Goal: Task Accomplishment & Management: Complete application form

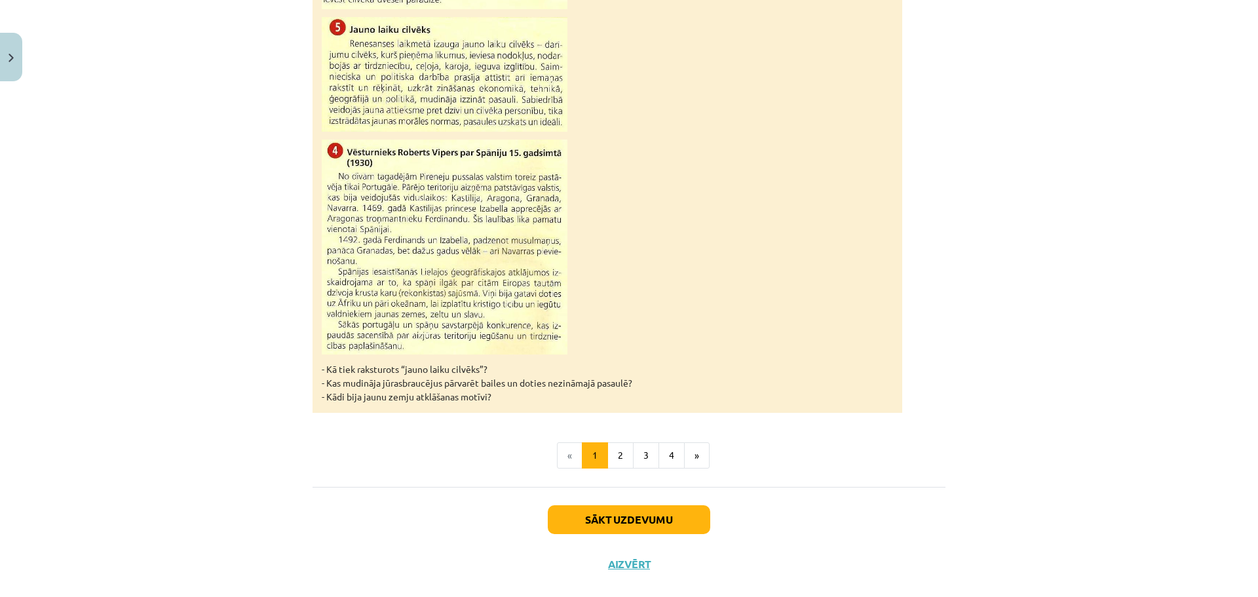
scroll to position [1142, 0]
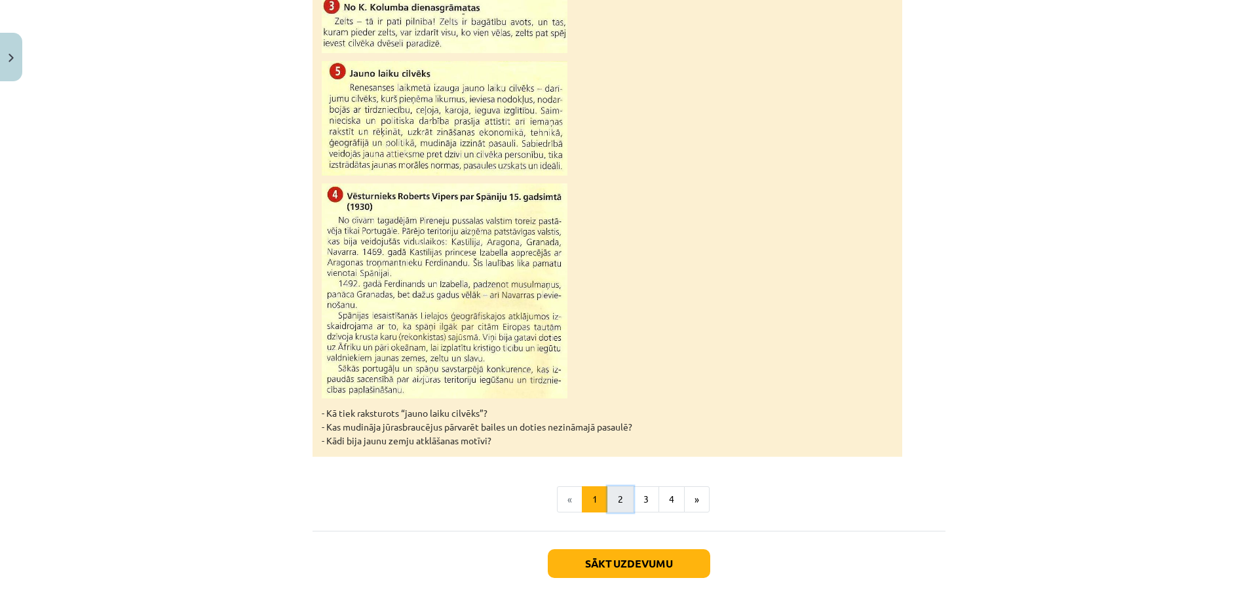
click at [615, 507] on button "2" at bounding box center [620, 499] width 26 height 26
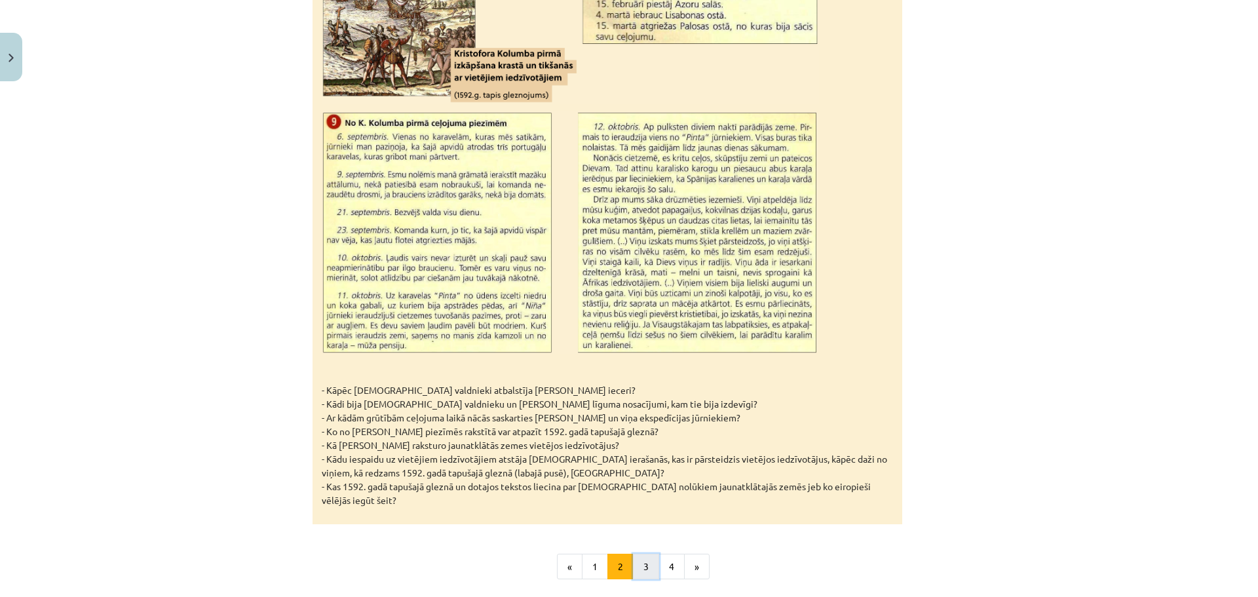
click at [634, 554] on button "3" at bounding box center [646, 567] width 26 height 26
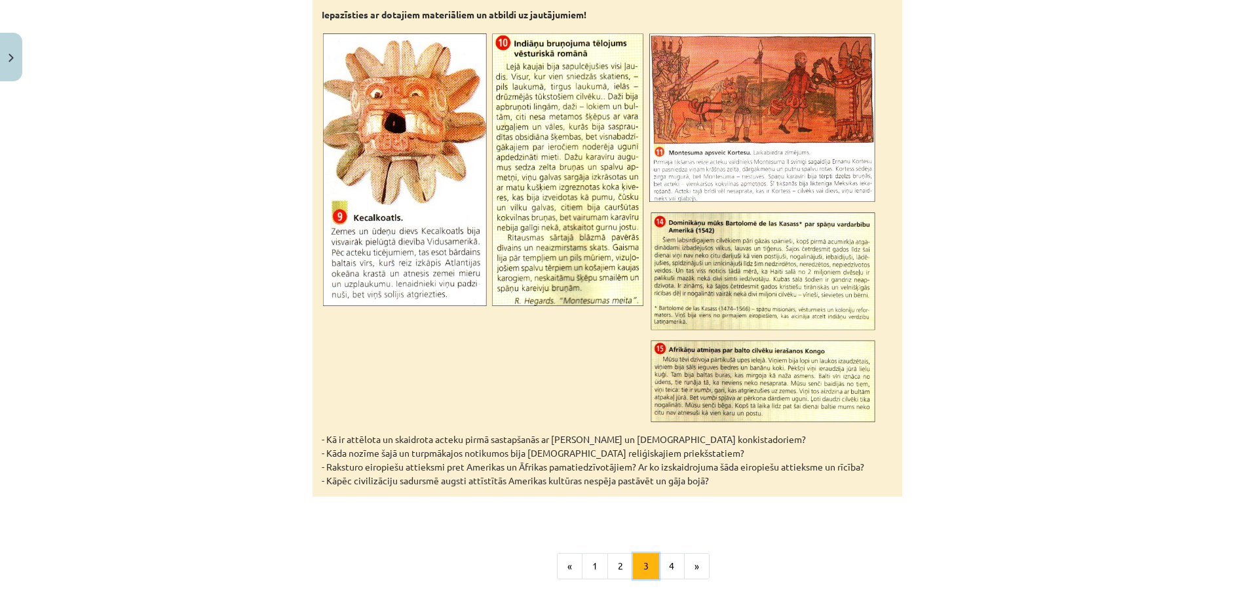
scroll to position [4145, 0]
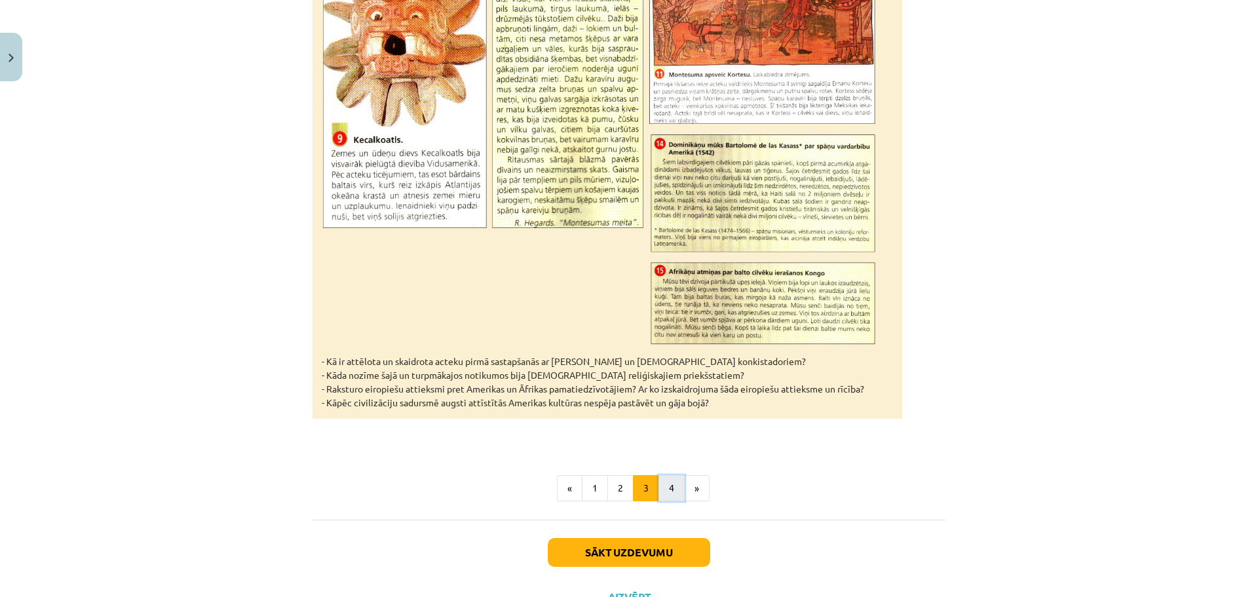
click at [668, 475] on button "4" at bounding box center [672, 488] width 26 height 26
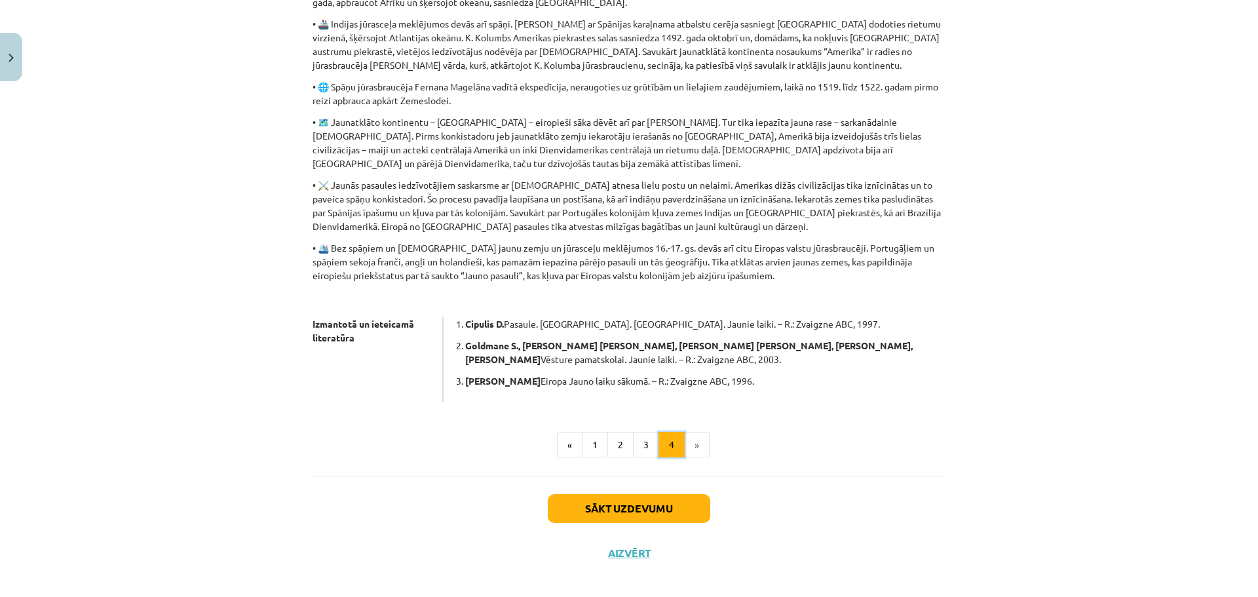
scroll to position [385, 0]
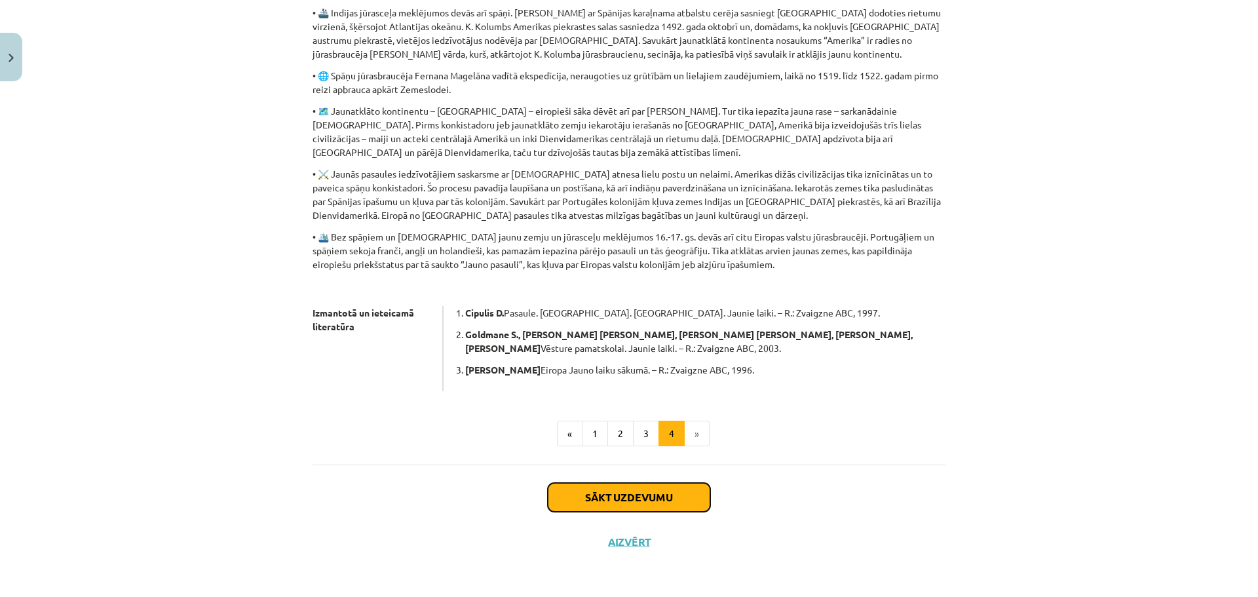
click at [657, 491] on button "Sākt uzdevumu" at bounding box center [629, 497] width 163 height 29
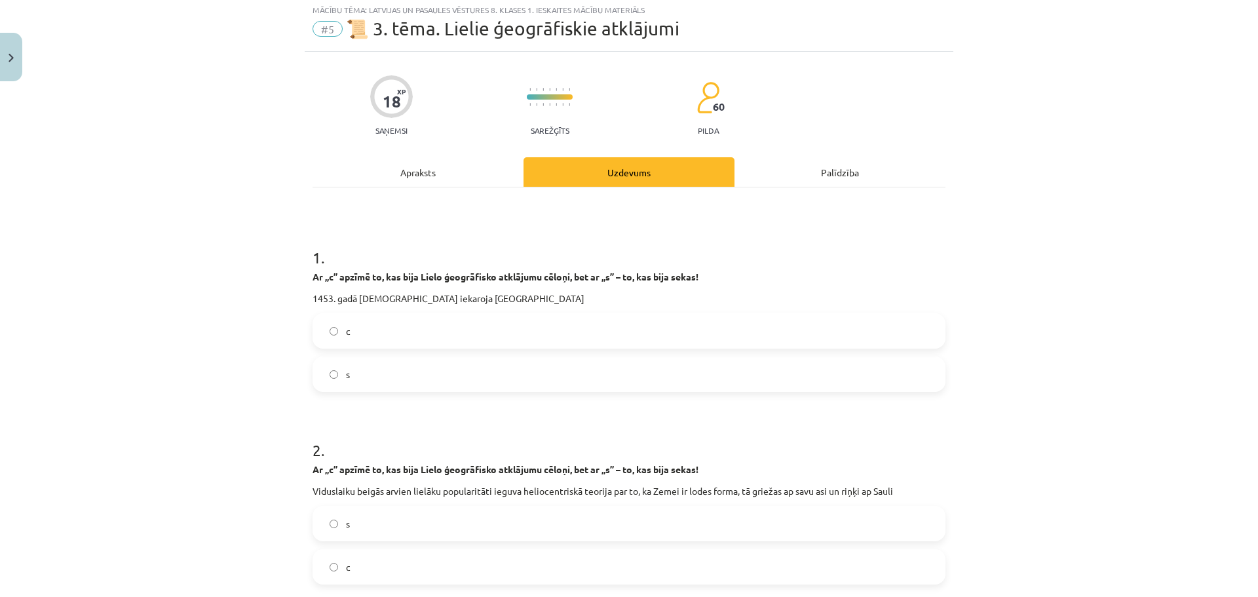
scroll to position [33, 0]
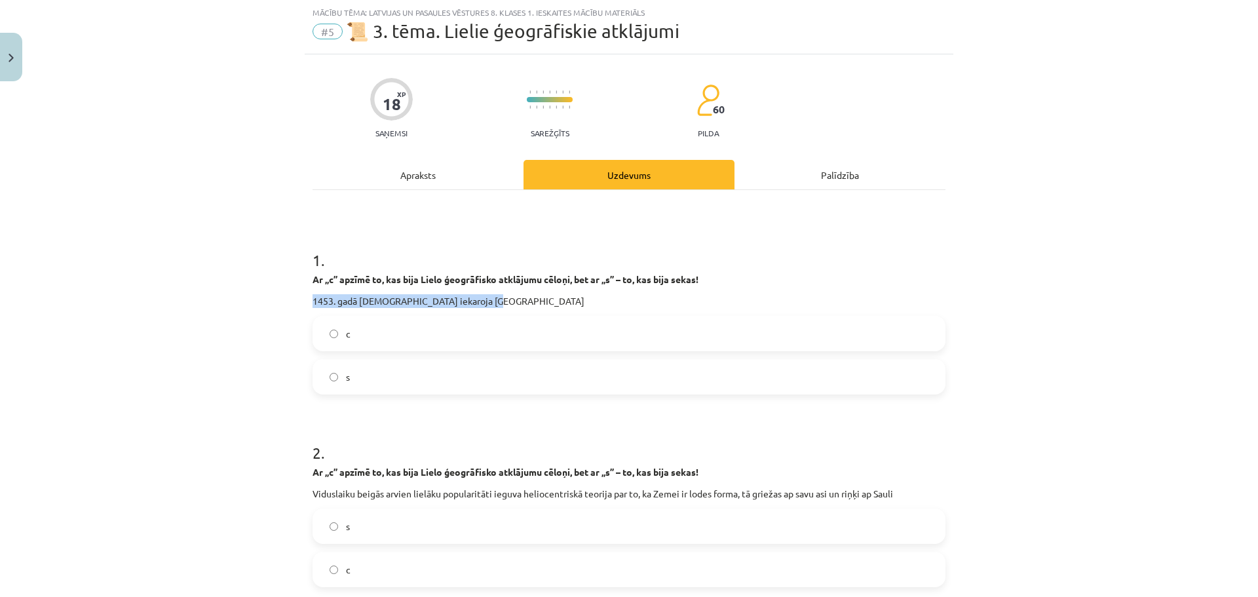
drag, startPoint x: 306, startPoint y: 297, endPoint x: 489, endPoint y: 294, distance: 183.5
drag, startPoint x: 419, startPoint y: 274, endPoint x: 543, endPoint y: 281, distance: 124.1
click at [543, 281] on strong "Ar „c” apzīmē to, kas bija Lielo ģeogrāfisko atklājumu cēloņi, bet ar „s” – to,…" at bounding box center [506, 279] width 386 height 12
copy strong "Lielo ģeogrāfisko atklājumu"
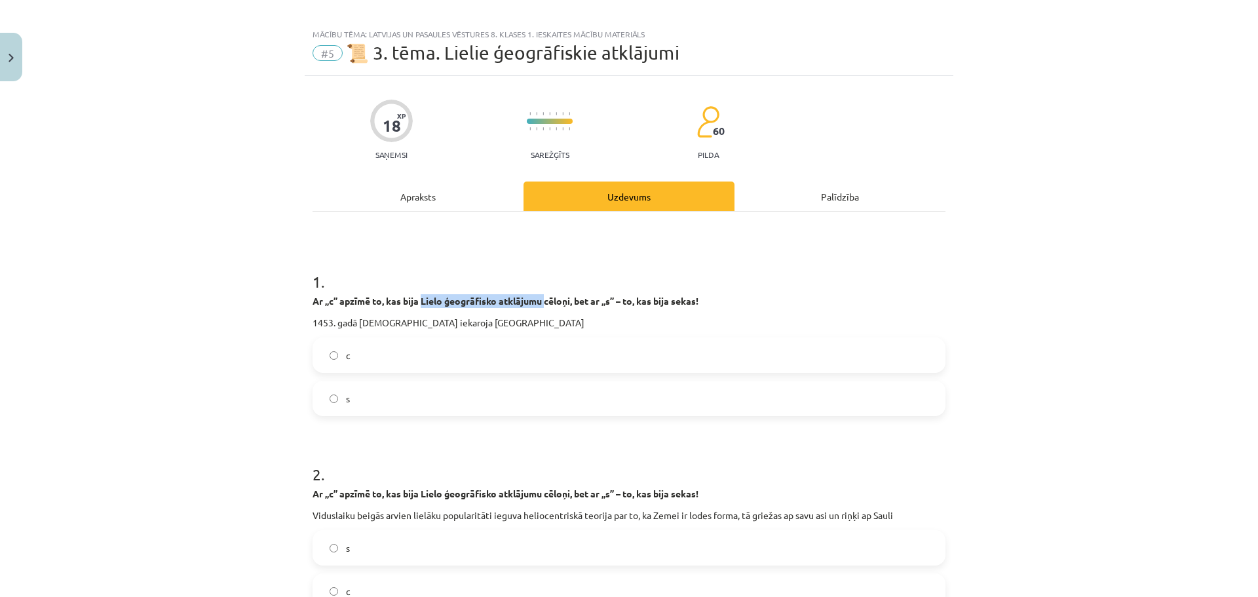
scroll to position [0, 0]
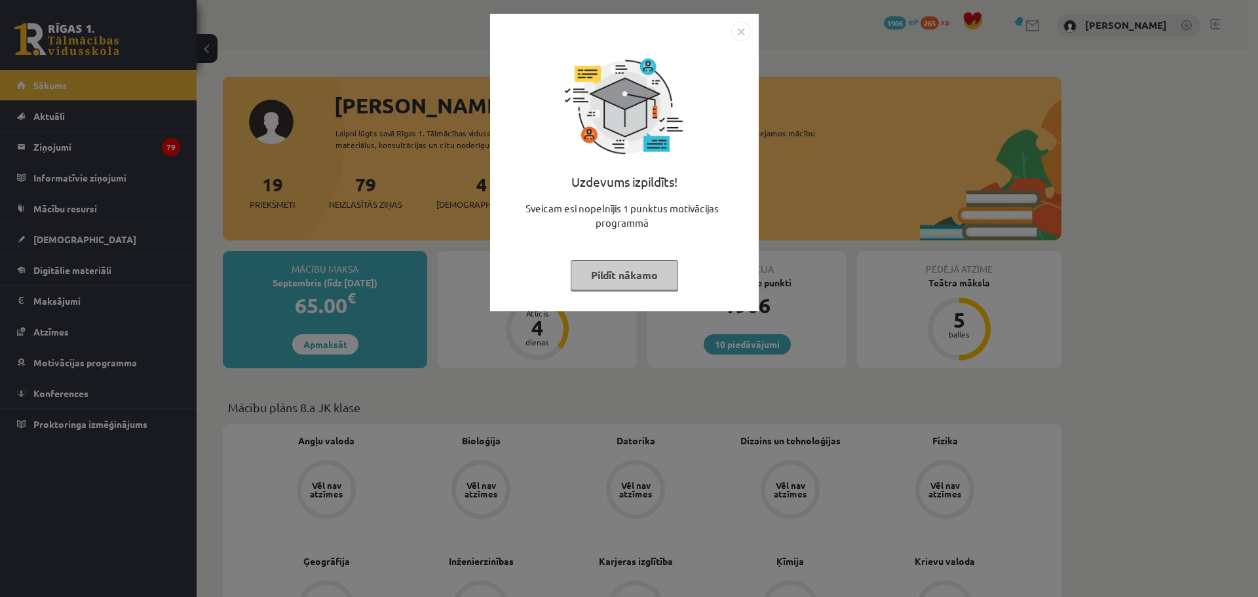
click at [739, 26] on img "Close" at bounding box center [741, 32] width 20 height 20
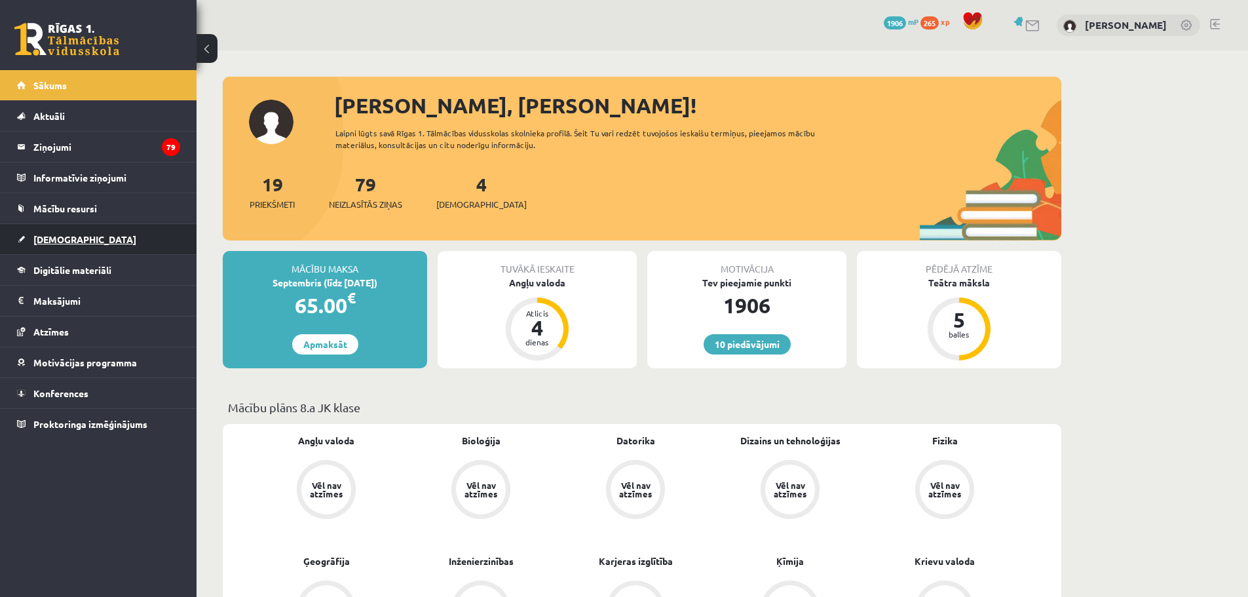
click at [62, 236] on span "[DEMOGRAPHIC_DATA]" at bounding box center [84, 239] width 103 height 12
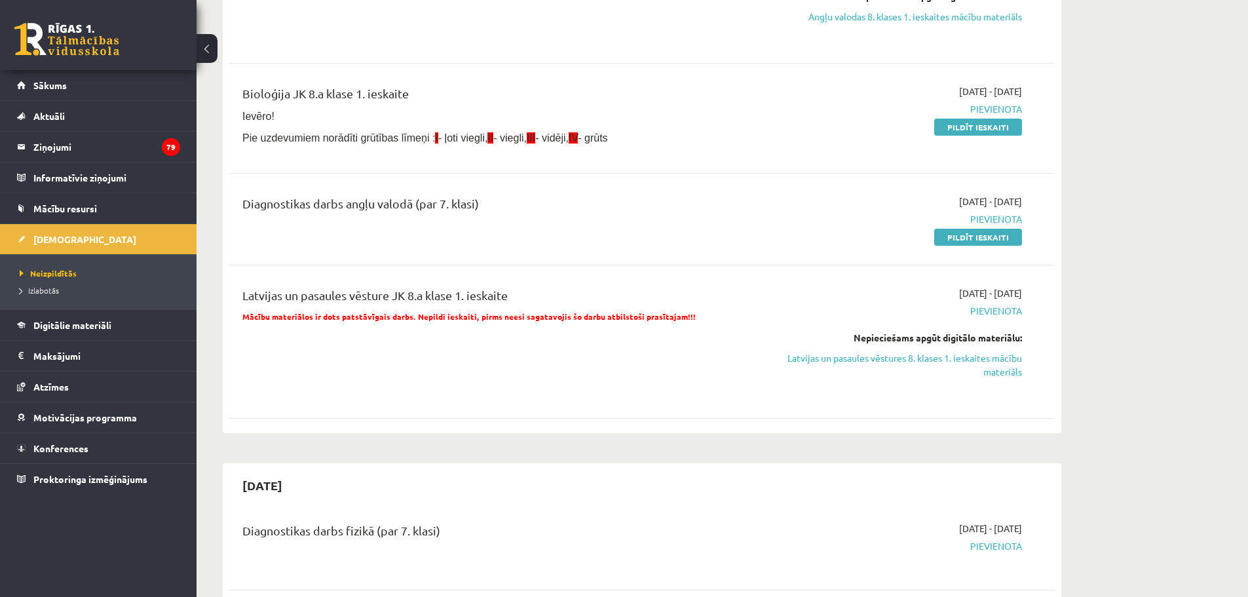
scroll to position [328, 0]
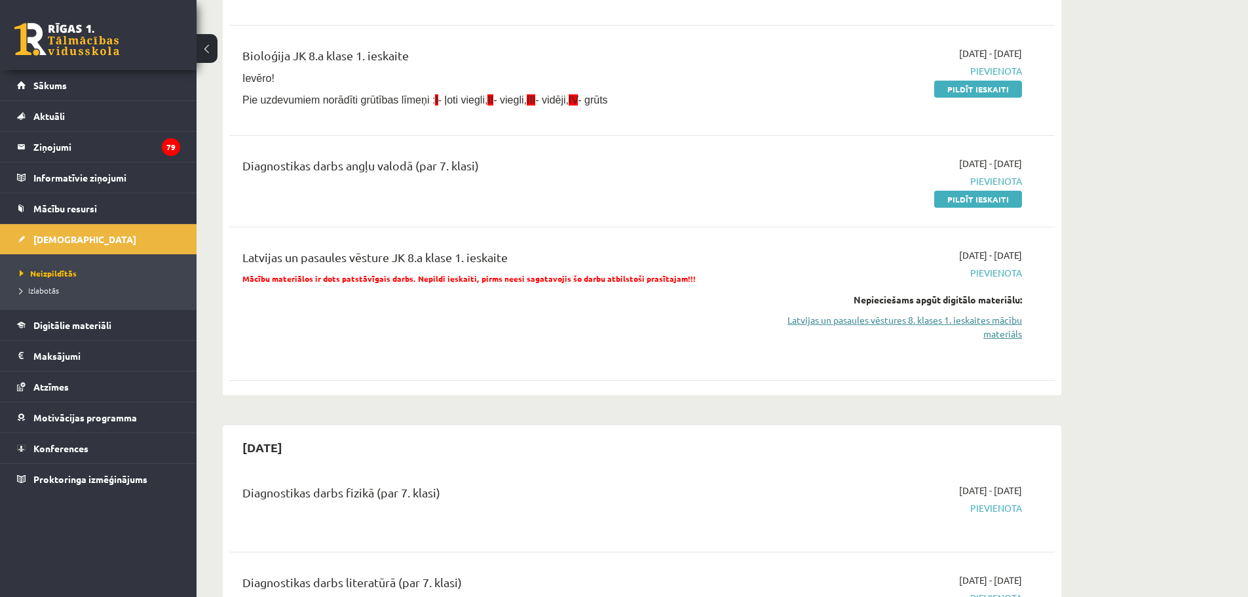
click at [982, 324] on link "Latvijas un pasaules vēstures 8. klases 1. ieskaites mācību materiāls" at bounding box center [898, 327] width 247 height 28
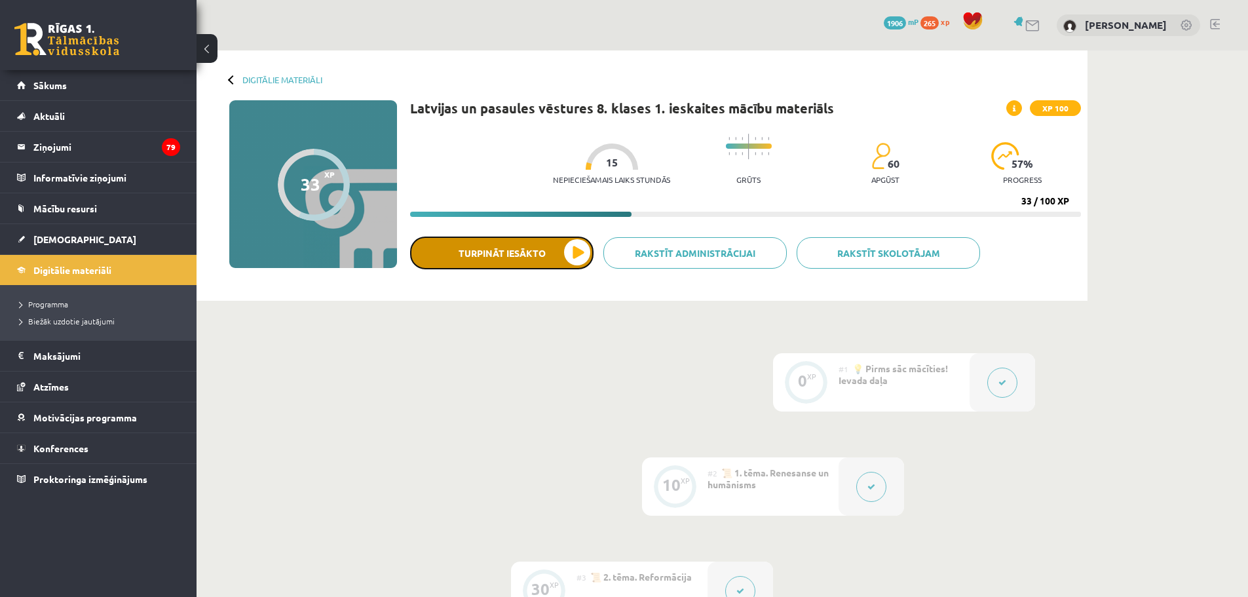
click at [505, 245] on button "Turpināt iesākto" at bounding box center [501, 253] width 183 height 33
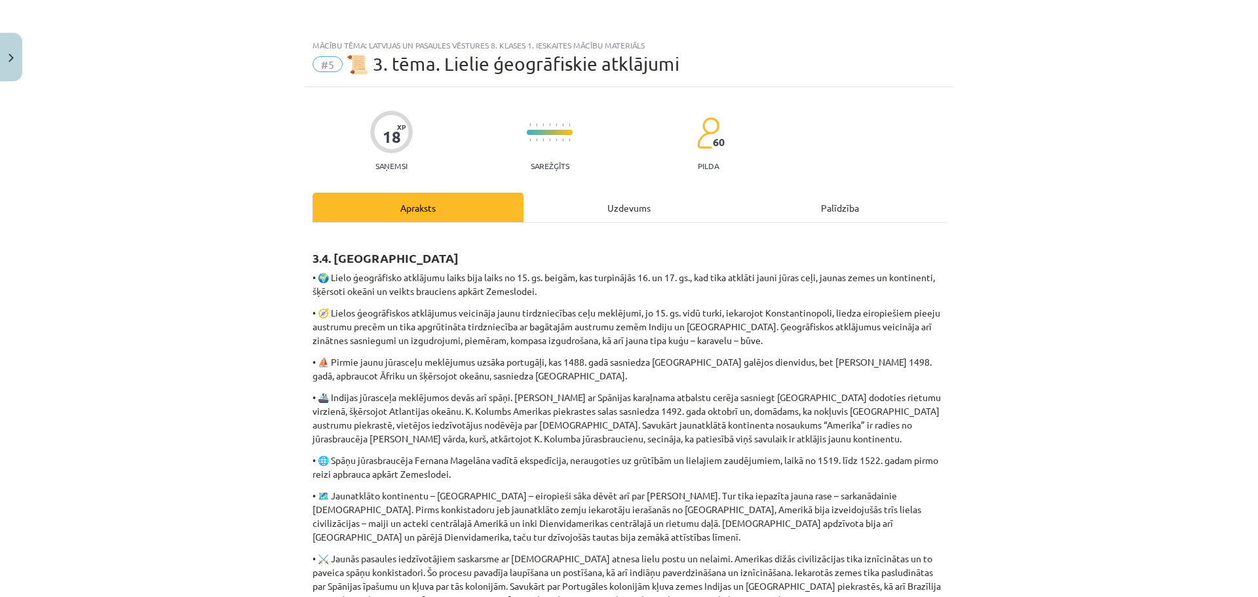
scroll to position [385, 0]
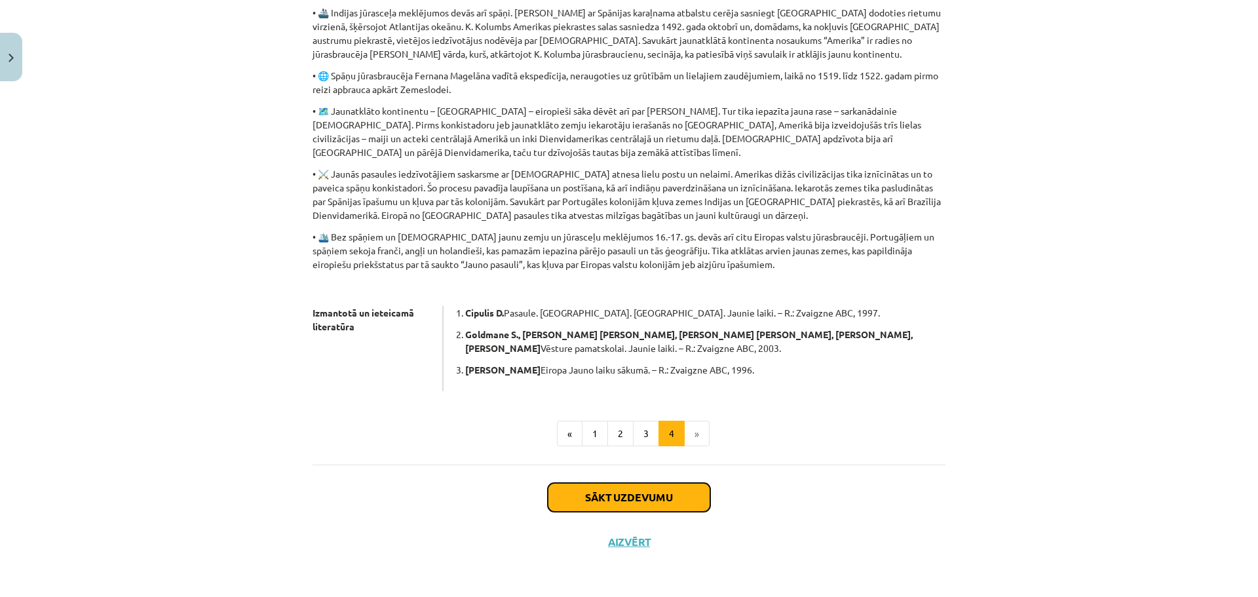
click at [604, 495] on button "Sākt uzdevumu" at bounding box center [629, 497] width 163 height 29
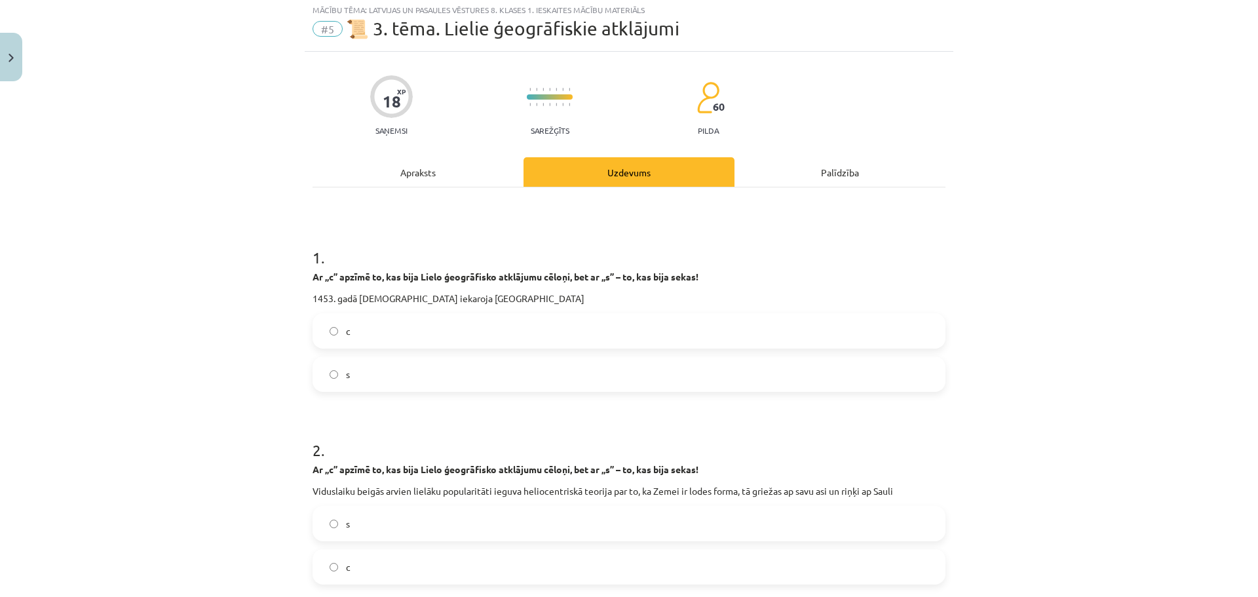
scroll to position [33, 0]
click at [356, 377] on label "s" at bounding box center [629, 376] width 630 height 33
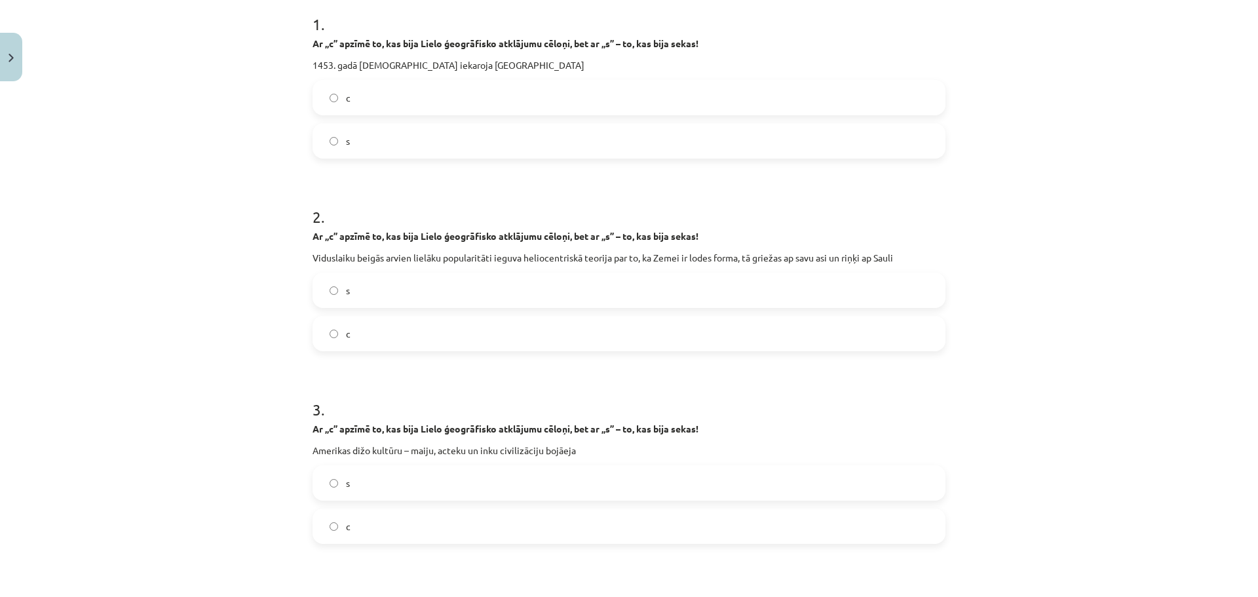
scroll to position [295, 0]
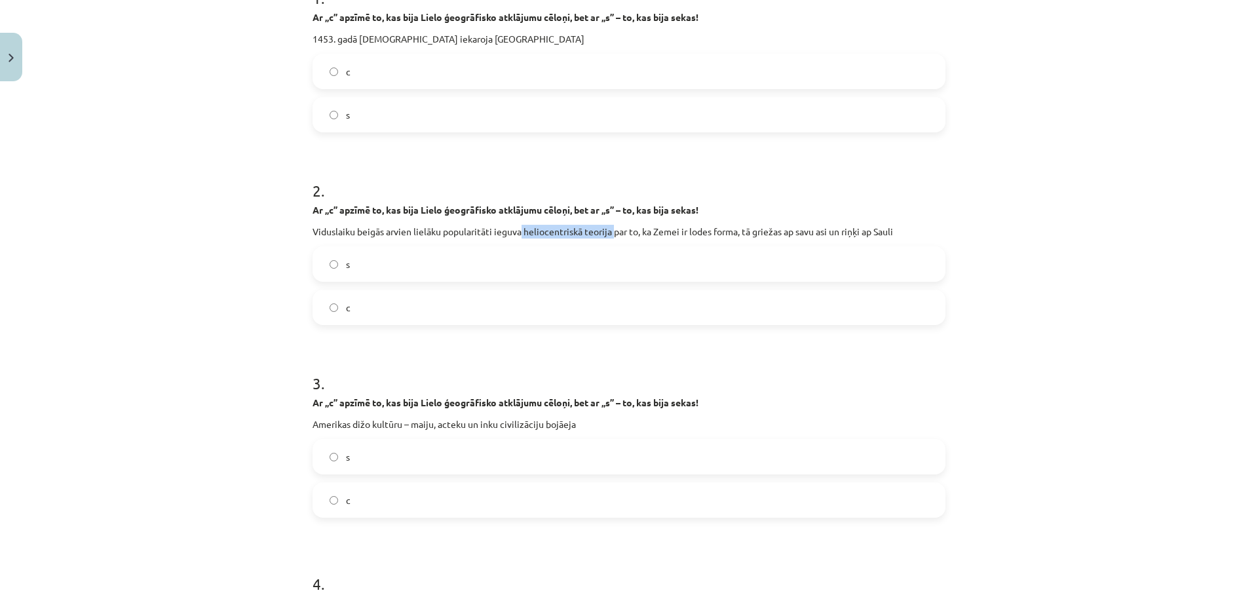
drag, startPoint x: 517, startPoint y: 228, endPoint x: 611, endPoint y: 225, distance: 93.7
click at [611, 225] on p "Viduslaiku beigās arvien lielāku popularitāti ieguva heliocentriskā teorija par…" at bounding box center [629, 232] width 633 height 14
copy p "heliocentriskā teorija"
click at [339, 313] on label "c" at bounding box center [629, 307] width 630 height 33
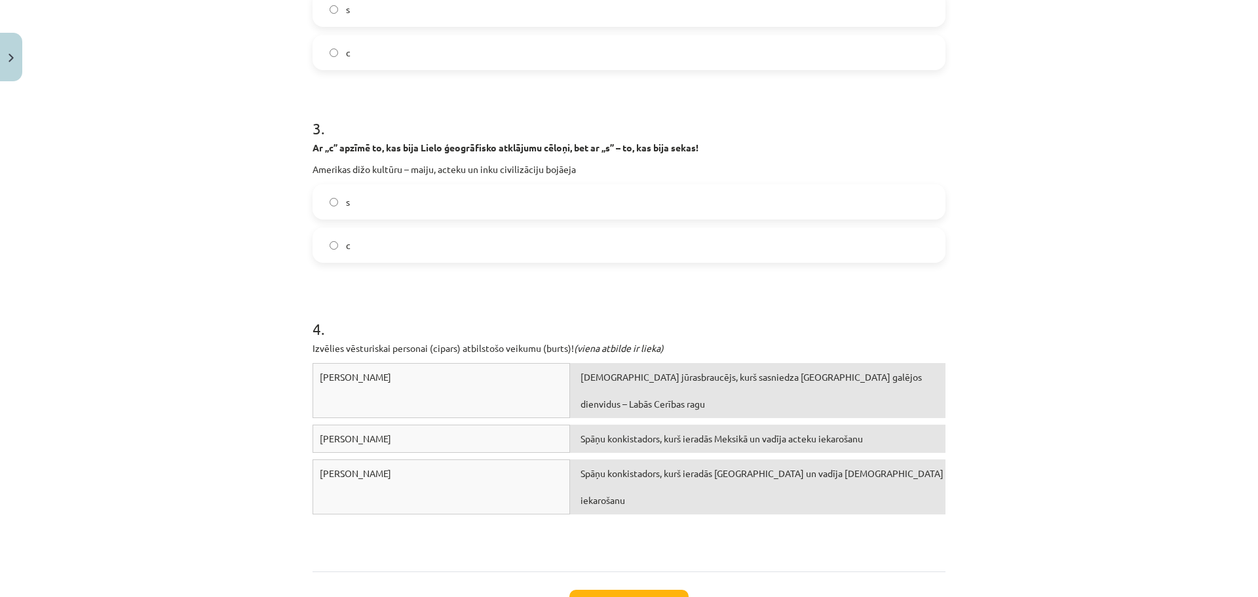
scroll to position [557, 0]
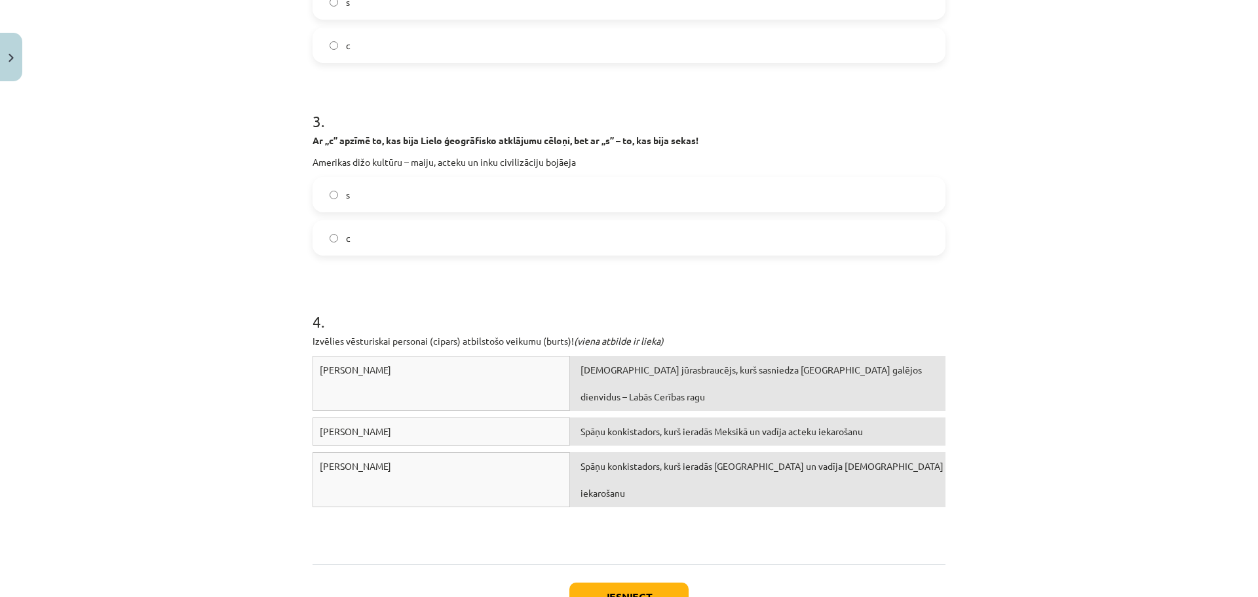
click at [396, 196] on label "s" at bounding box center [629, 194] width 630 height 33
drag, startPoint x: 385, startPoint y: 372, endPoint x: 302, endPoint y: 370, distance: 83.2
click at [297, 374] on div "Mācību tēma: Latvijas un pasaules vēstures 8. klases 1. ieskaites mācību materi…" at bounding box center [629, 298] width 1258 height 597
copy span "Ernans Kortess"
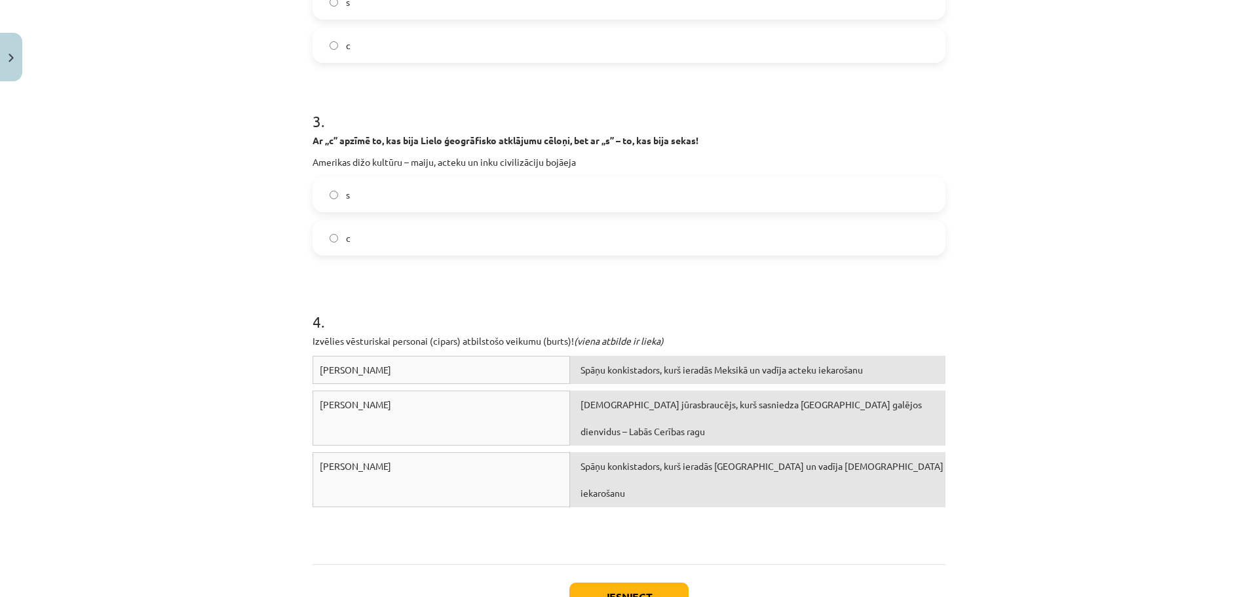
drag, startPoint x: 418, startPoint y: 404, endPoint x: 314, endPoint y: 400, distance: 104.2
click at [314, 400] on div "Bartolomeu Diašs" at bounding box center [442, 418] width 258 height 55
copy span "Bartolomeu Diašs"
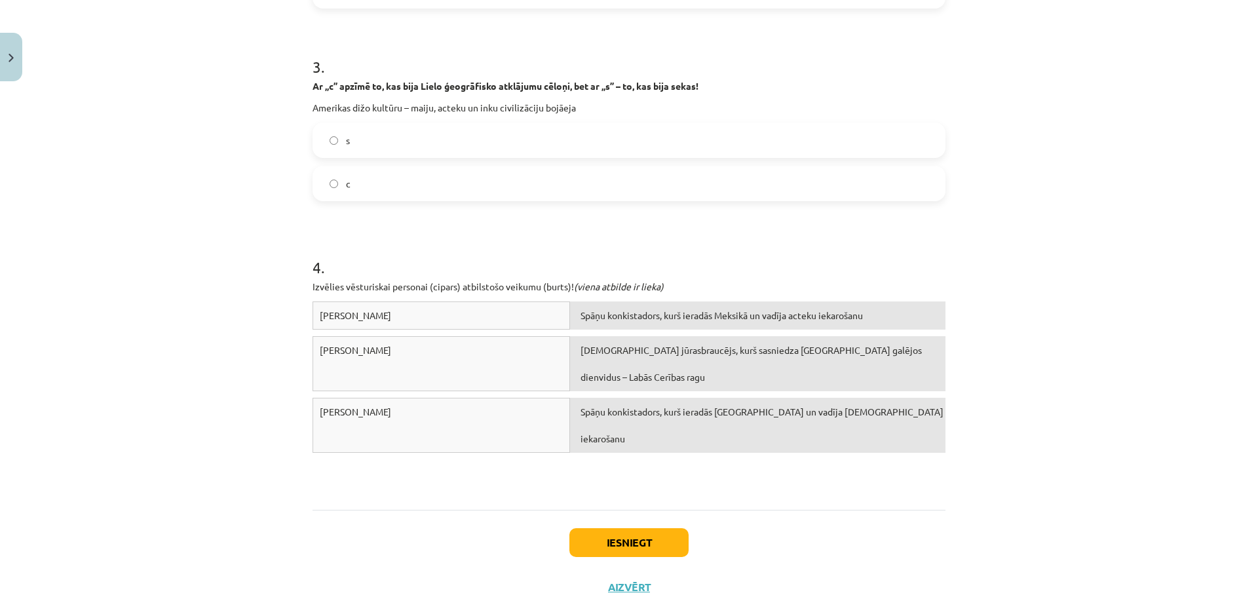
scroll to position [657, 0]
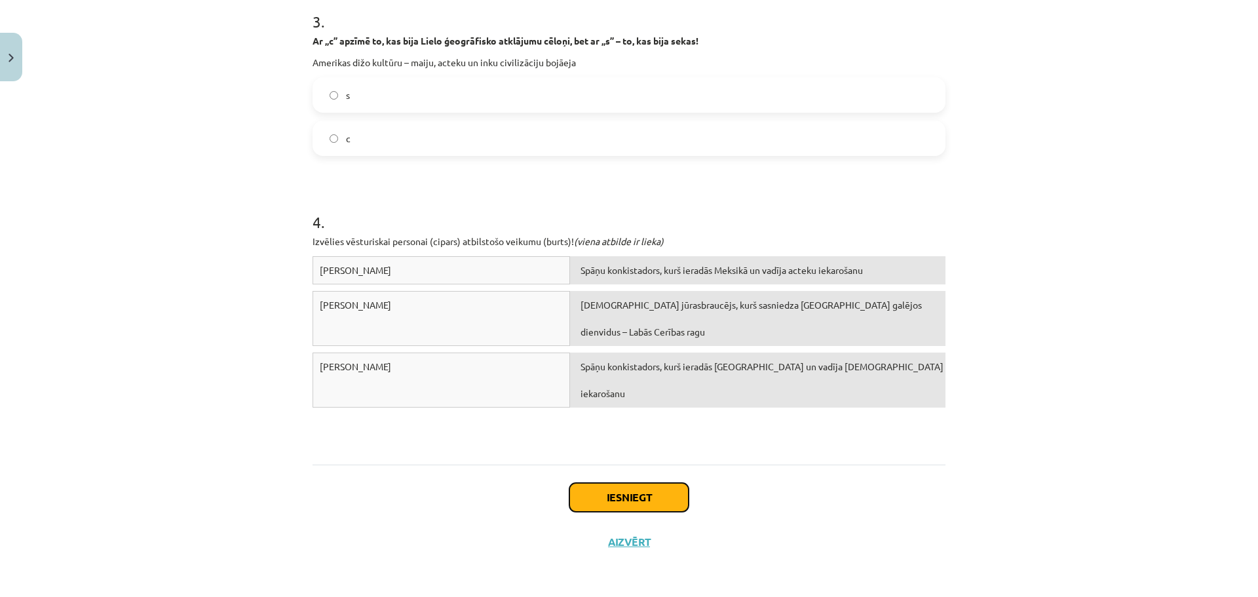
click at [648, 489] on button "Iesniegt" at bounding box center [628, 497] width 119 height 29
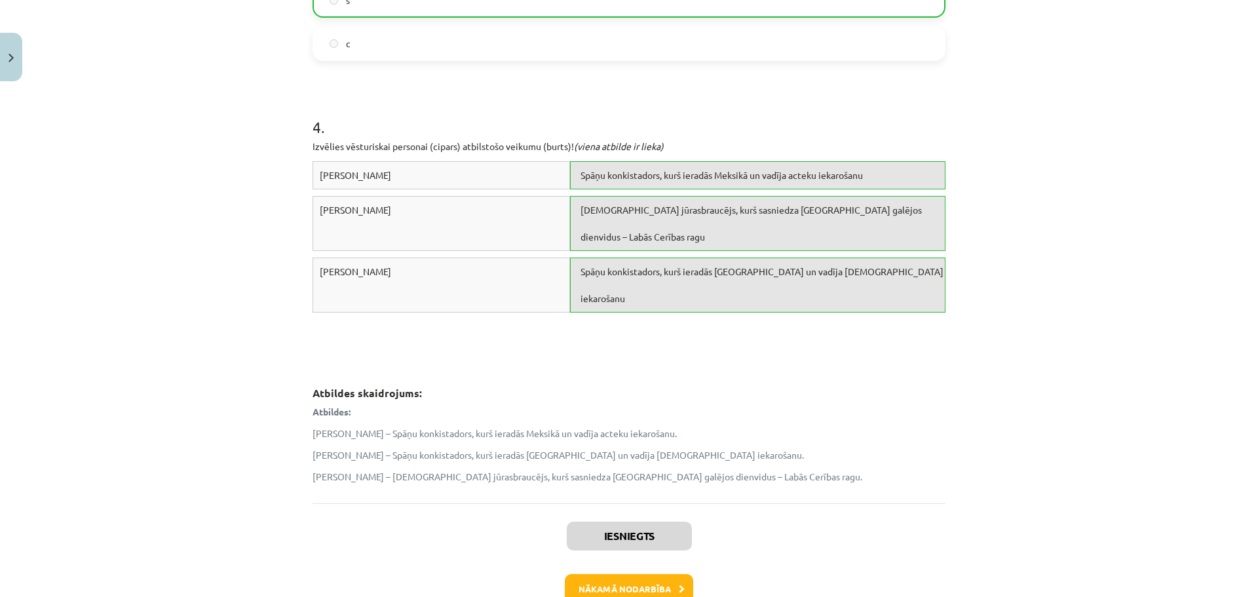
scroll to position [832, 0]
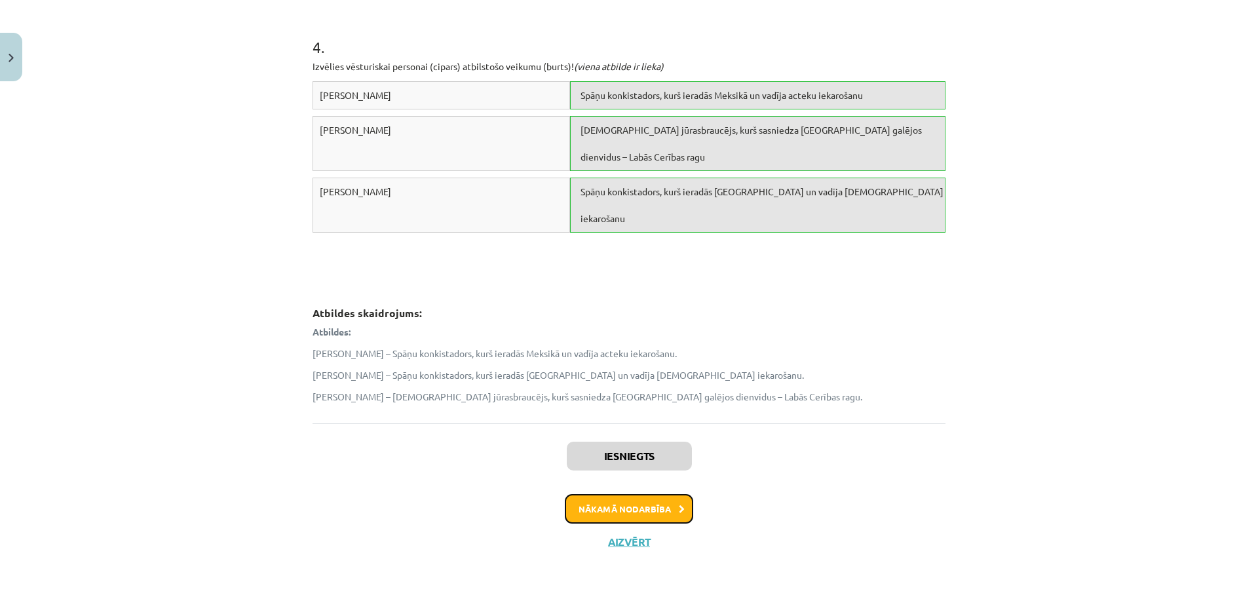
click at [640, 511] on button "Nākamā nodarbība" at bounding box center [629, 509] width 128 height 30
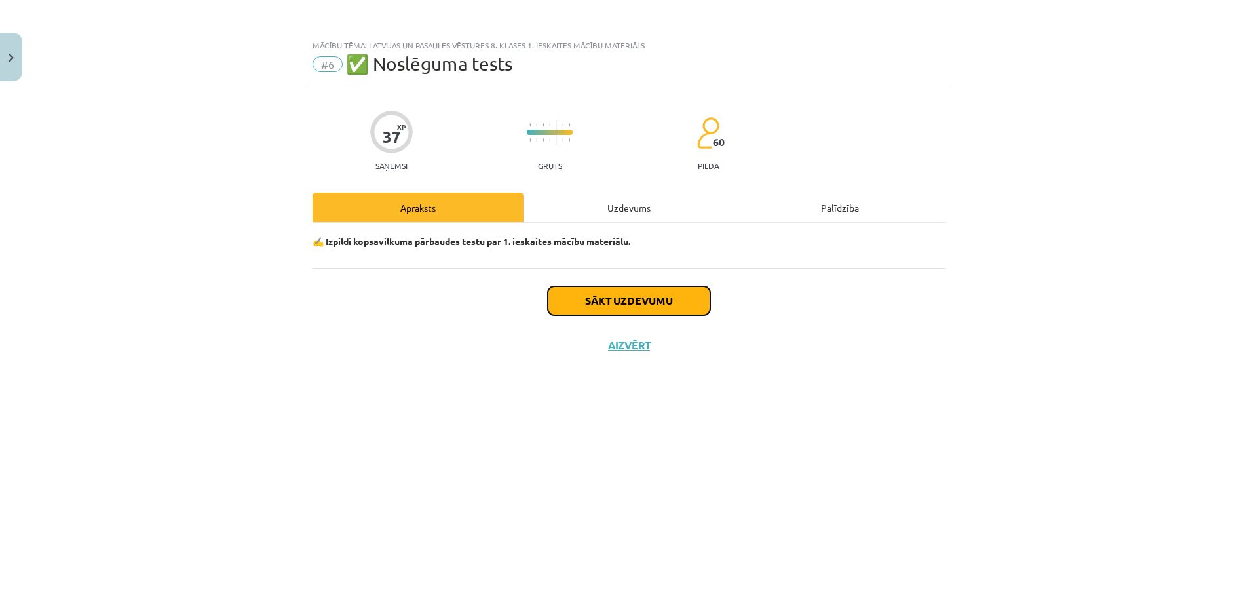
click at [662, 296] on button "Sākt uzdevumu" at bounding box center [629, 300] width 163 height 29
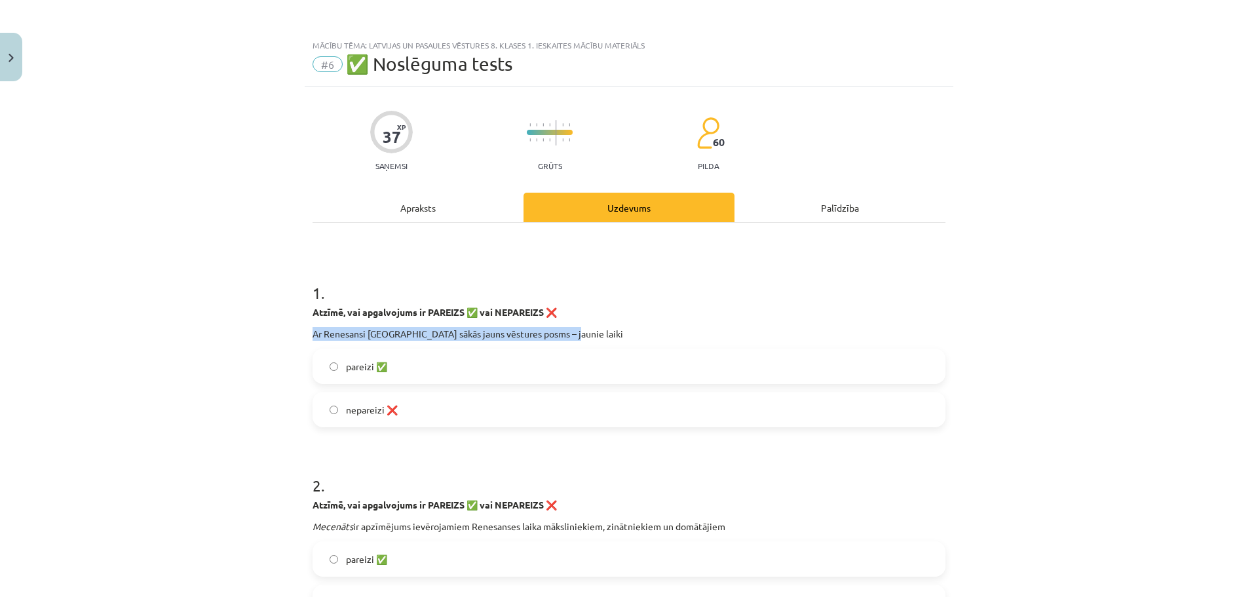
drag, startPoint x: 309, startPoint y: 328, endPoint x: 562, endPoint y: 322, distance: 253.0
click at [562, 322] on div "Atzīmē, vai apgalvojums ir PAREIZS ✅ vai NEPAREIZS ❌ Ar Renesansi Eiropā sākās …" at bounding box center [629, 322] width 633 height 35
copy p "Ar Renesansi Eiropā sākās jauns vēstures posms – jaunie laiki"
click at [334, 364] on label "pareizi ✅" at bounding box center [629, 366] width 630 height 33
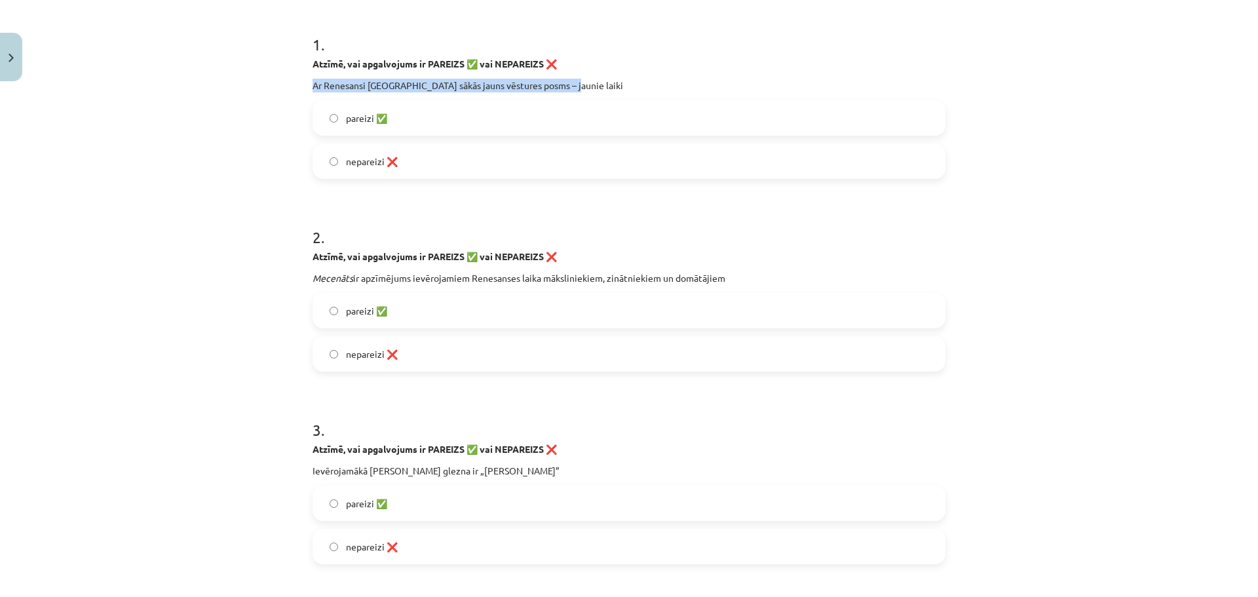
scroll to position [328, 0]
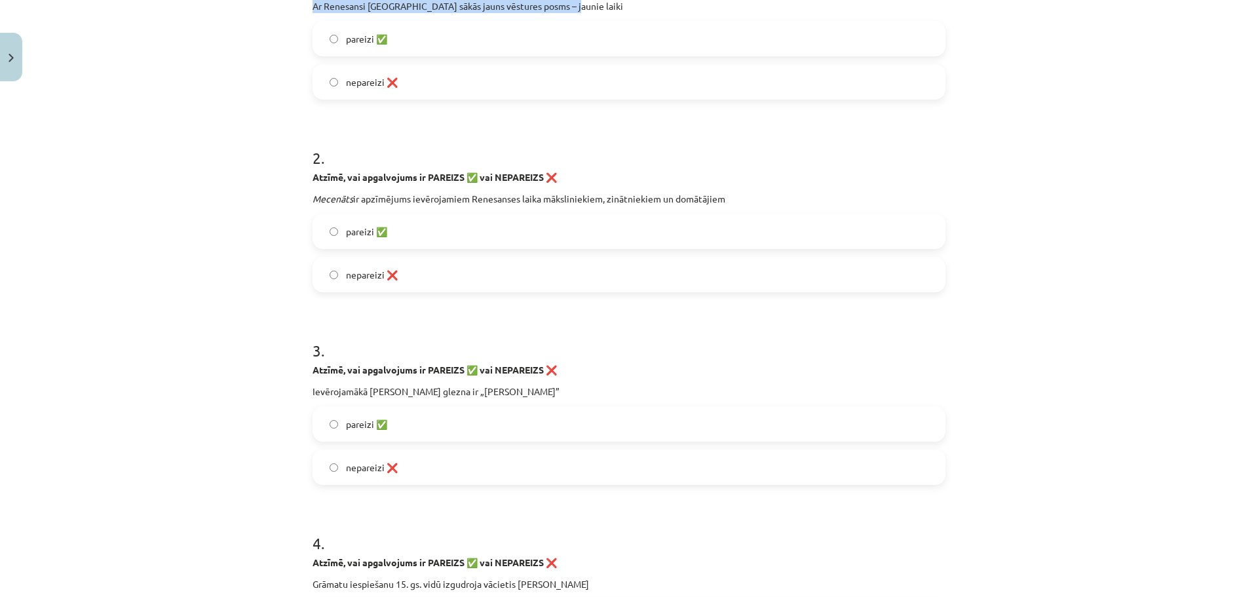
drag, startPoint x: 307, startPoint y: 197, endPoint x: 729, endPoint y: 193, distance: 422.7
copy p "Mecenāts ir apzīmējums ievērojamiem Renesanses laika māksliniekiem, zinātniekie…"
click at [1083, 231] on div "Mācību tēma: Latvijas un pasaules vēstures 8. klases 1. ieskaites mācību materi…" at bounding box center [629, 298] width 1258 height 597
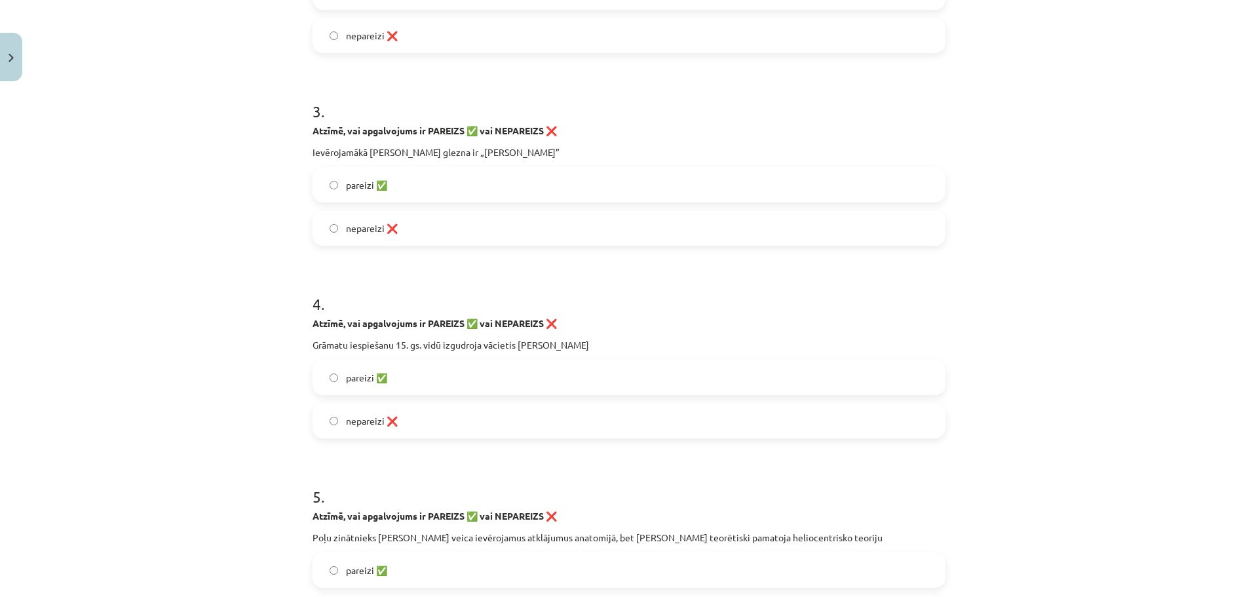
scroll to position [655, 0]
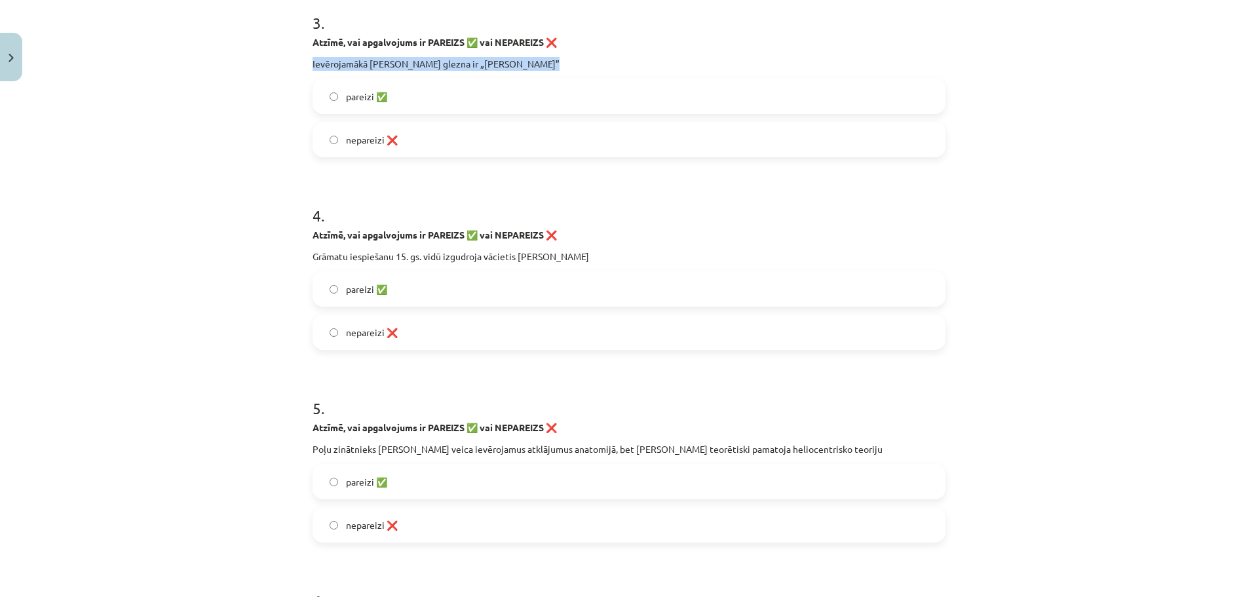
drag, startPoint x: 304, startPoint y: 54, endPoint x: 537, endPoint y: 59, distance: 233.3
copy p "Ievērojamākā Leonardo da Vinči glezna ir „Mona Lisa”"
click at [325, 101] on label "pareizi ✅" at bounding box center [629, 96] width 630 height 33
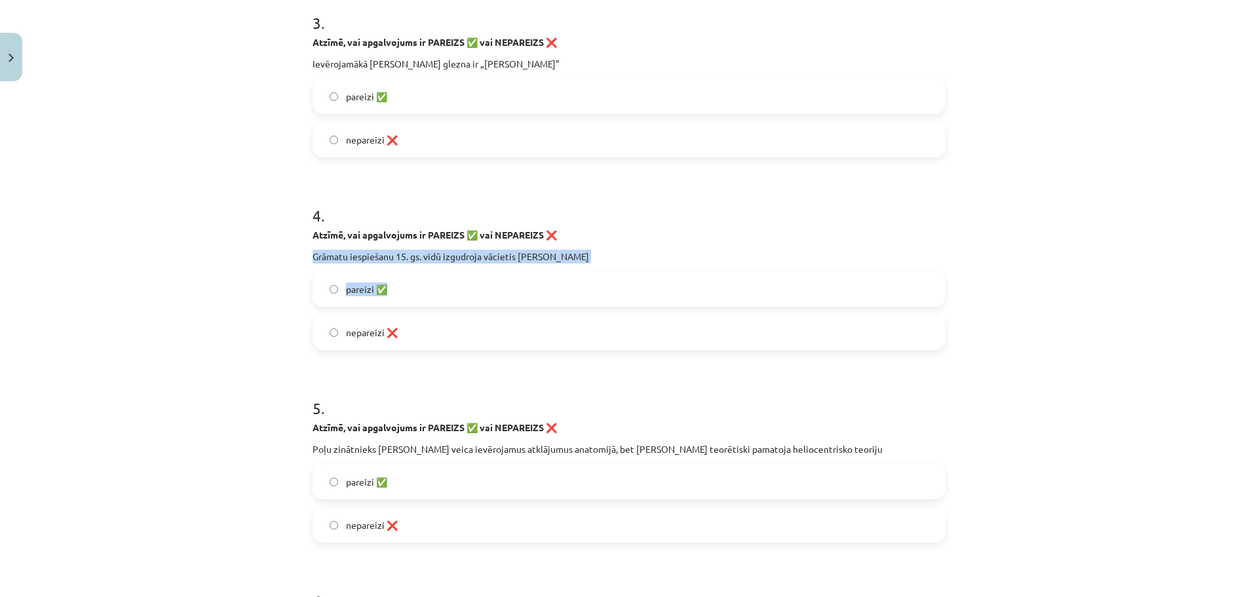
drag, startPoint x: 310, startPoint y: 253, endPoint x: 605, endPoint y: 264, distance: 295.7
click at [605, 264] on div "4 . Atzīmē, vai apgalvojums ir PAREIZS ✅ vai NEPAREIZS ❌ Grāmatu iespiešanu 15.…" at bounding box center [629, 266] width 633 height 166
copy div "Grāmatu iespiešanu 15. gs. vidū izgudroja vācietis Johans Gutenbergs pareizi ✅"
click at [1095, 265] on div "Mācību tēma: Latvijas un pasaules vēstures 8. klases 1. ieskaites mācību materi…" at bounding box center [629, 298] width 1258 height 597
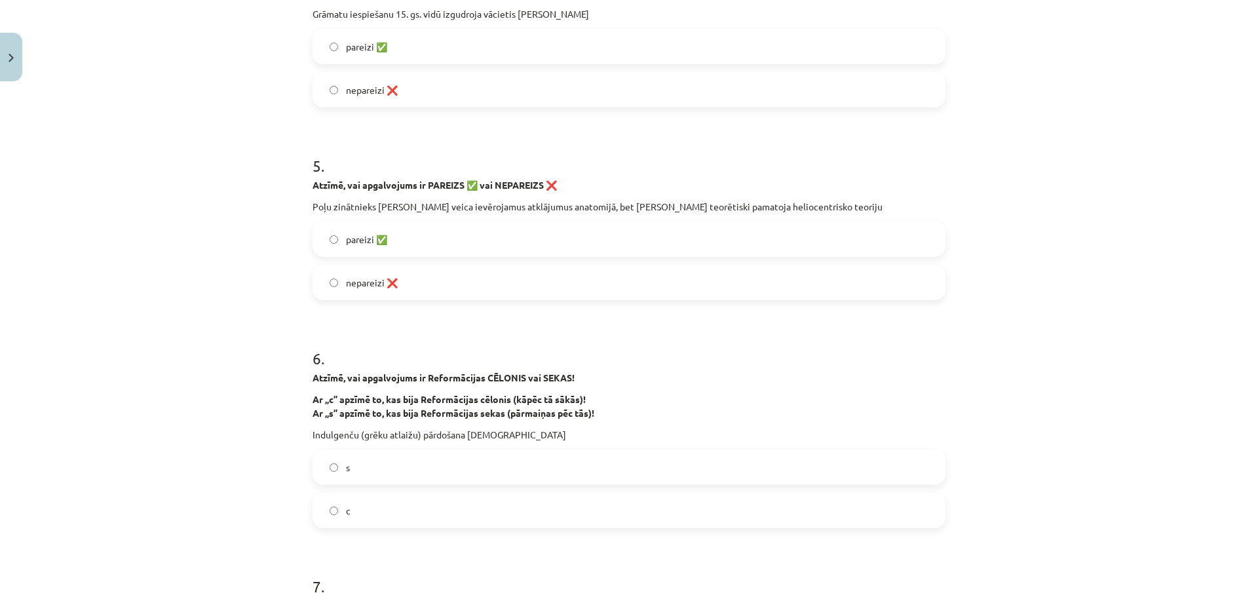
scroll to position [983, 0]
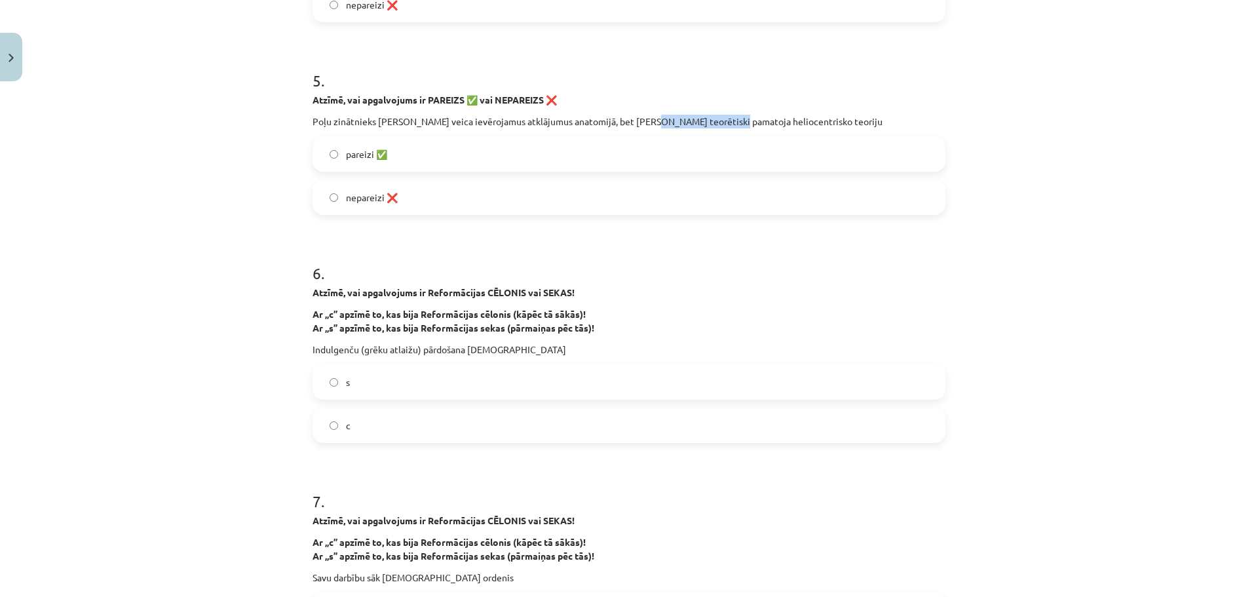
drag, startPoint x: 638, startPoint y: 121, endPoint x: 713, endPoint y: 121, distance: 74.7
click at [713, 121] on p "Poļu zinātnieks Nikolajs Kopernihs veica ievērojamus atklājumus anatomijā, bet …" at bounding box center [629, 122] width 633 height 14
copy p "Andreass Vezālijs t"
click at [355, 199] on span "nepareizi ❌" at bounding box center [372, 198] width 52 height 14
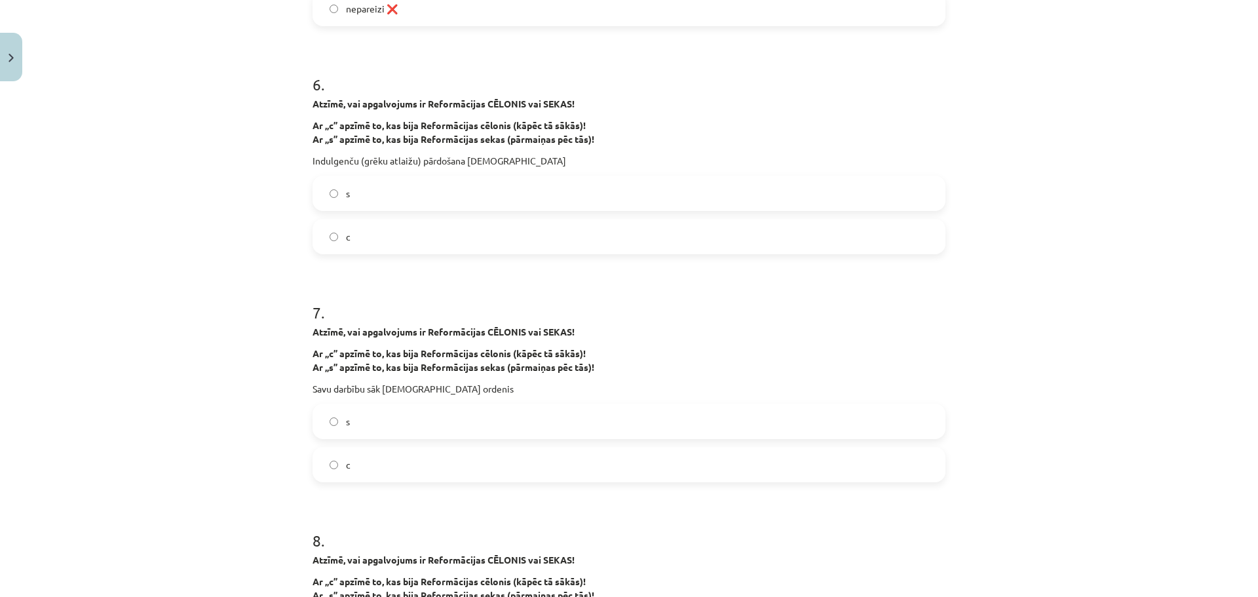
scroll to position [1180, 0]
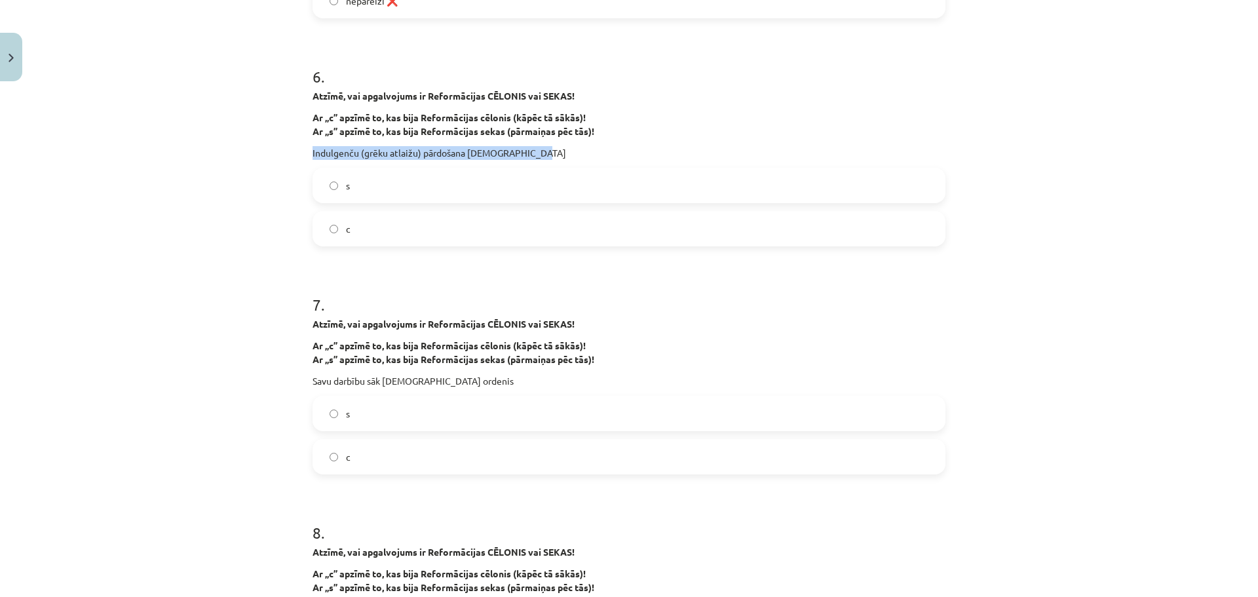
drag, startPoint x: 307, startPoint y: 151, endPoint x: 532, endPoint y: 151, distance: 224.8
click at [532, 151] on p "Indulgenču (grēku atlaižu) pārdošana katoļu baznīcās" at bounding box center [629, 153] width 633 height 14
copy p "Indulgenču (grēku atlaižu) pārdošana katoļu baznīcās"
click at [336, 185] on label "s" at bounding box center [629, 185] width 630 height 33
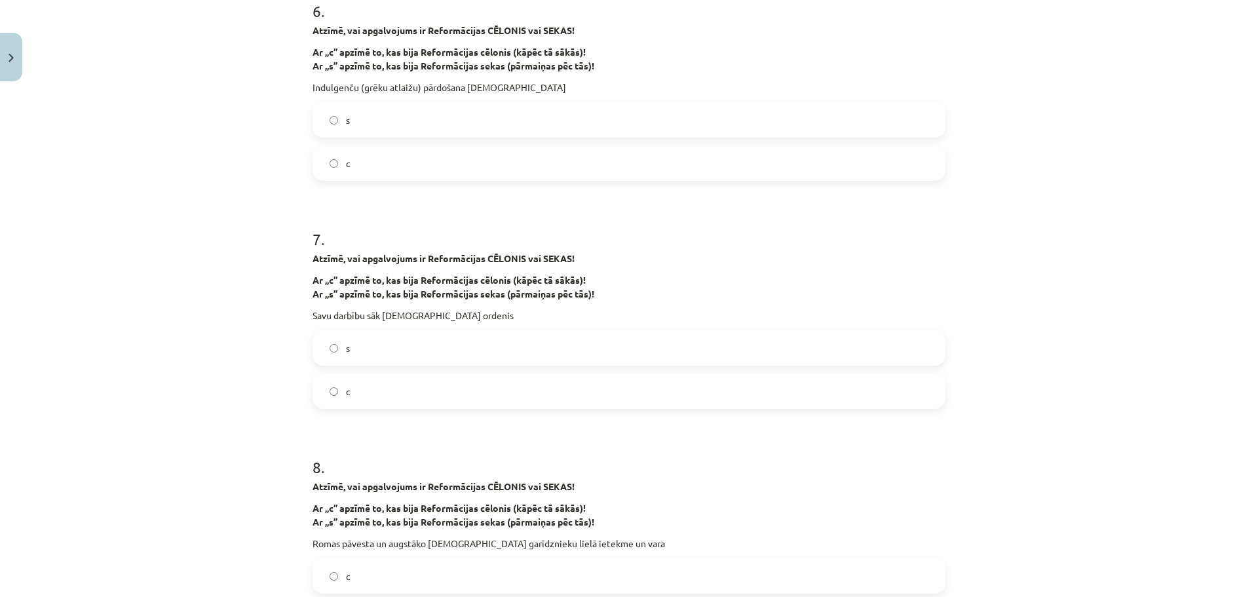
scroll to position [1311, 0]
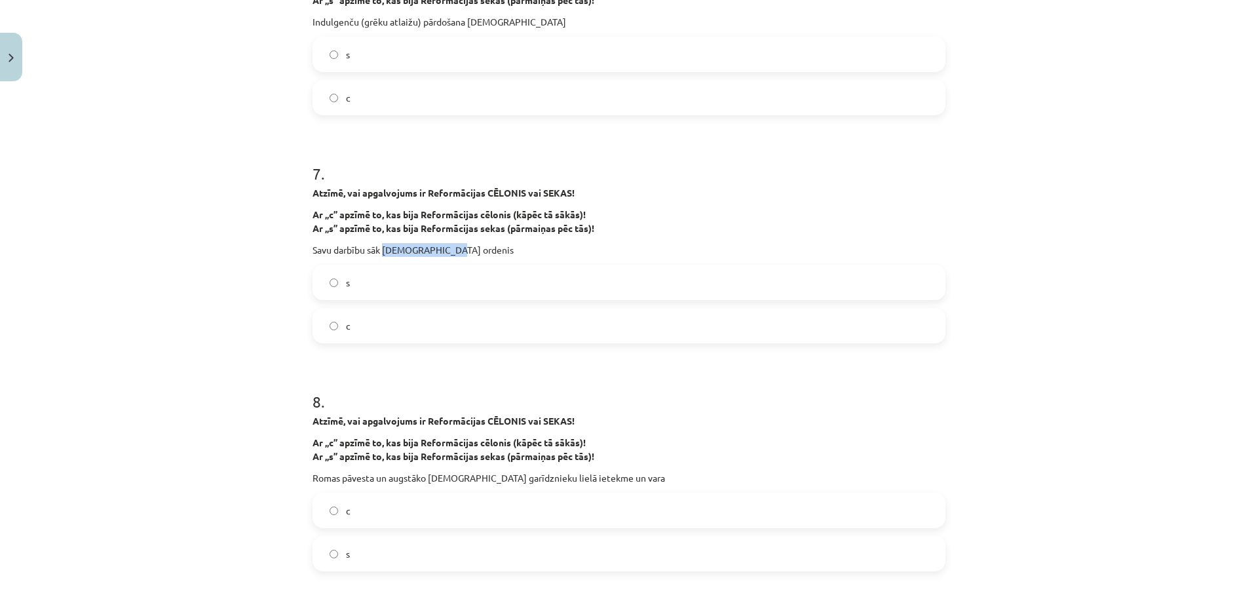
drag, startPoint x: 381, startPoint y: 245, endPoint x: 472, endPoint y: 247, distance: 91.1
click at [472, 247] on p "Savu darbību sāk Jezuītu ordenis" at bounding box center [629, 250] width 633 height 14
copy p "Jezuītu ordenis"
click at [349, 282] on label "s" at bounding box center [629, 282] width 630 height 33
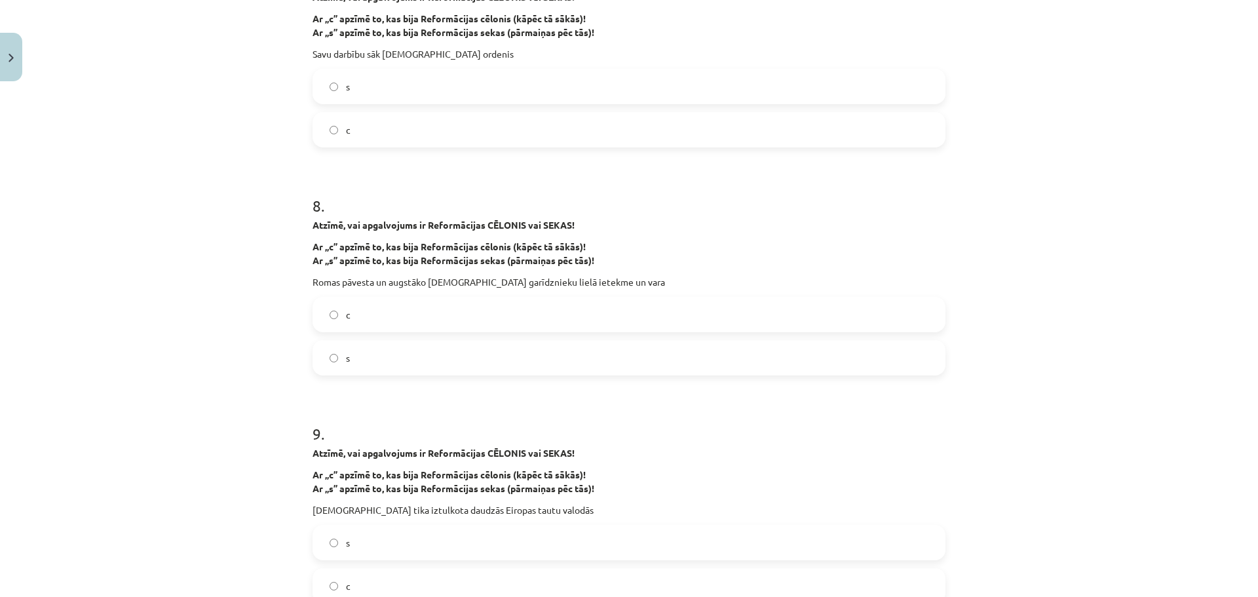
scroll to position [1507, 0]
click at [359, 357] on label "s" at bounding box center [629, 357] width 630 height 33
click at [389, 303] on label "c" at bounding box center [629, 313] width 630 height 33
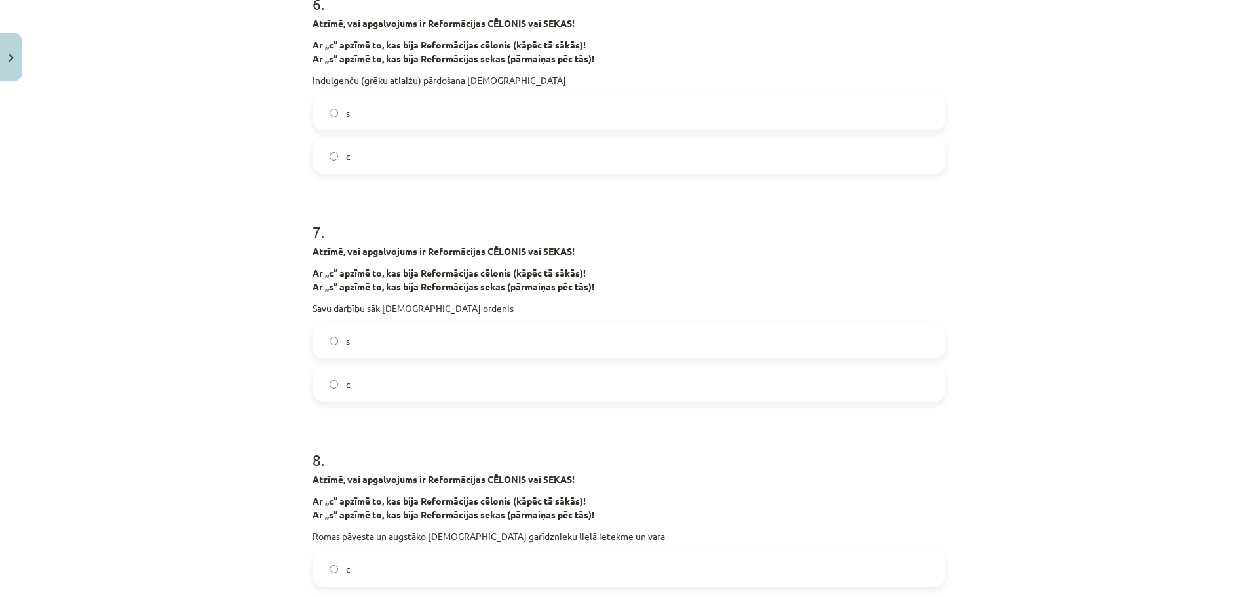
scroll to position [1245, 0]
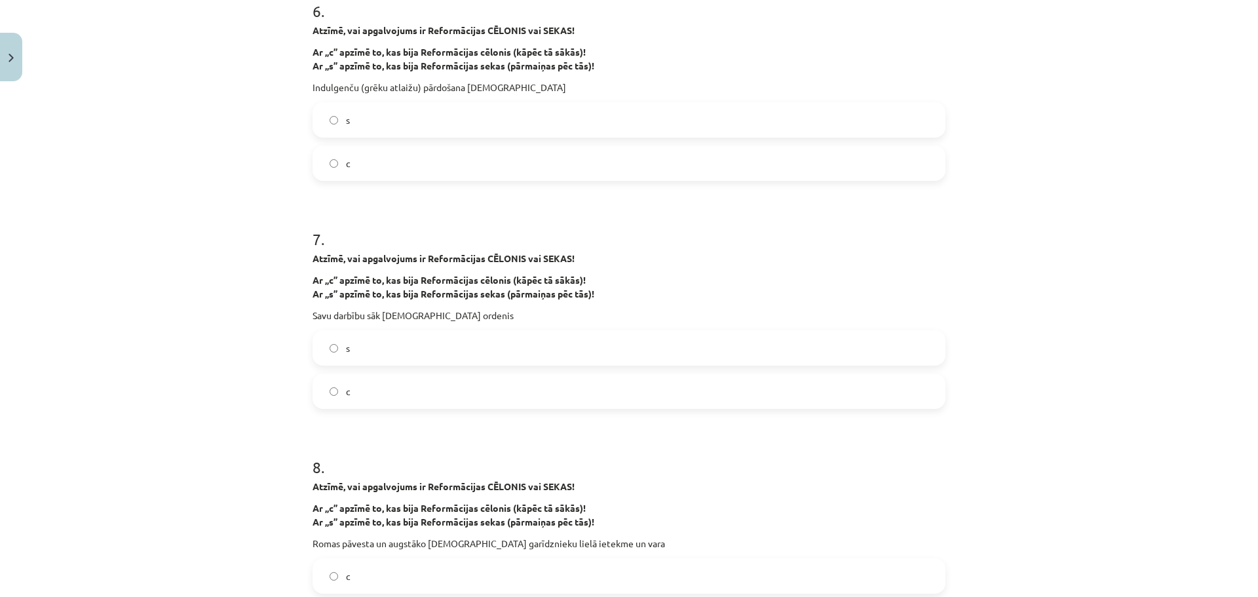
click at [511, 390] on label "c" at bounding box center [629, 391] width 630 height 33
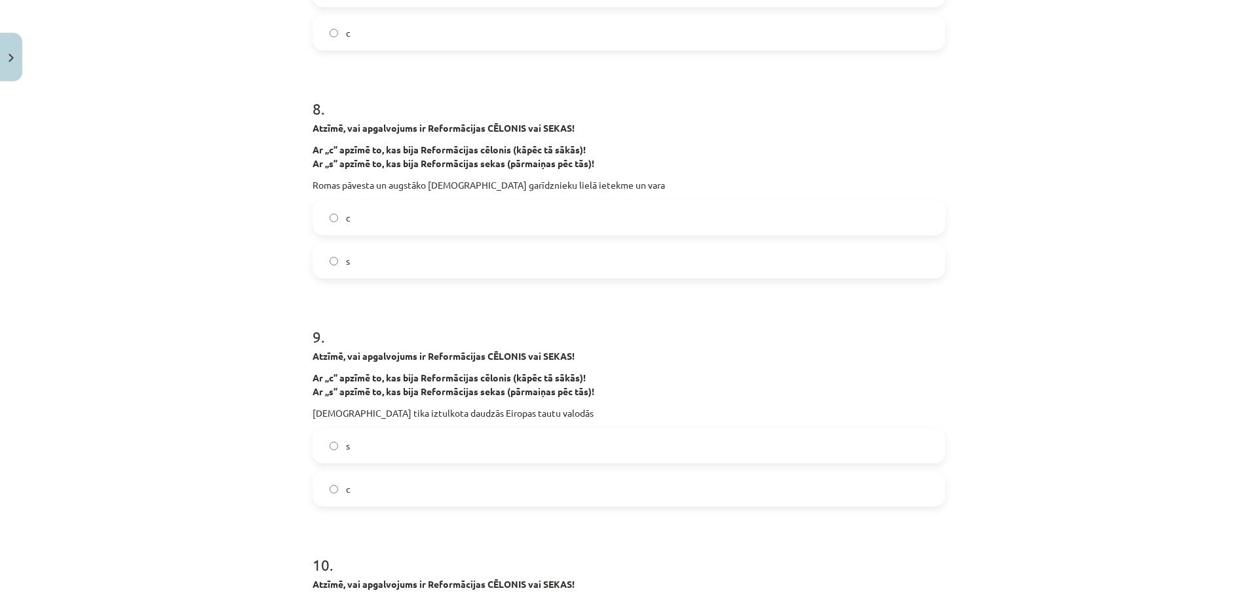
scroll to position [1638, 0]
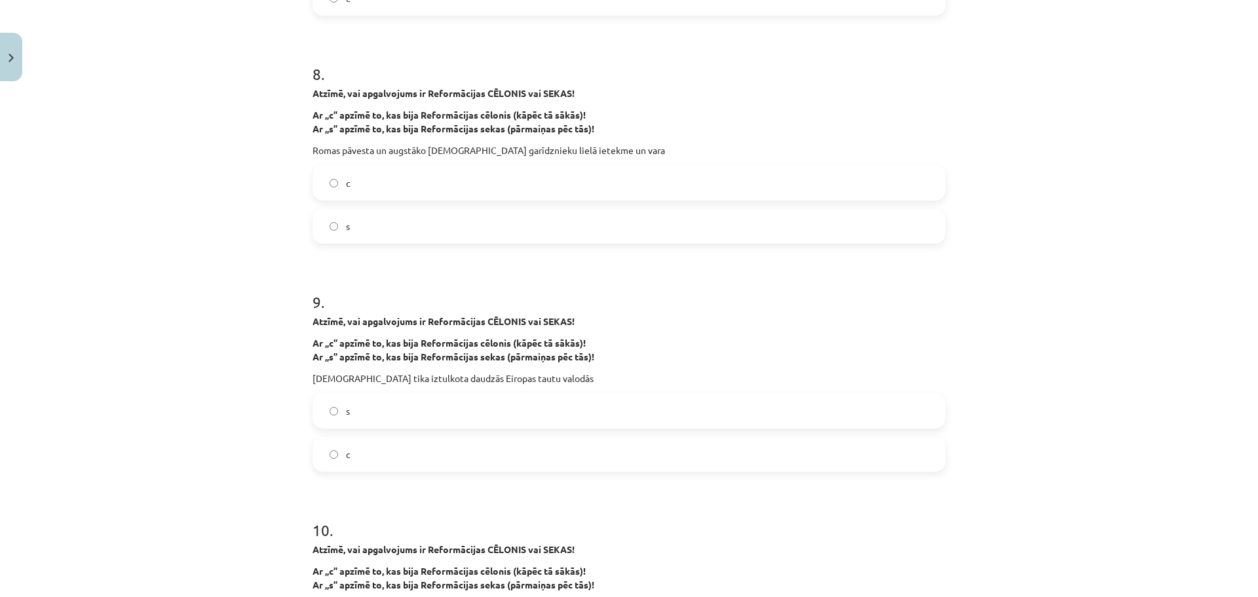
click at [382, 413] on label "s" at bounding box center [629, 410] width 630 height 33
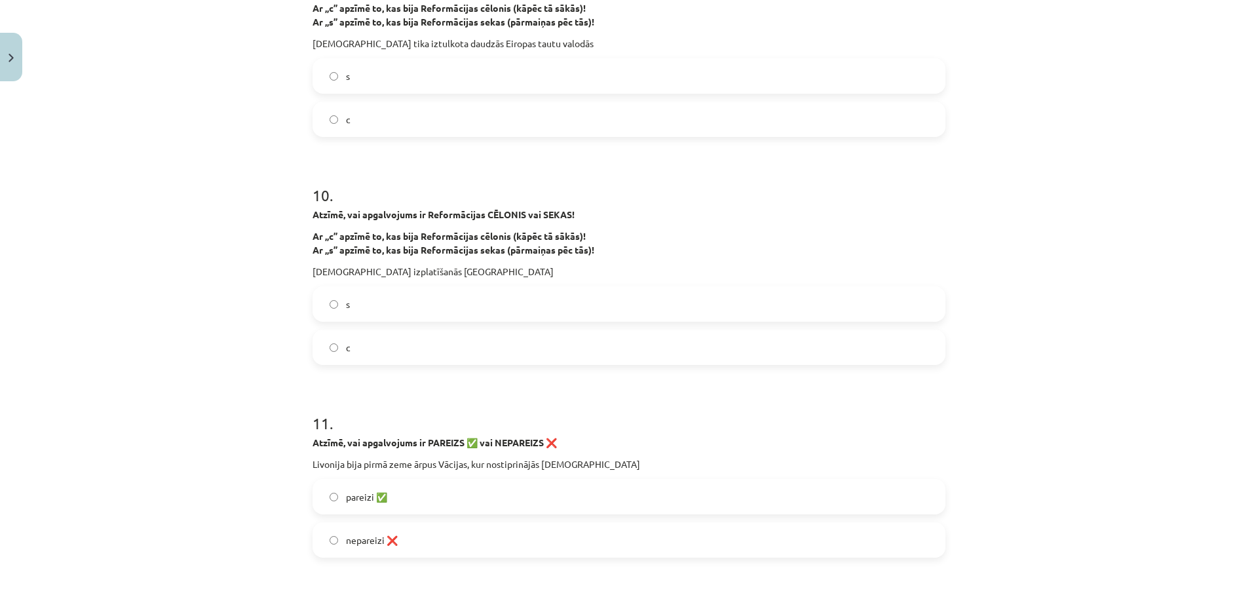
scroll to position [2031, 0]
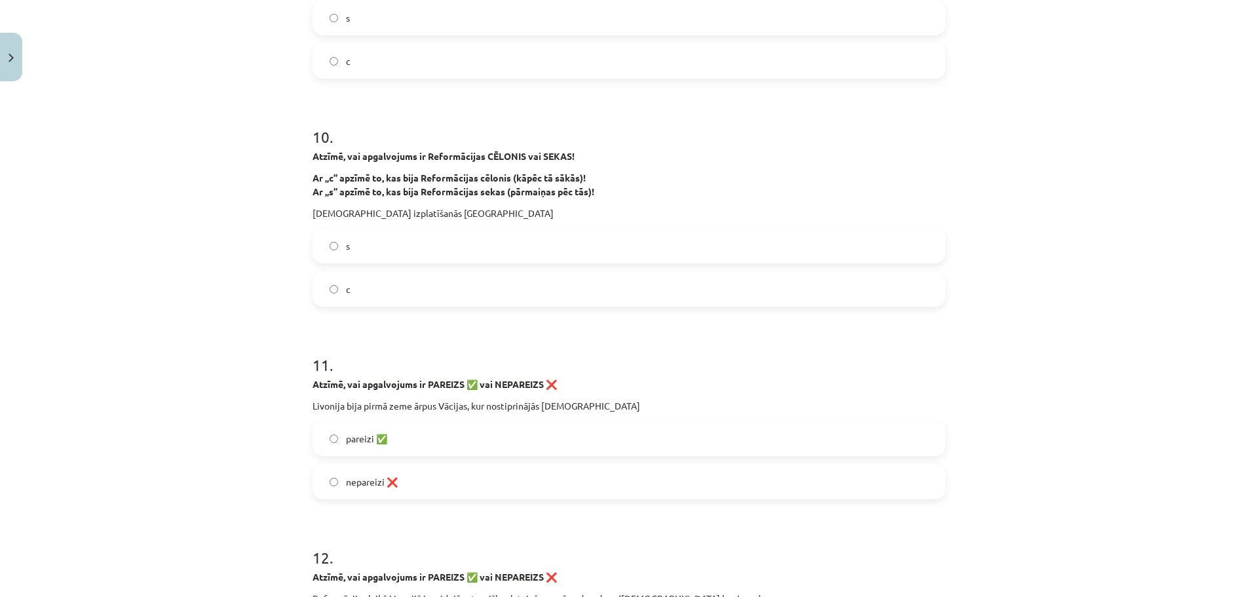
click at [389, 242] on label "s" at bounding box center [629, 245] width 630 height 33
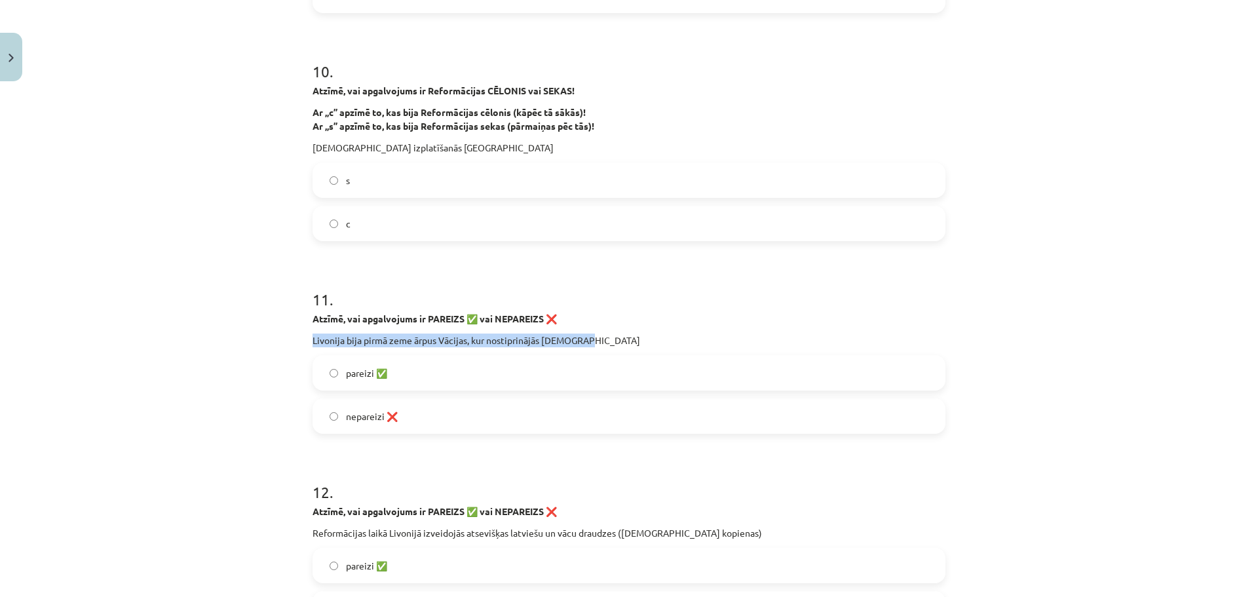
drag, startPoint x: 305, startPoint y: 337, endPoint x: 594, endPoint y: 338, distance: 289.6
click at [372, 375] on span "pareizi ✅" at bounding box center [366, 373] width 41 height 14
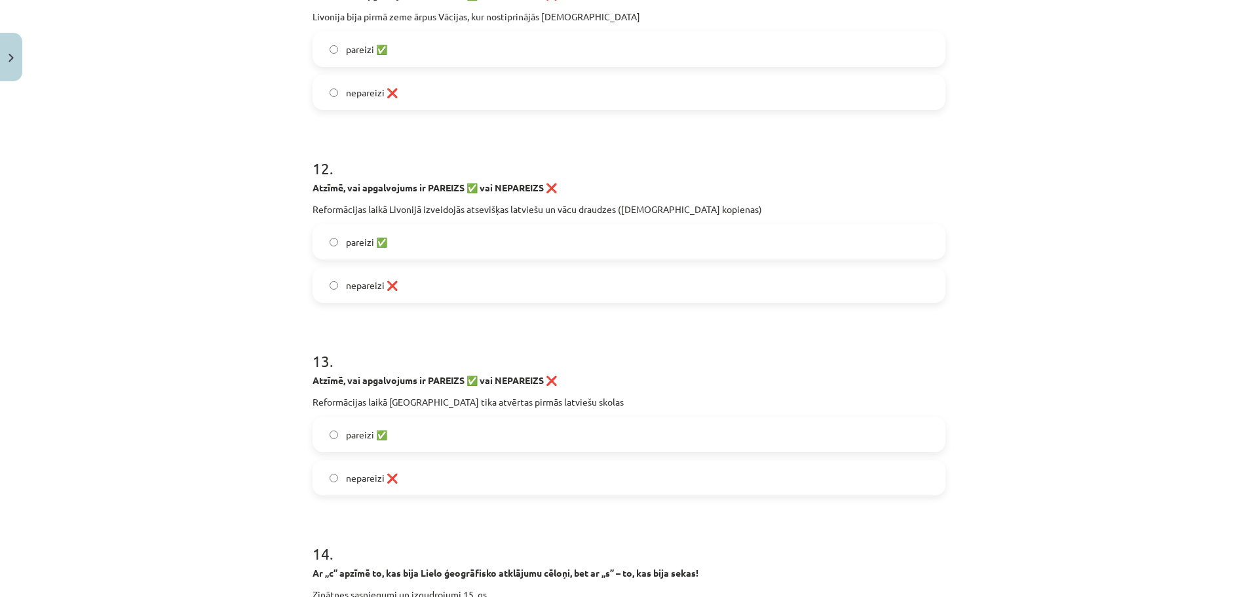
scroll to position [2425, 0]
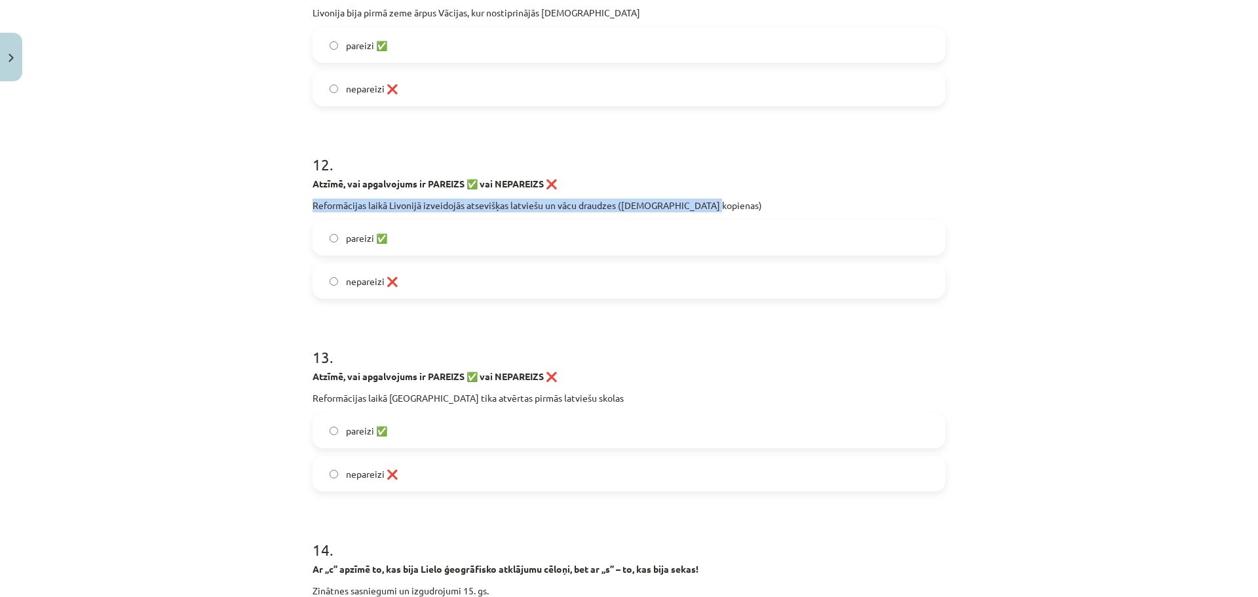
drag, startPoint x: 310, startPoint y: 204, endPoint x: 710, endPoint y: 195, distance: 399.8
click at [710, 195] on div "Atzīmē, vai apgalvojums ir PAREIZS ✅ vai NEPAREIZS ❌ Reformācijas laikā Livonij…" at bounding box center [629, 194] width 633 height 35
click at [352, 282] on span "nepareizi ❌" at bounding box center [372, 282] width 52 height 14
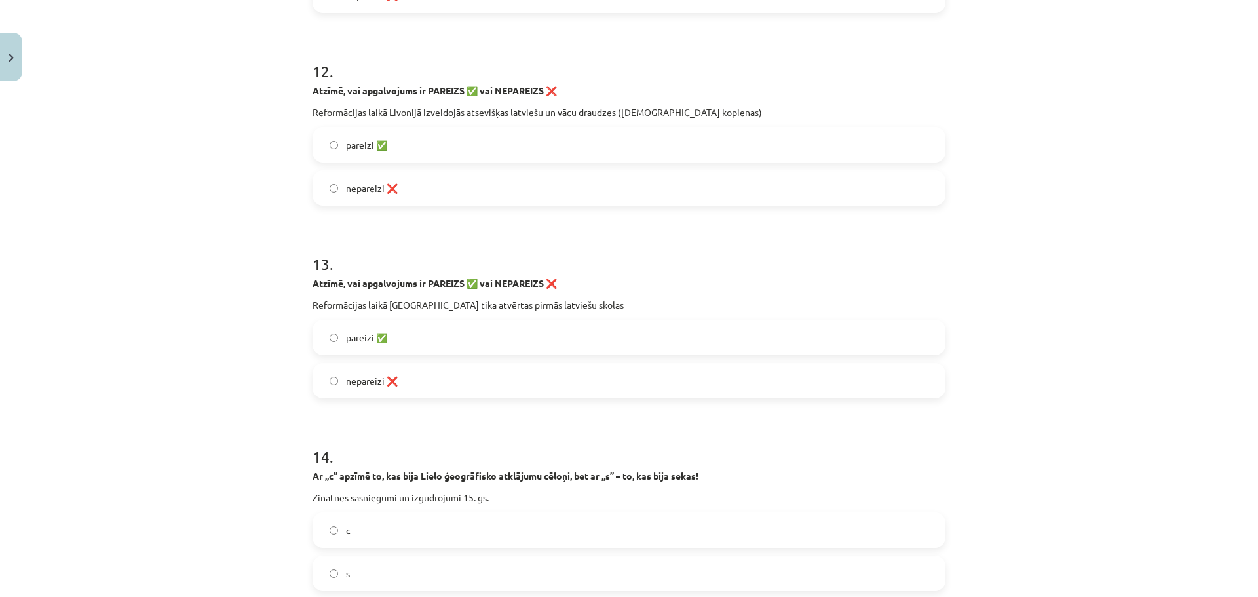
scroll to position [2556, 0]
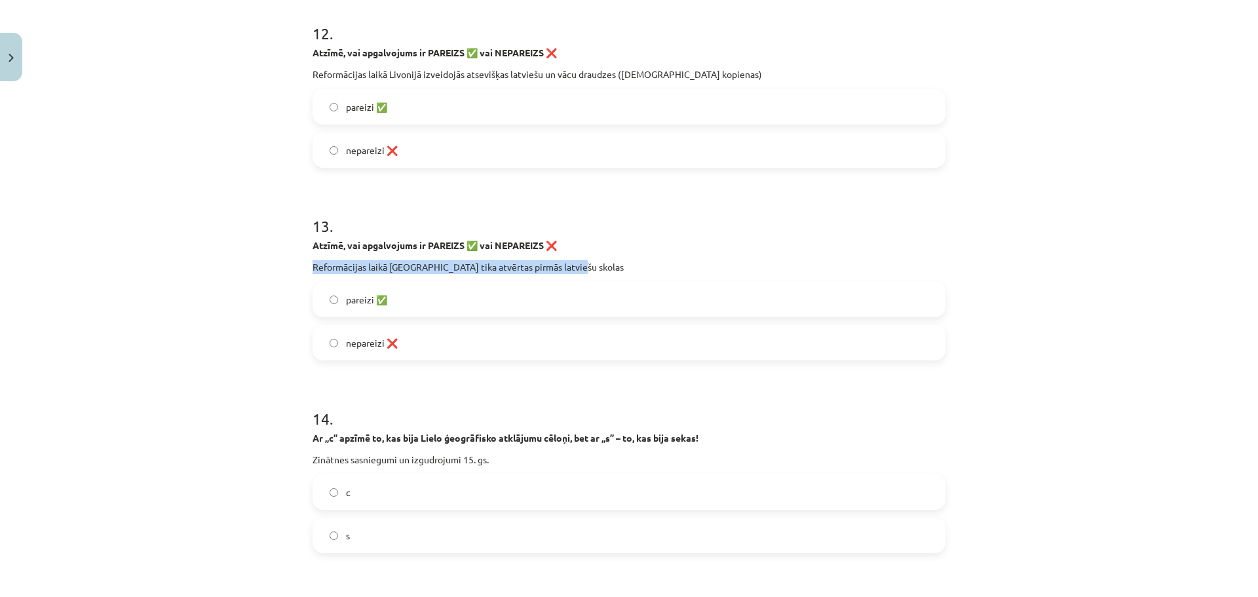
drag, startPoint x: 306, startPoint y: 263, endPoint x: 575, endPoint y: 262, distance: 269.3
click at [1041, 341] on div "Mācību tēma: Latvijas un pasaules vēstures 8. klases 1. ieskaites mācību materi…" at bounding box center [629, 298] width 1258 height 597
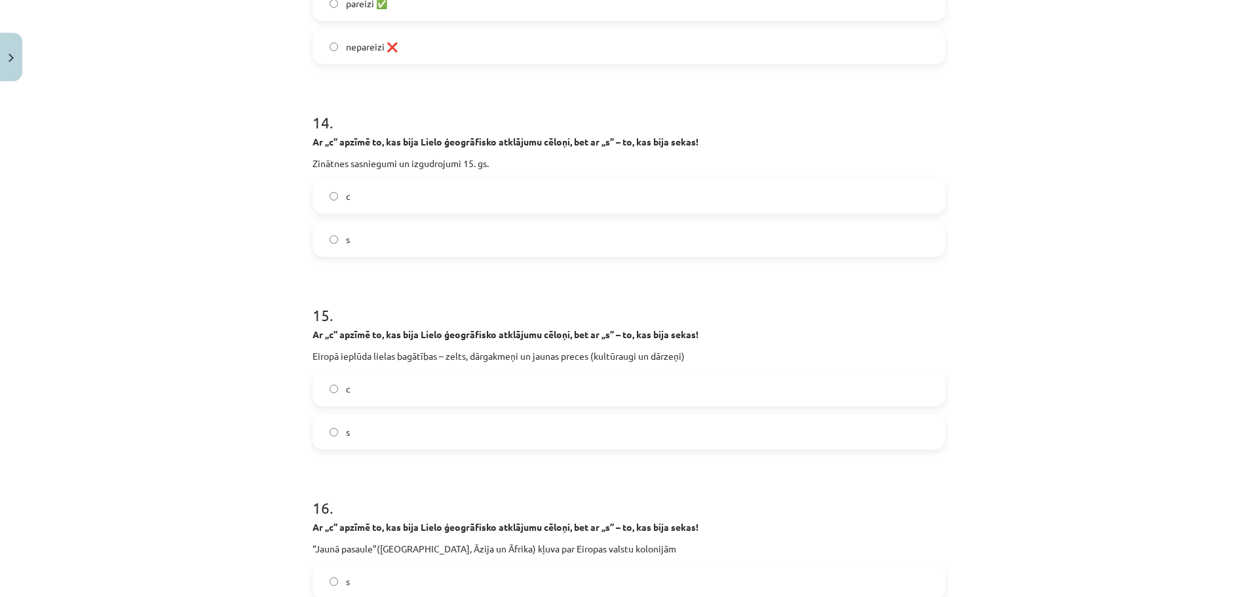
scroll to position [2883, 0]
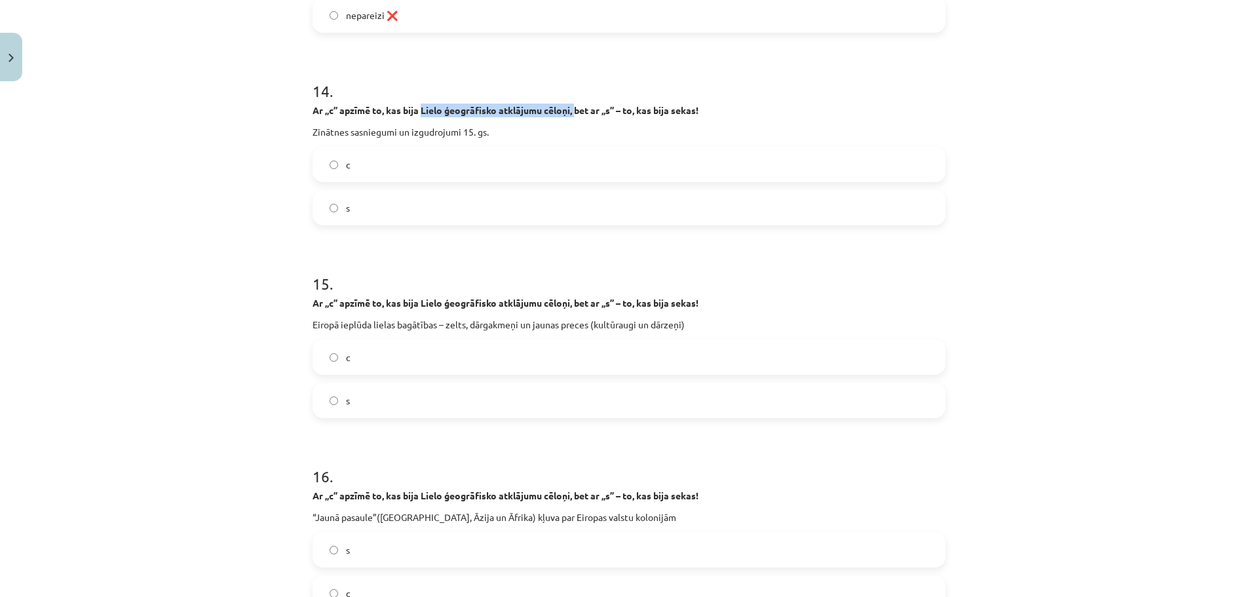
drag, startPoint x: 420, startPoint y: 107, endPoint x: 575, endPoint y: 108, distance: 154.7
click at [575, 108] on strong "Ar „c” apzīmē to, kas bija Lielo ģeogrāfisko atklājumu cēloņi, bet ar „s” – to,…" at bounding box center [506, 110] width 386 height 12
click at [1079, 164] on div "Mācību tēma: Latvijas un pasaules vēstures 8. klases 1. ieskaites mācību materi…" at bounding box center [629, 298] width 1258 height 597
click at [366, 205] on label "s" at bounding box center [629, 207] width 630 height 33
click at [432, 398] on label "s" at bounding box center [629, 400] width 630 height 33
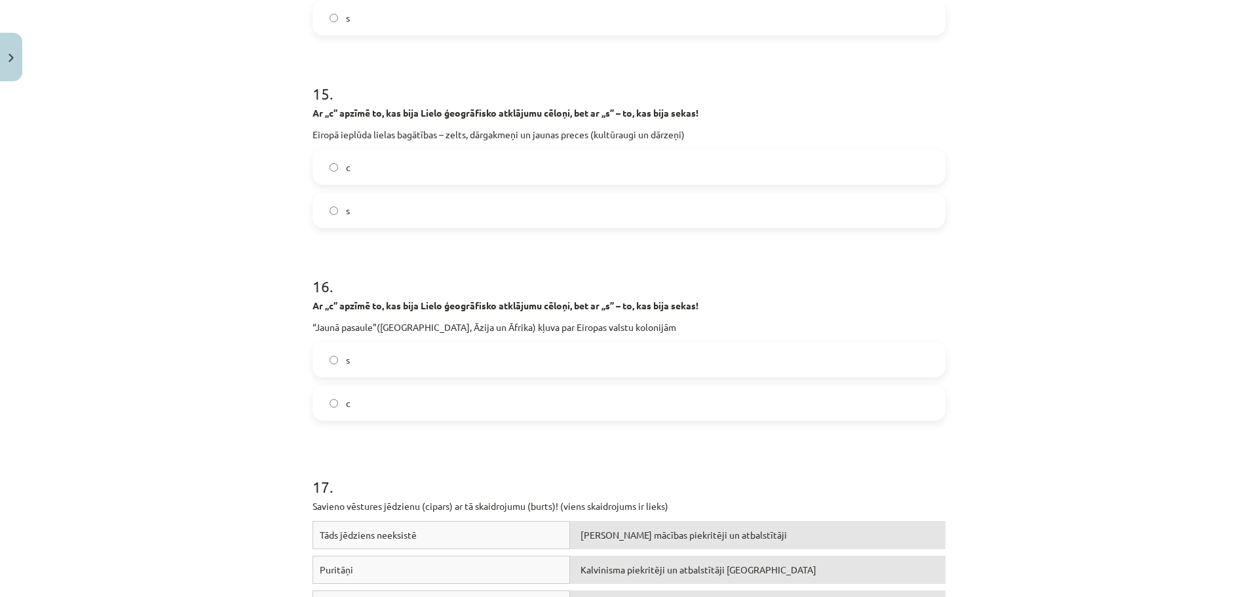
scroll to position [3145, 0]
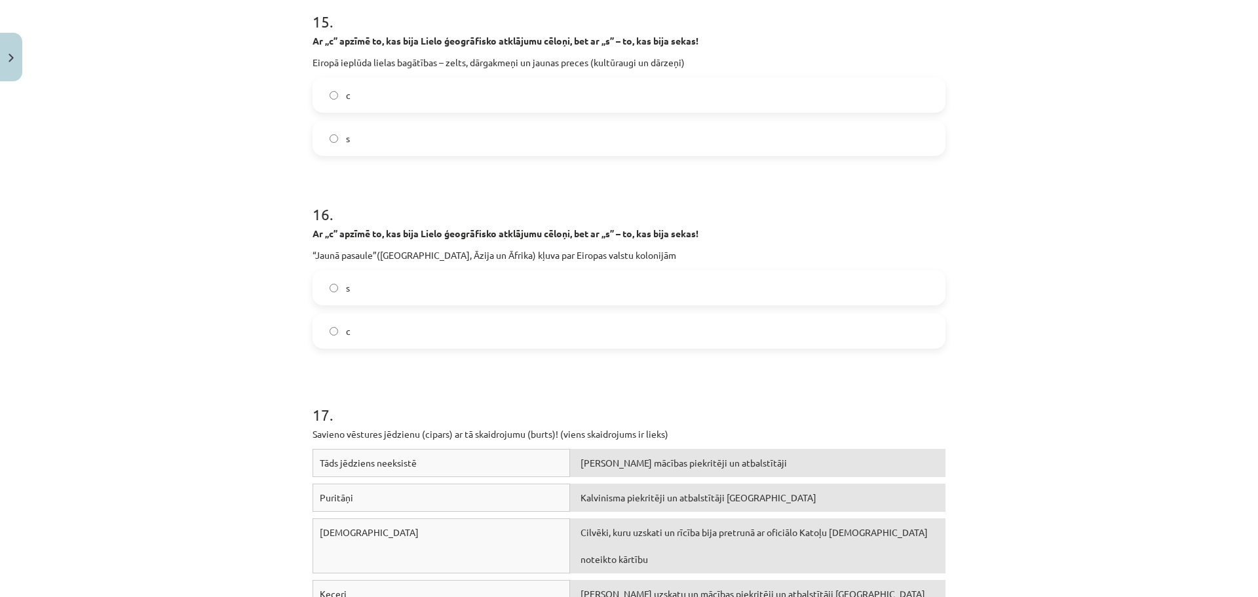
click at [370, 290] on label "s" at bounding box center [629, 287] width 630 height 33
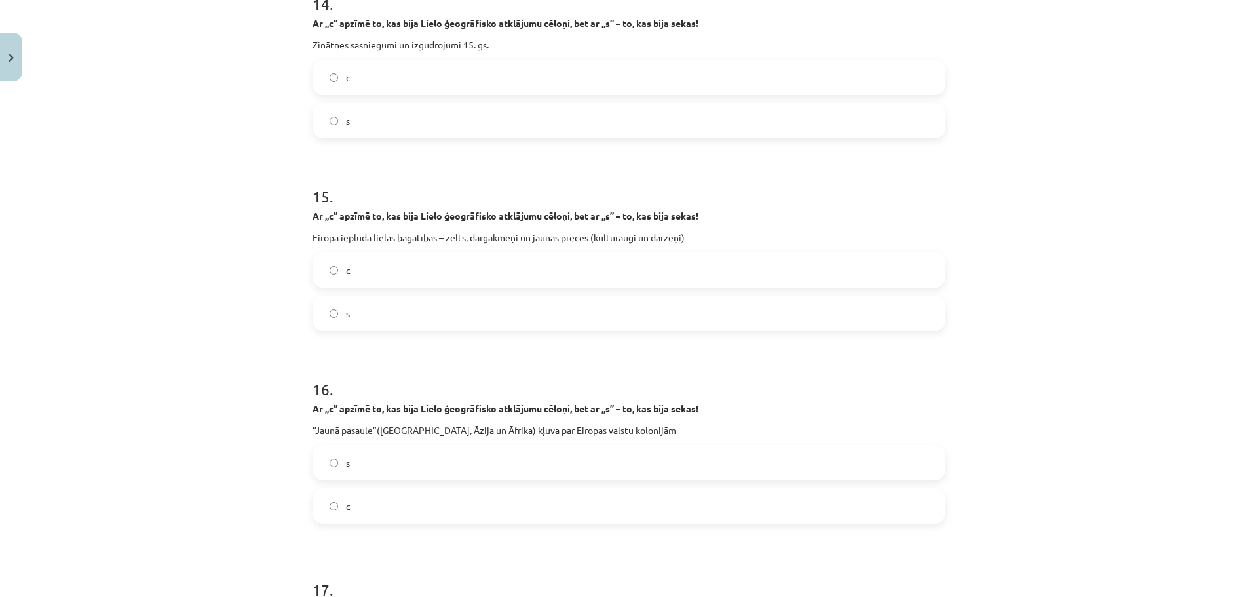
scroll to position [2949, 0]
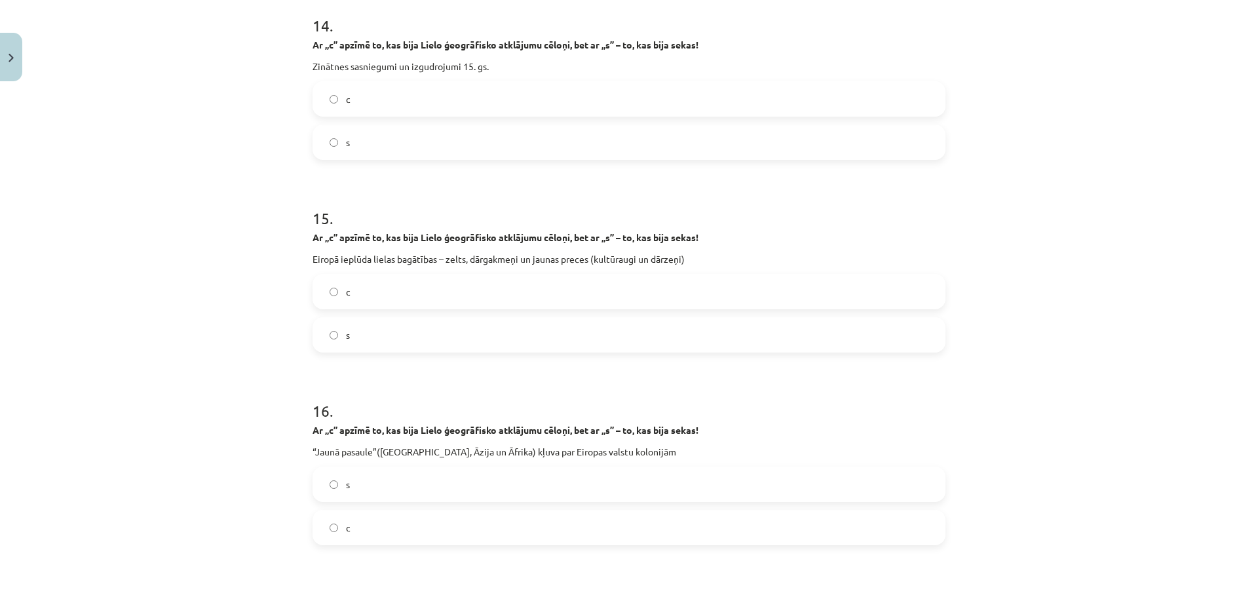
click at [351, 103] on label "c" at bounding box center [629, 99] width 630 height 33
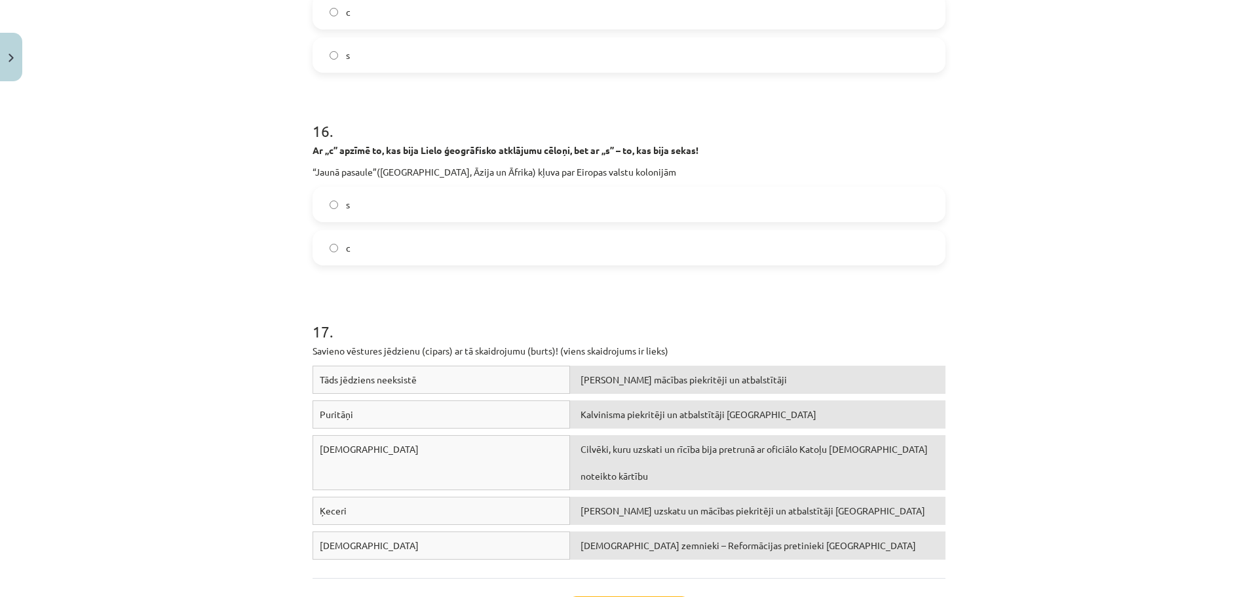
scroll to position [3338, 0]
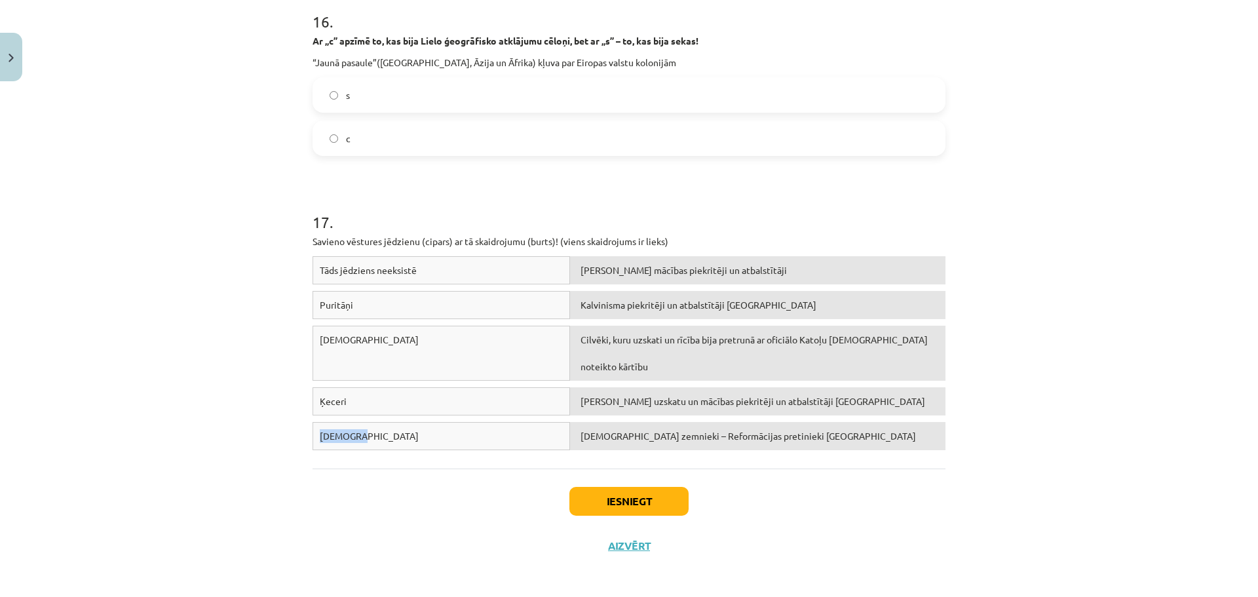
drag, startPoint x: 369, startPoint y: 408, endPoint x: 281, endPoint y: 411, distance: 87.8
click at [281, 411] on div "Mācību tēma: Latvijas un pasaules vēstures 8. klases 1. ieskaites mācību materi…" at bounding box center [629, 298] width 1258 height 597
drag, startPoint x: 366, startPoint y: 375, endPoint x: 278, endPoint y: 343, distance: 93.1
click at [285, 356] on div "Mācību tēma: Latvijas un pasaules vēstures 8. klases 1. ieskaites mācību materi…" at bounding box center [629, 298] width 1258 height 597
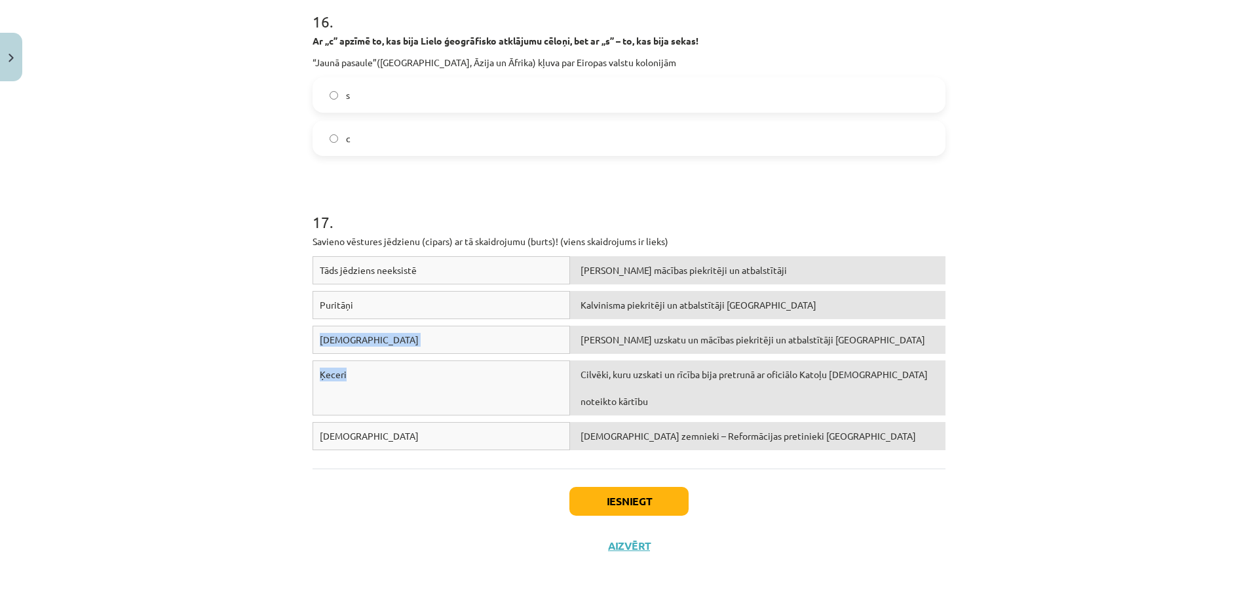
click at [369, 337] on div "Luterāņi" at bounding box center [442, 340] width 258 height 28
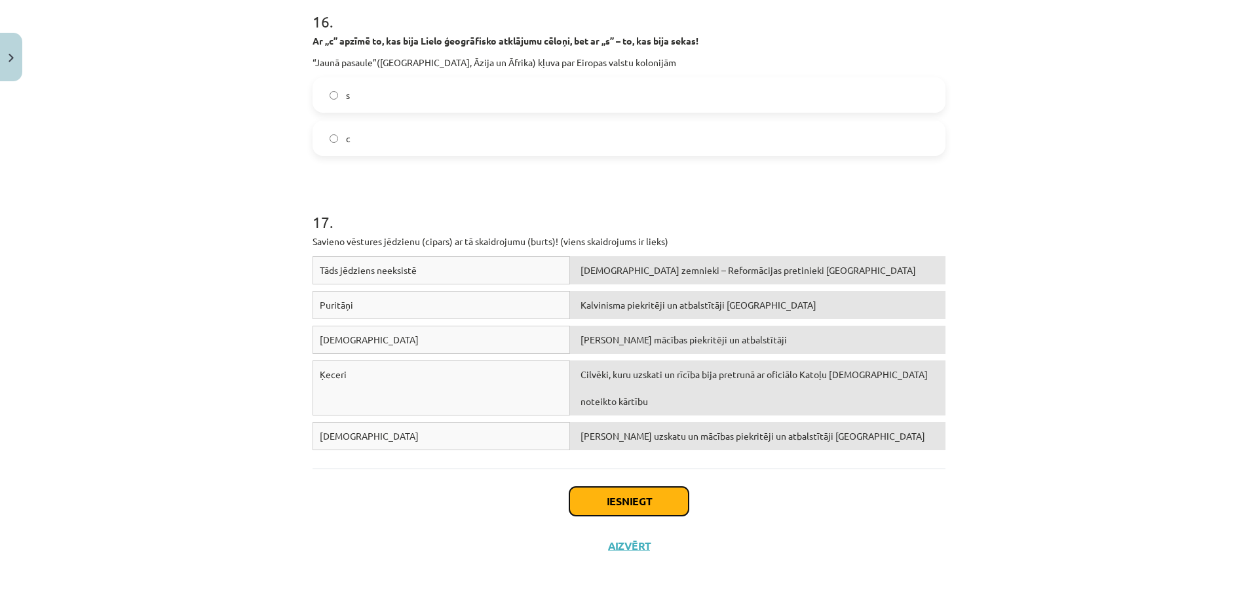
click at [622, 487] on button "Iesniegt" at bounding box center [628, 501] width 119 height 29
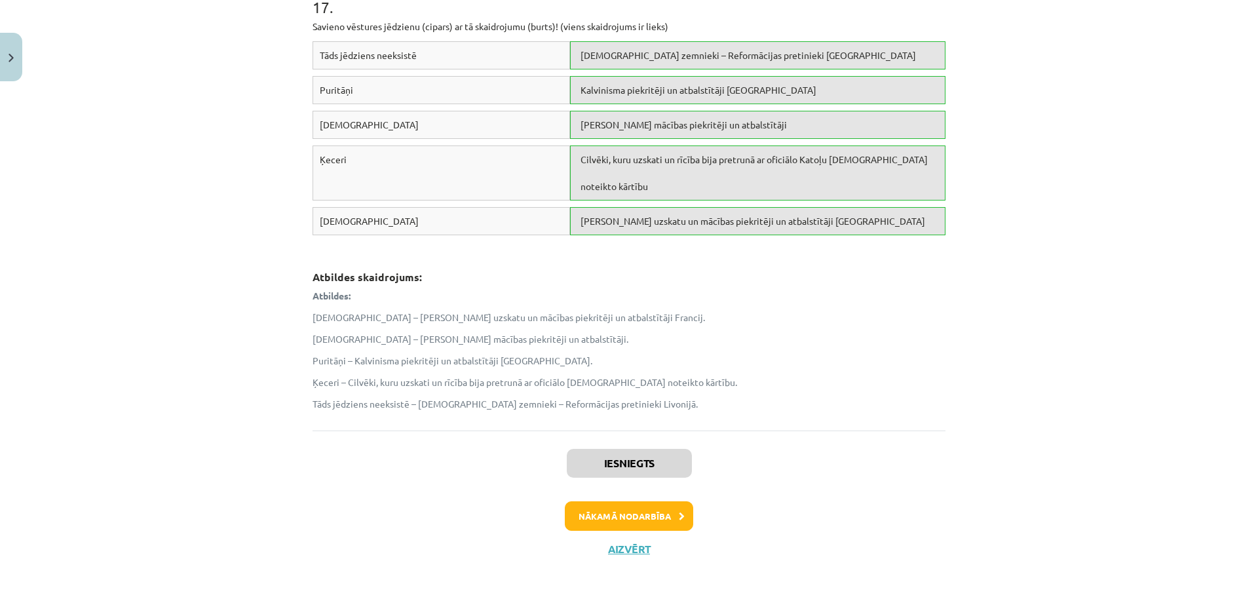
scroll to position [3556, 0]
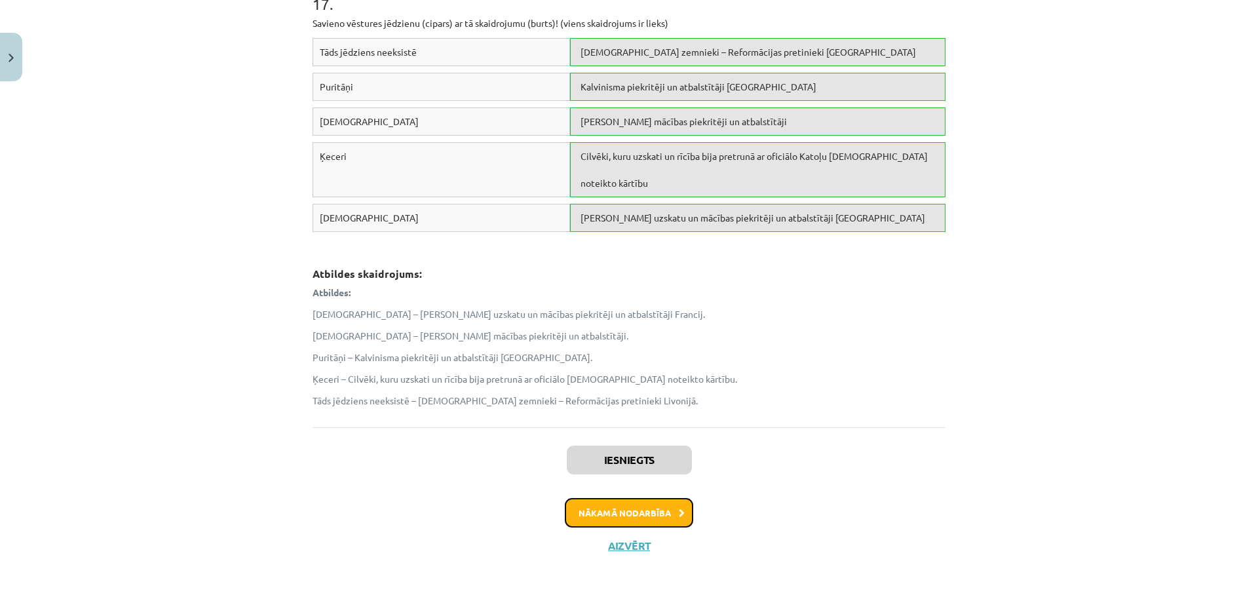
click at [649, 499] on button "Nākamā nodarbība" at bounding box center [629, 513] width 128 height 30
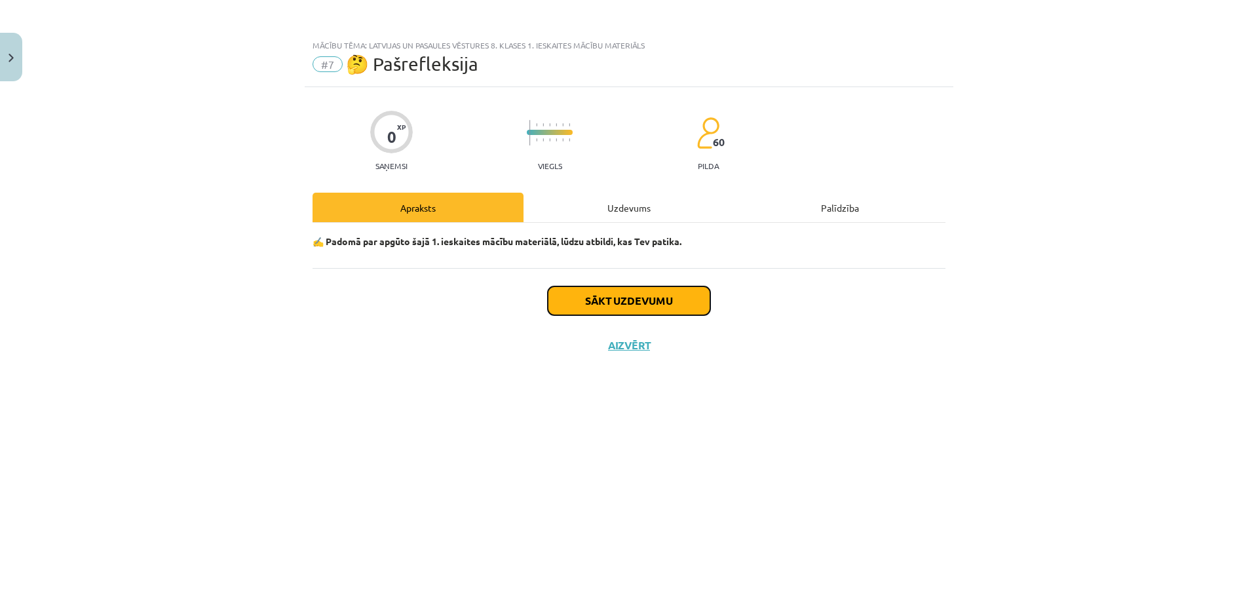
click at [596, 304] on button "Sākt uzdevumu" at bounding box center [629, 300] width 163 height 29
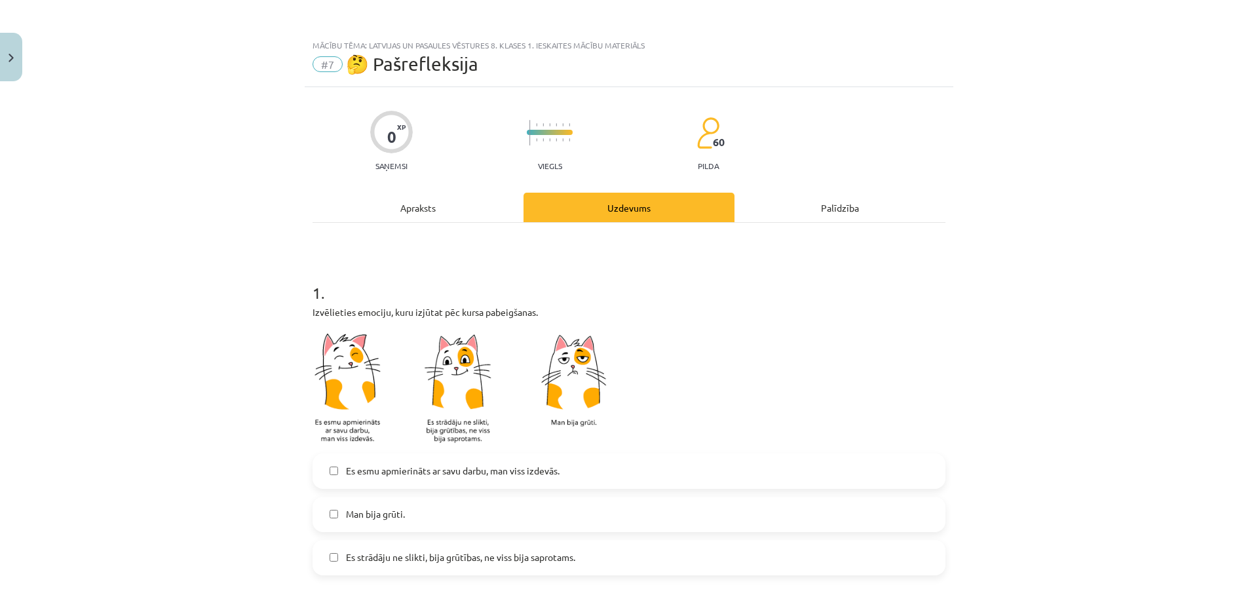
click at [415, 558] on span "Es strādāju ne slikti, bija grūtības, ne viss bija saprotams." at bounding box center [460, 557] width 229 height 14
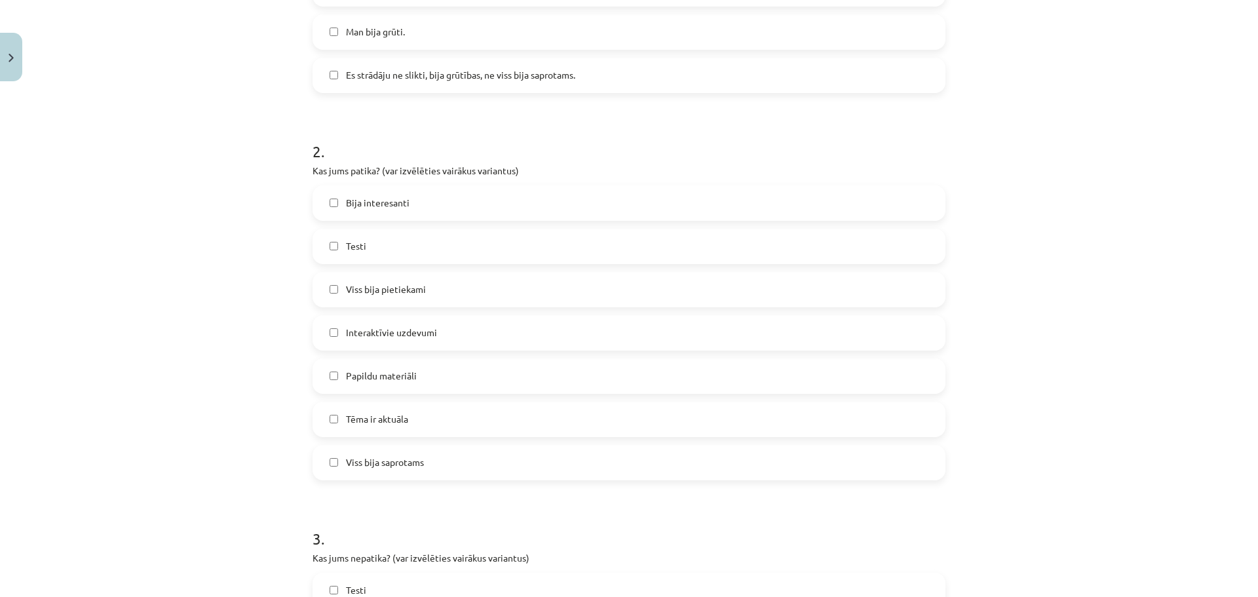
scroll to position [524, 0]
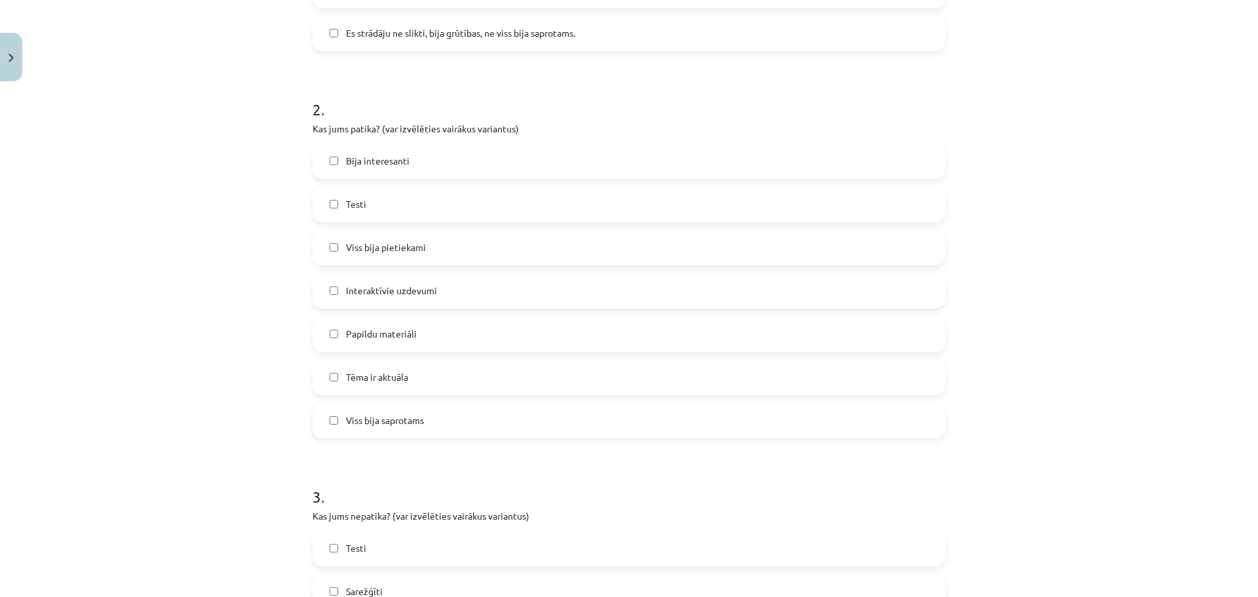
click at [385, 333] on span "Papildu materiāli" at bounding box center [381, 334] width 71 height 14
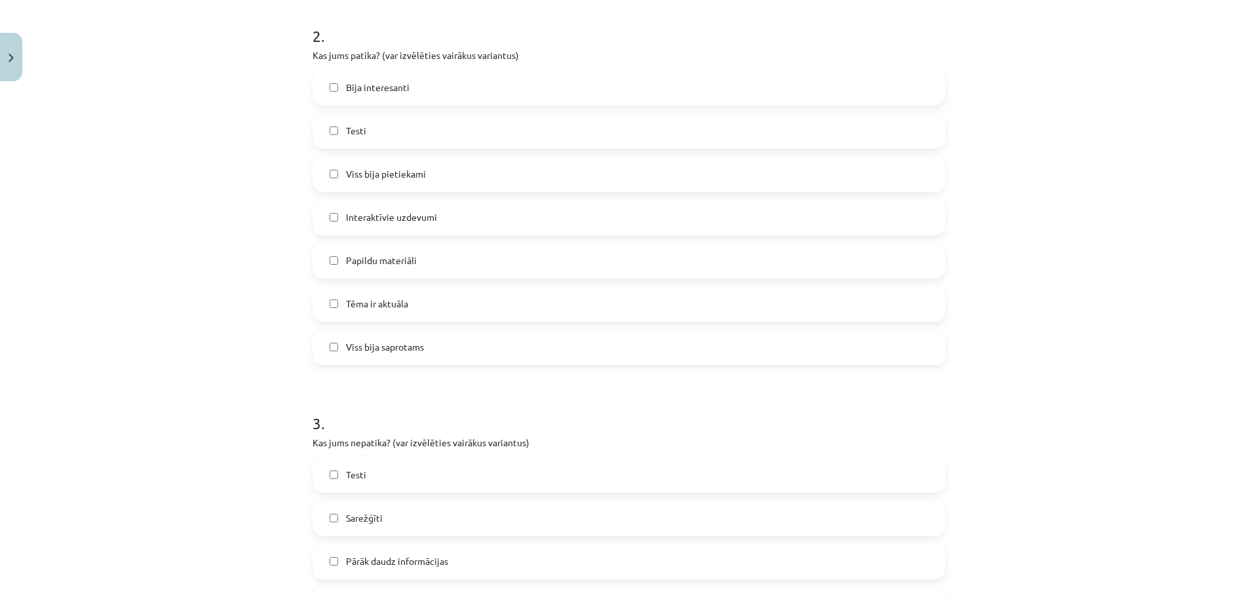
scroll to position [852, 0]
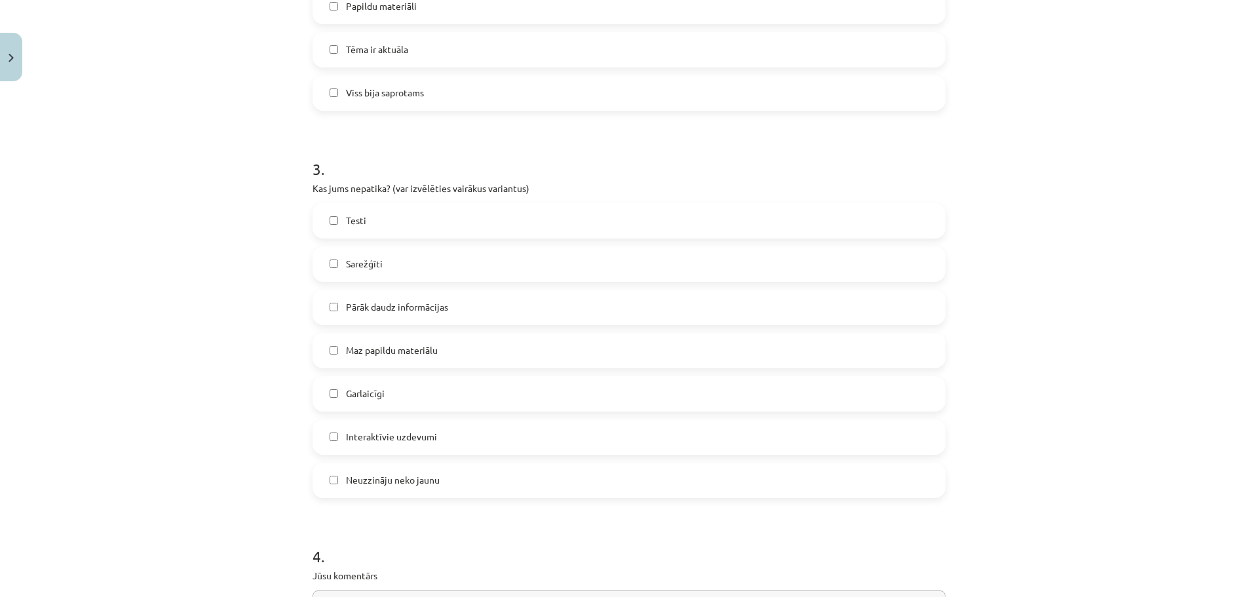
click at [405, 307] on span "Pārāk daudz informācijas" at bounding box center [397, 307] width 102 height 14
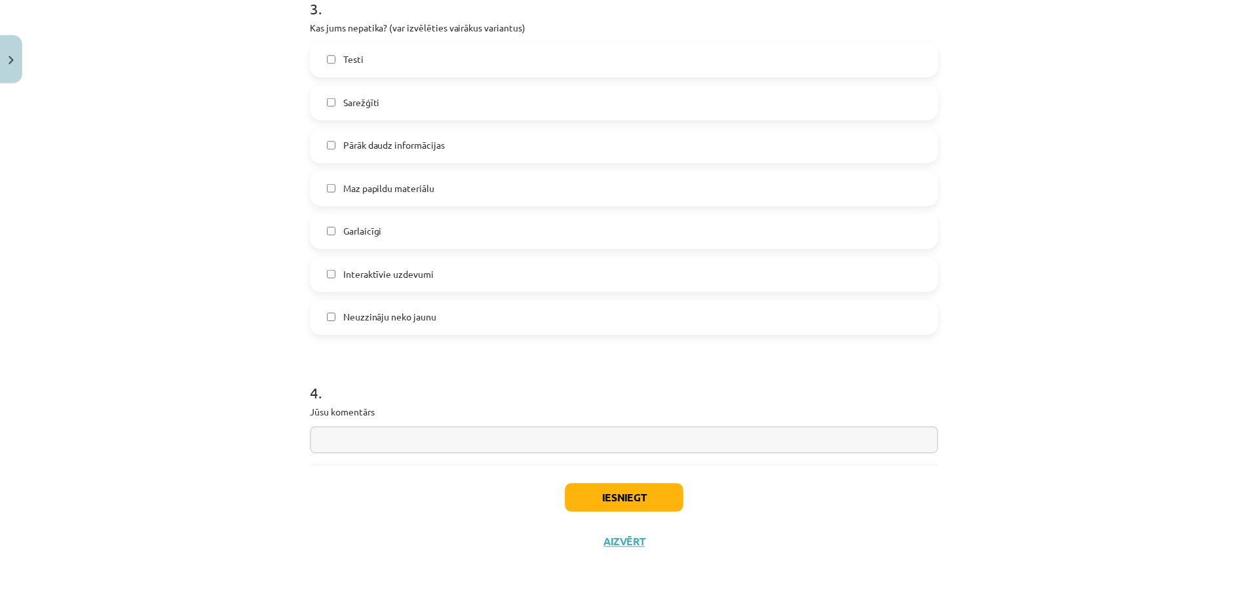
scroll to position [1016, 0]
click at [616, 504] on button "Iesniegt" at bounding box center [628, 497] width 119 height 29
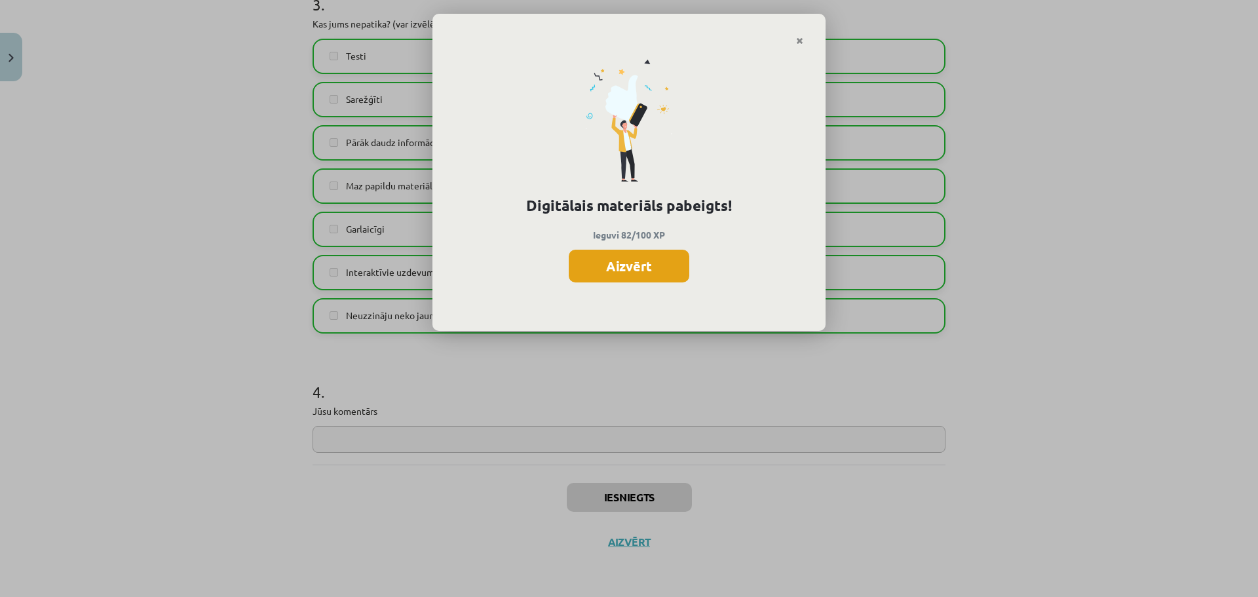
click at [628, 265] on button "Aizvērt" at bounding box center [629, 266] width 121 height 33
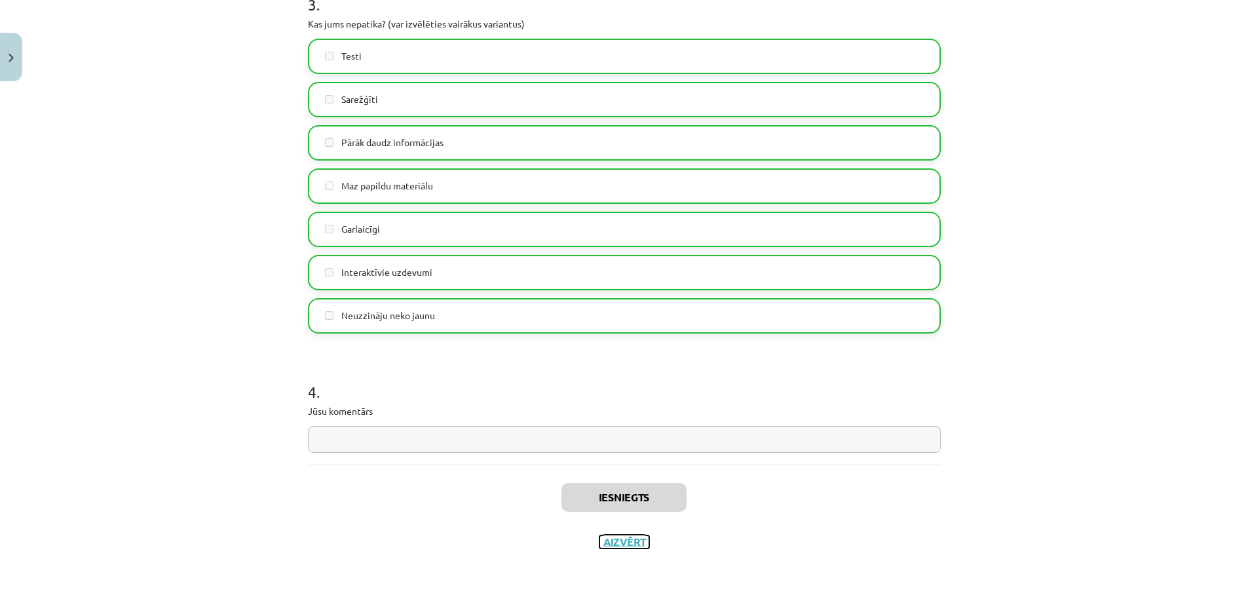
click at [617, 545] on button "Aizvērt" at bounding box center [625, 541] width 50 height 13
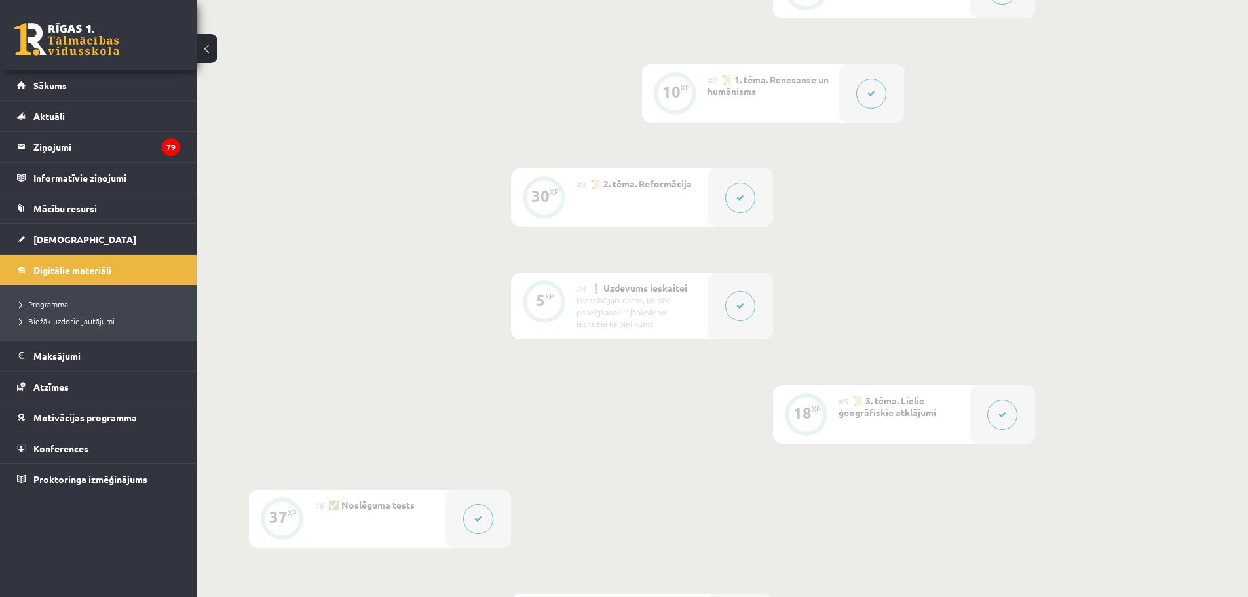
scroll to position [678, 0]
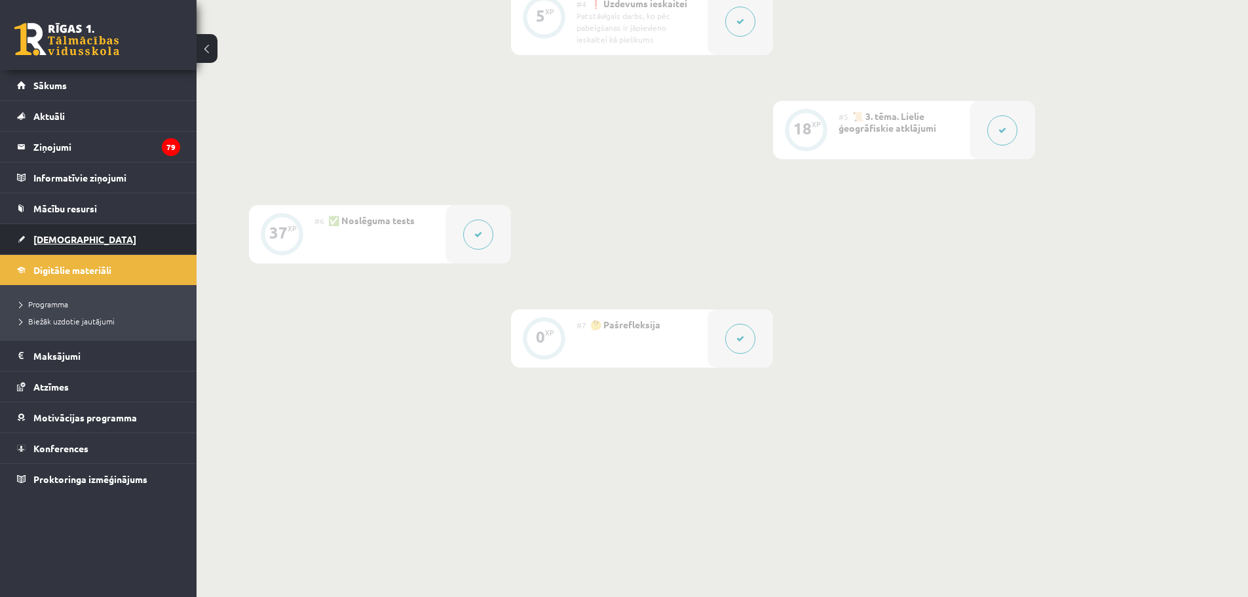
click at [54, 243] on span "[DEMOGRAPHIC_DATA]" at bounding box center [84, 239] width 103 height 12
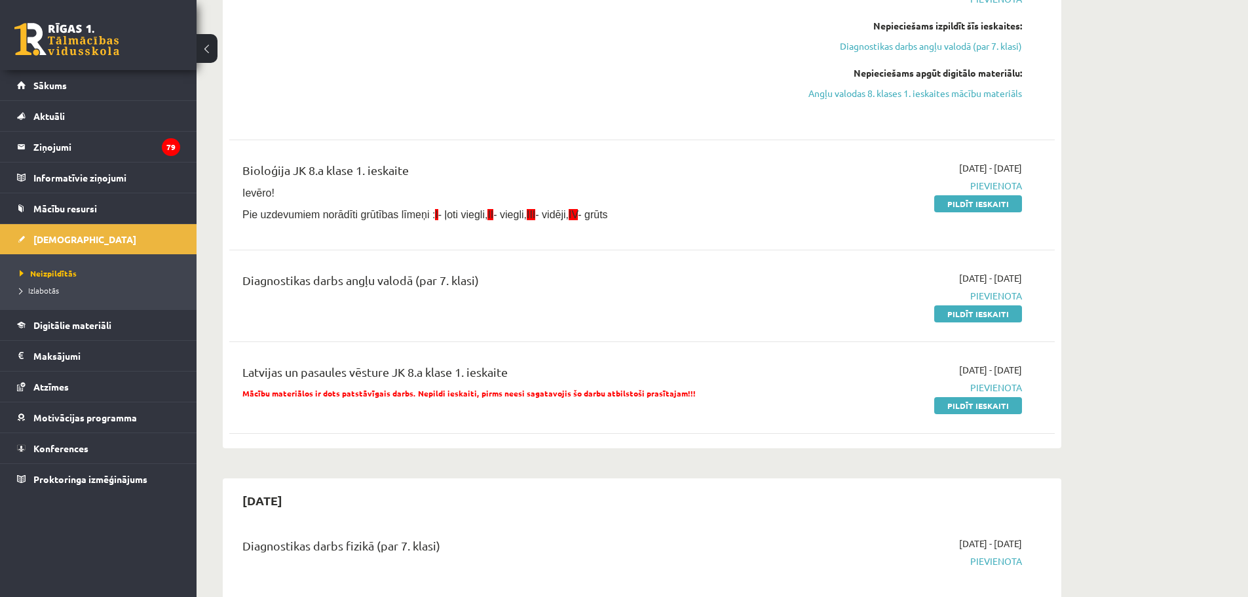
scroll to position [262, 0]
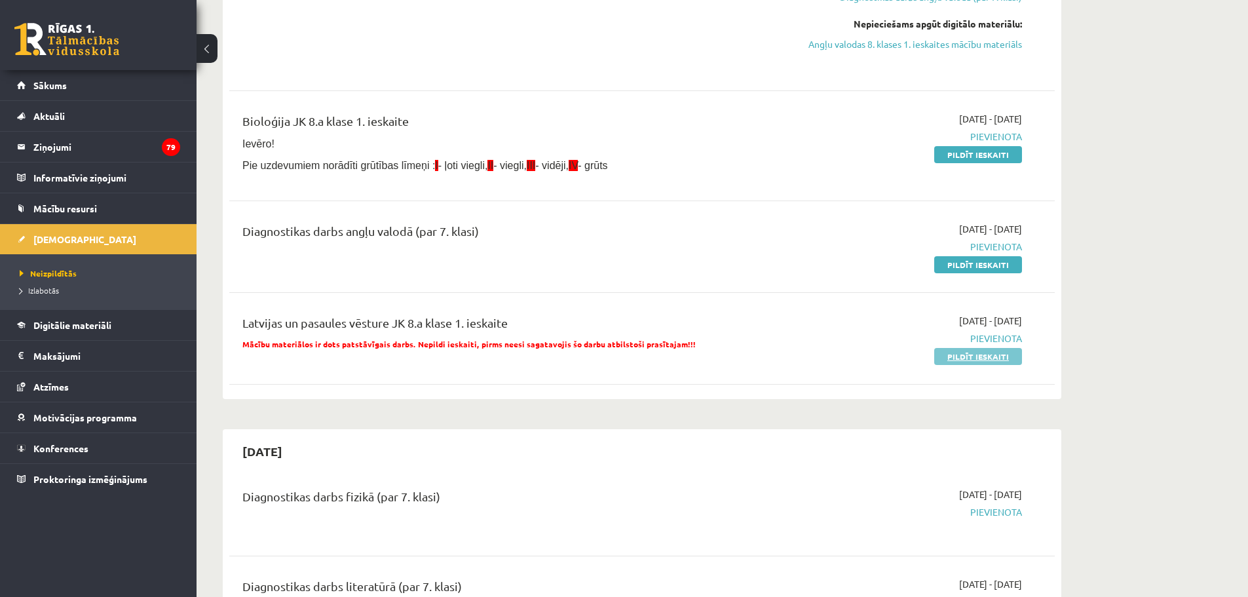
click at [954, 356] on link "Pildīt ieskaiti" at bounding box center [978, 356] width 88 height 17
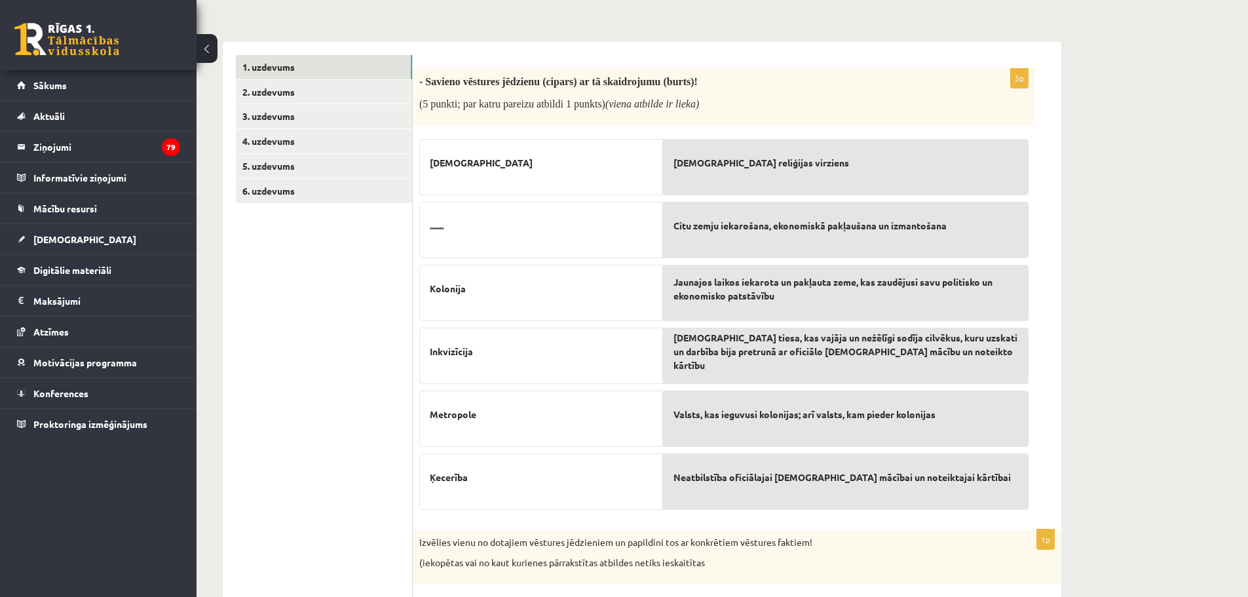
scroll to position [197, 0]
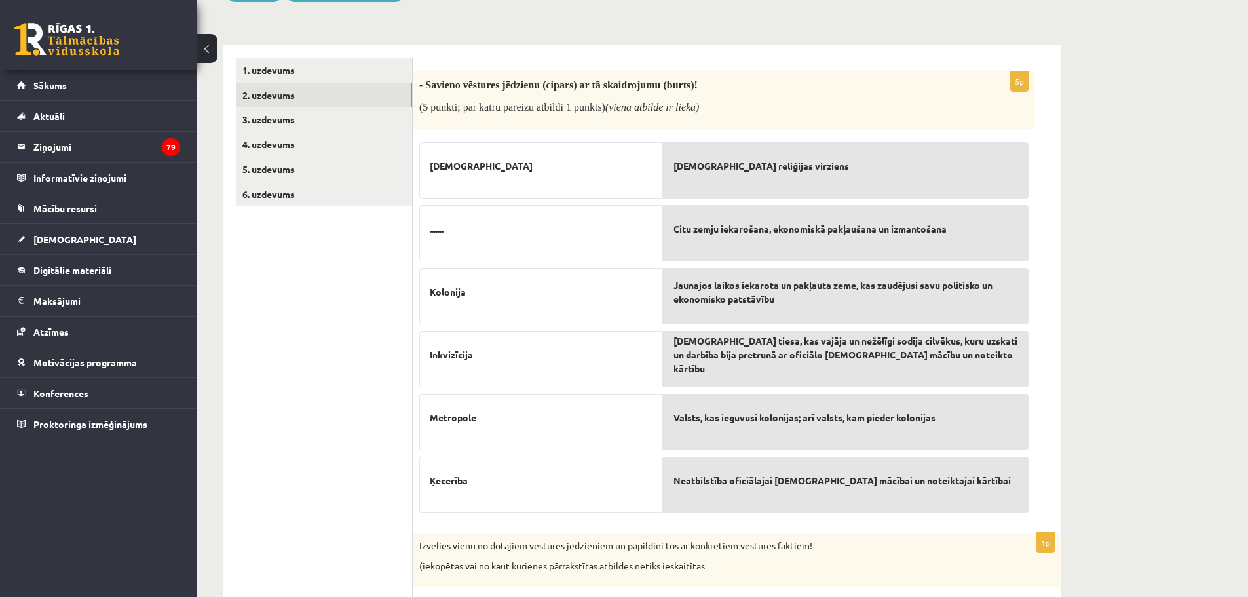
click at [256, 98] on link "2. uzdevums" at bounding box center [324, 95] width 176 height 24
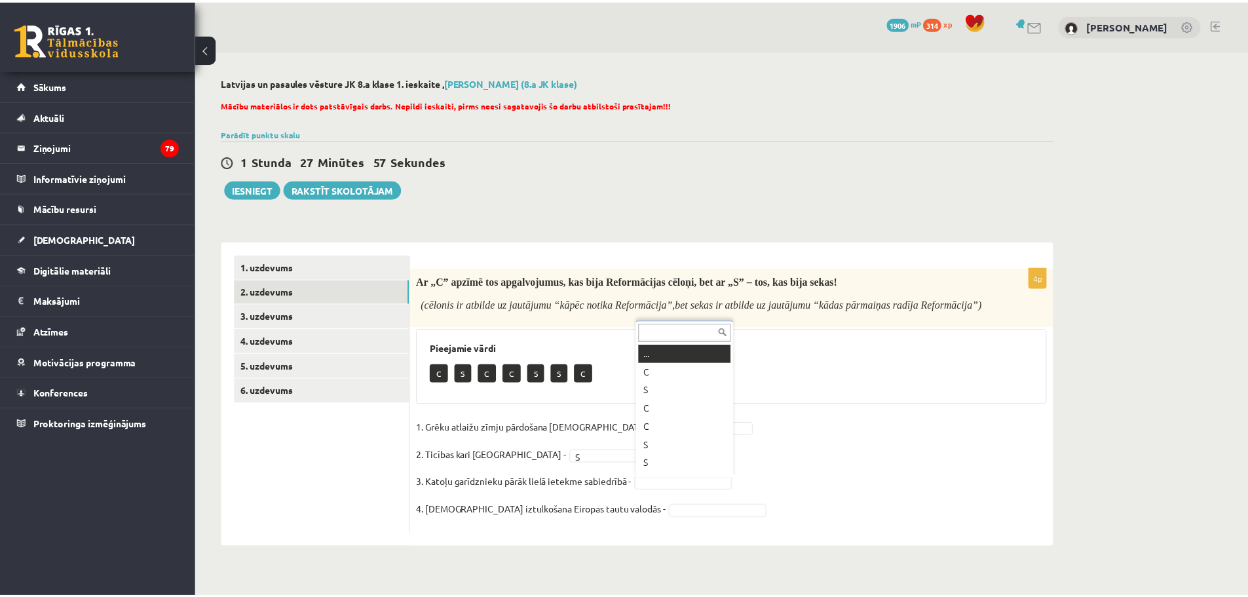
scroll to position [16, 0]
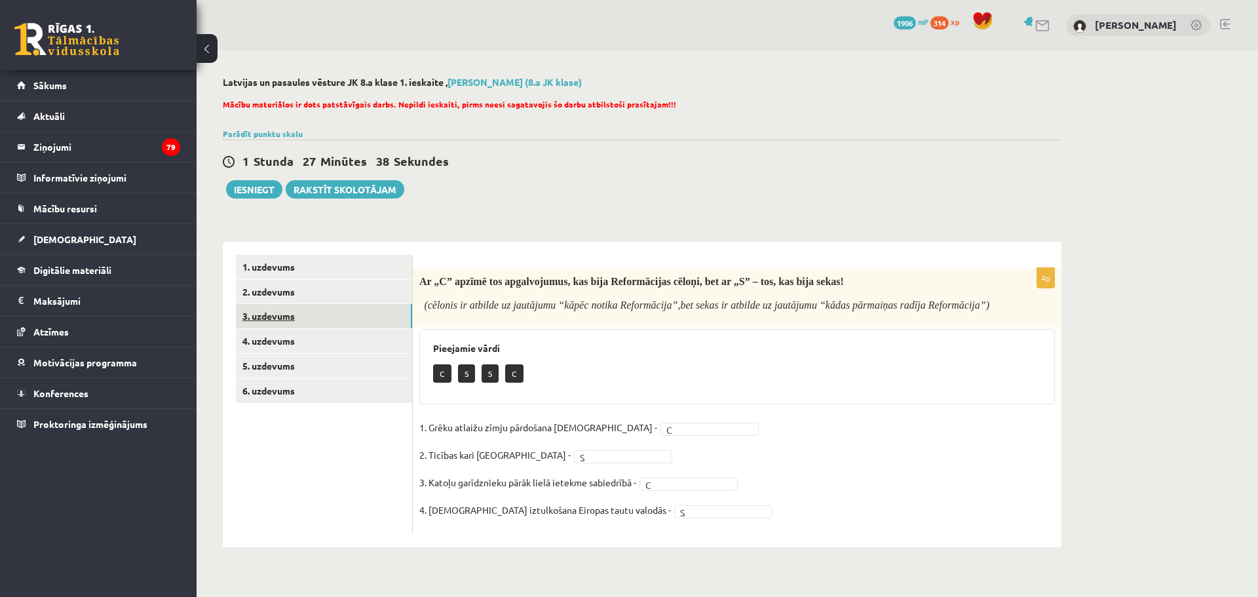
click at [274, 315] on link "3. uzdevums" at bounding box center [324, 316] width 176 height 24
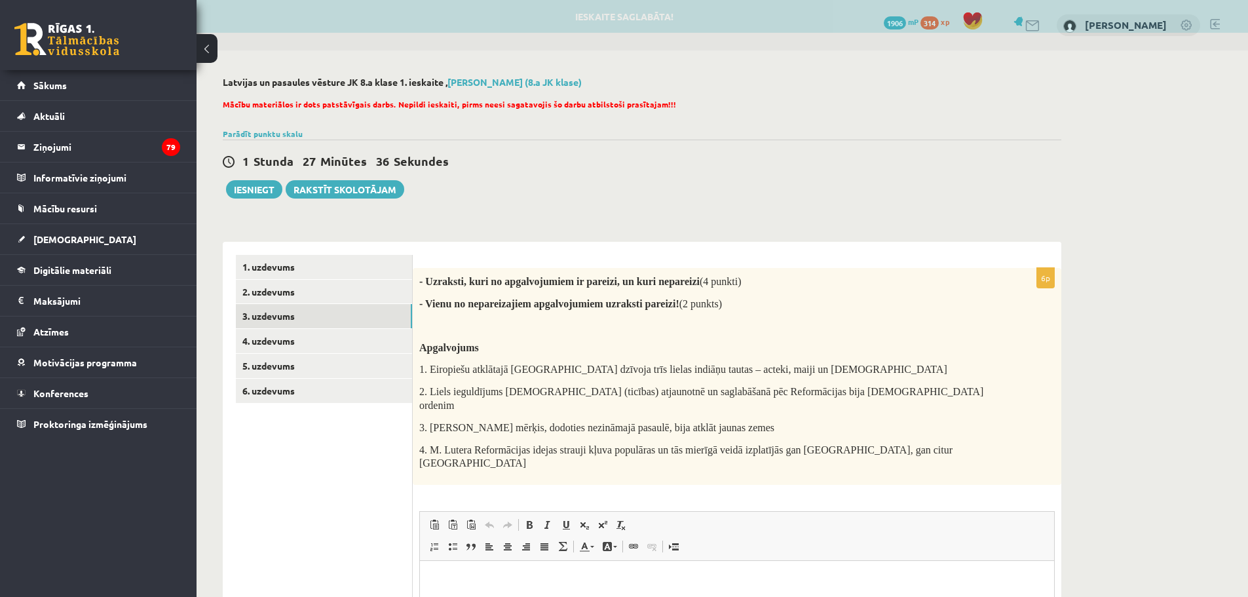
scroll to position [0, 0]
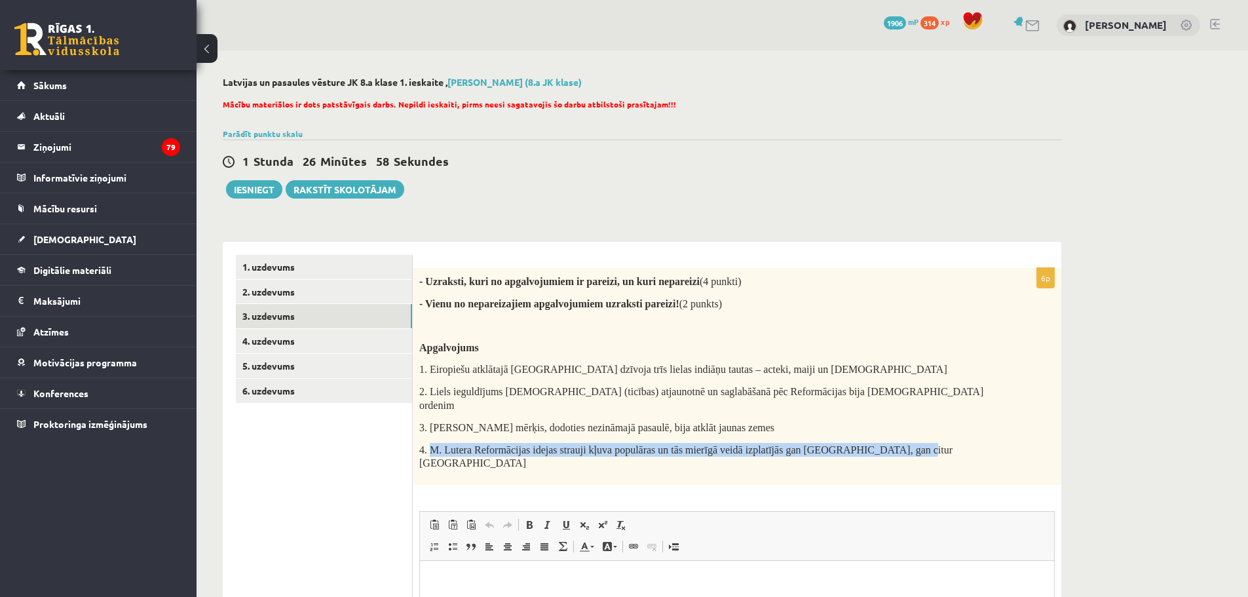
drag, startPoint x: 432, startPoint y: 436, endPoint x: 921, endPoint y: 436, distance: 489.5
click at [921, 443] on p "4. M. Lutera Reformācijas idejas strauji kļuva populāras un tās mierīgā veidā i…" at bounding box center [704, 456] width 570 height 27
copy span "M. Lutera Reformācijas idejas strauji kļuva populāras un tās mierīgā veidā izpl…"
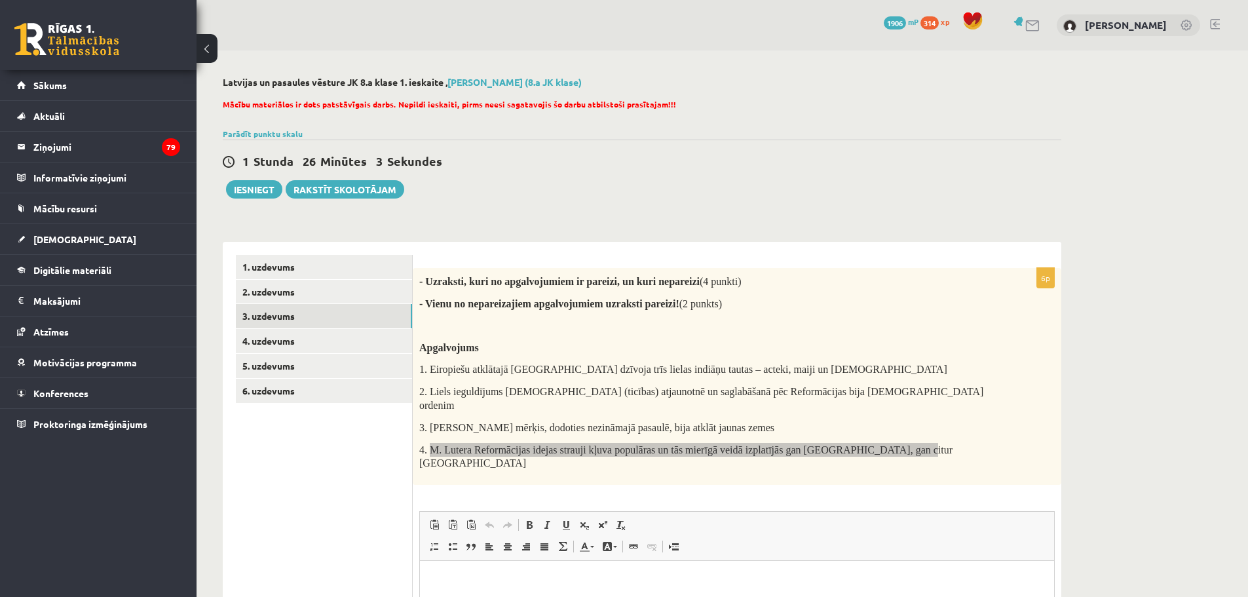
click at [434, 576] on p "Bagātinātā teksta redaktors, wiswyg-editor-user-answer-47024931294160" at bounding box center [737, 581] width 608 height 14
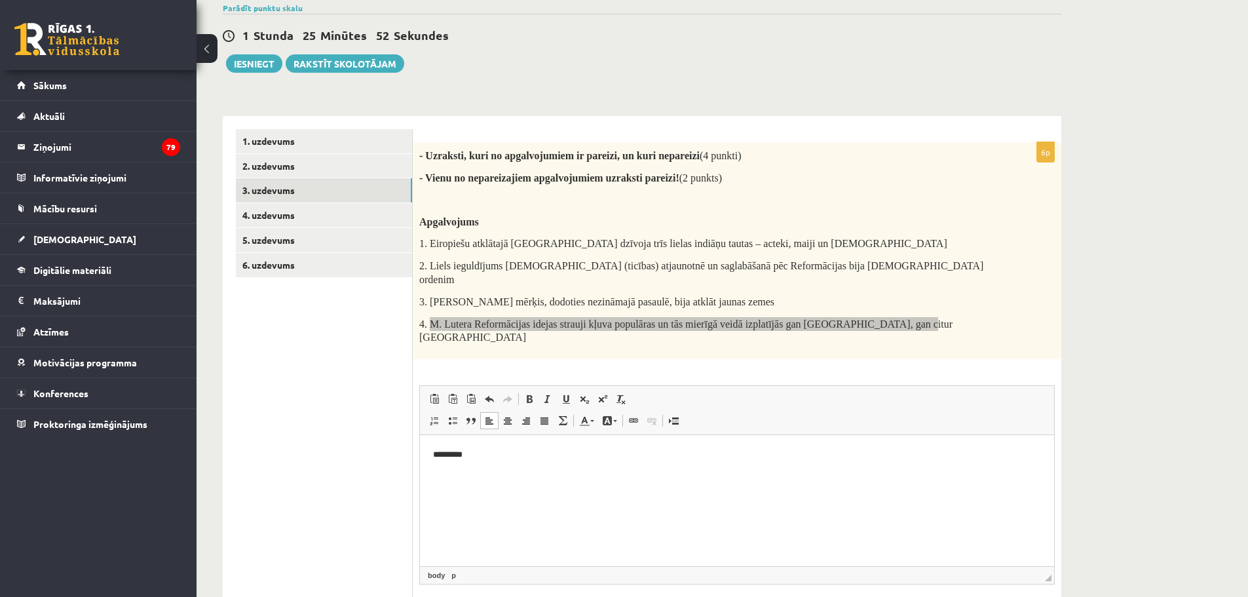
scroll to position [131, 0]
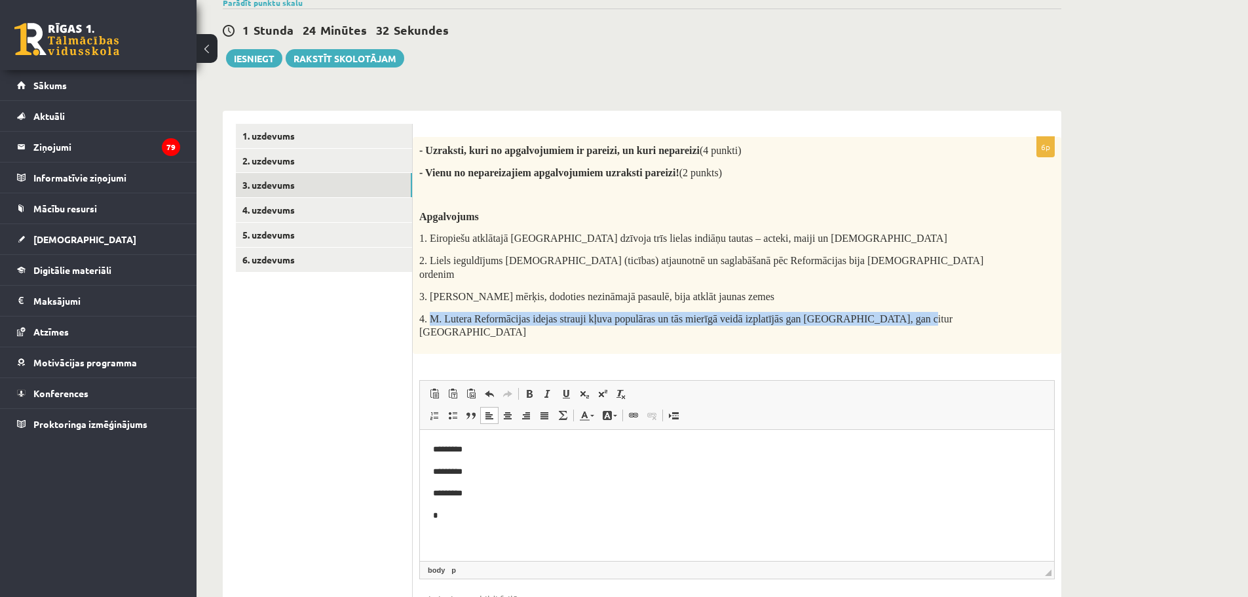
click at [553, 313] on span "4. M. Lutera Reformācijas idejas strauji kļuva populāras un tās mierīgā veidā i…" at bounding box center [685, 325] width 533 height 25
drag, startPoint x: 431, startPoint y: 303, endPoint x: 531, endPoint y: 307, distance: 100.4
click at [531, 313] on span "4. M. Lutera Reformācijas idejas strauji kļuva populāras un tās mierīgā veidā i…" at bounding box center [685, 325] width 533 height 25
copy span "M. Lutera Reformācijas"
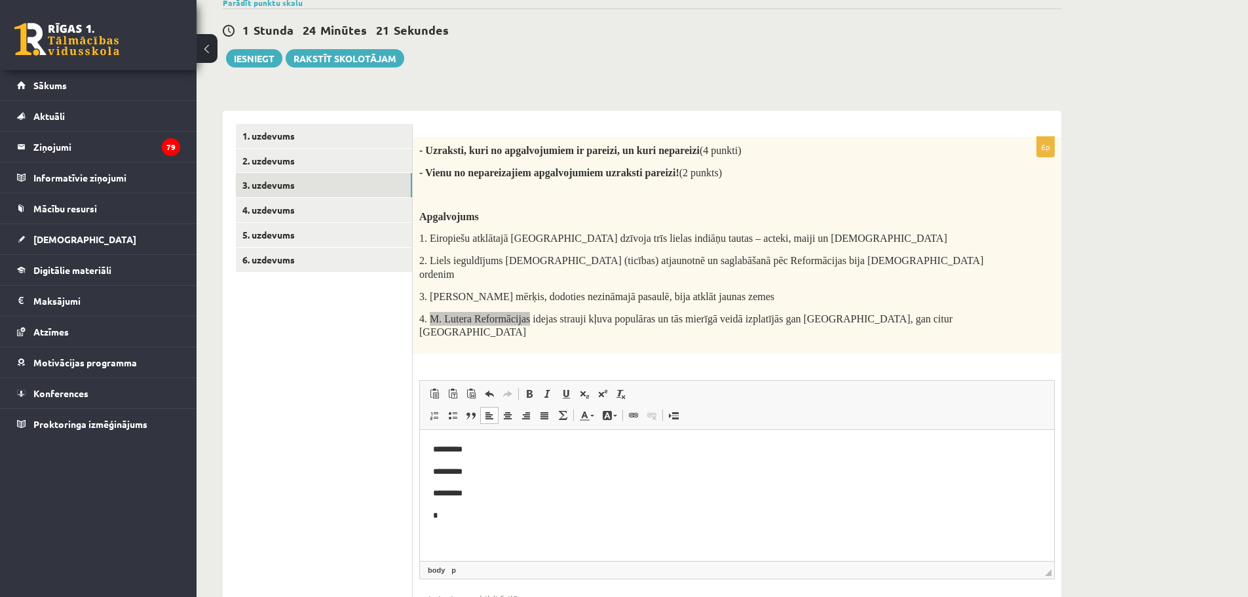
click at [450, 509] on p "*" at bounding box center [737, 516] width 608 height 14
click at [442, 511] on p "*" at bounding box center [737, 516] width 608 height 14
drag, startPoint x: 476, startPoint y: 512, endPoint x: 443, endPoint y: 512, distance: 32.8
click at [443, 512] on p "**********" at bounding box center [737, 516] width 608 height 14
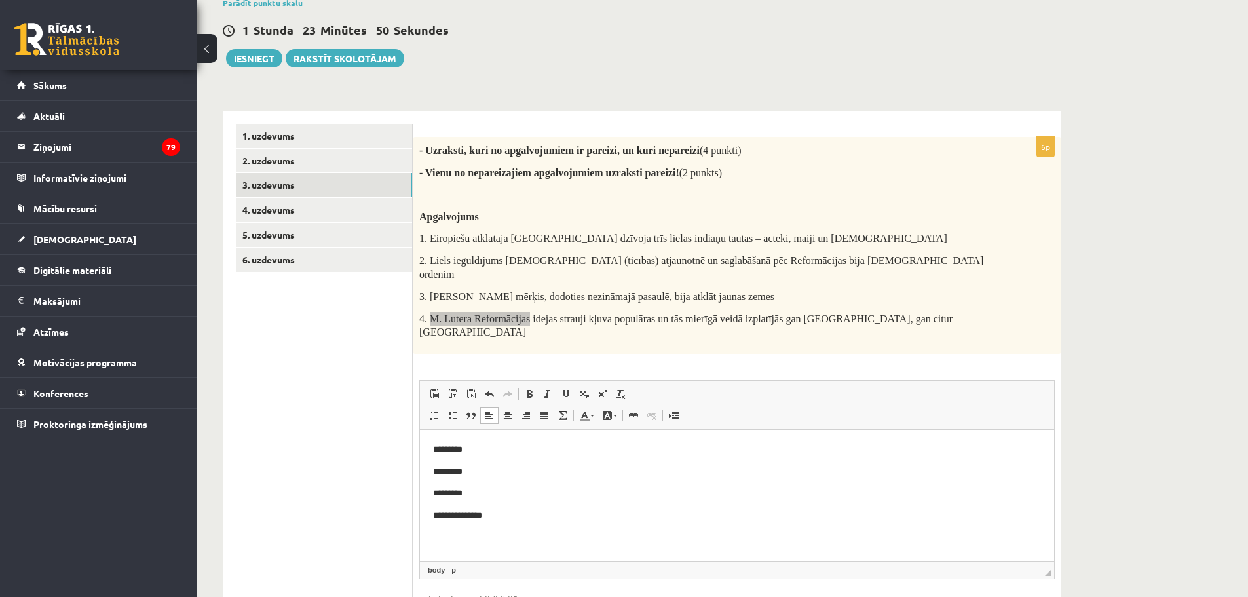
click at [491, 517] on p "**********" at bounding box center [737, 516] width 608 height 14
click at [267, 207] on link "4. uzdevums" at bounding box center [324, 210] width 176 height 24
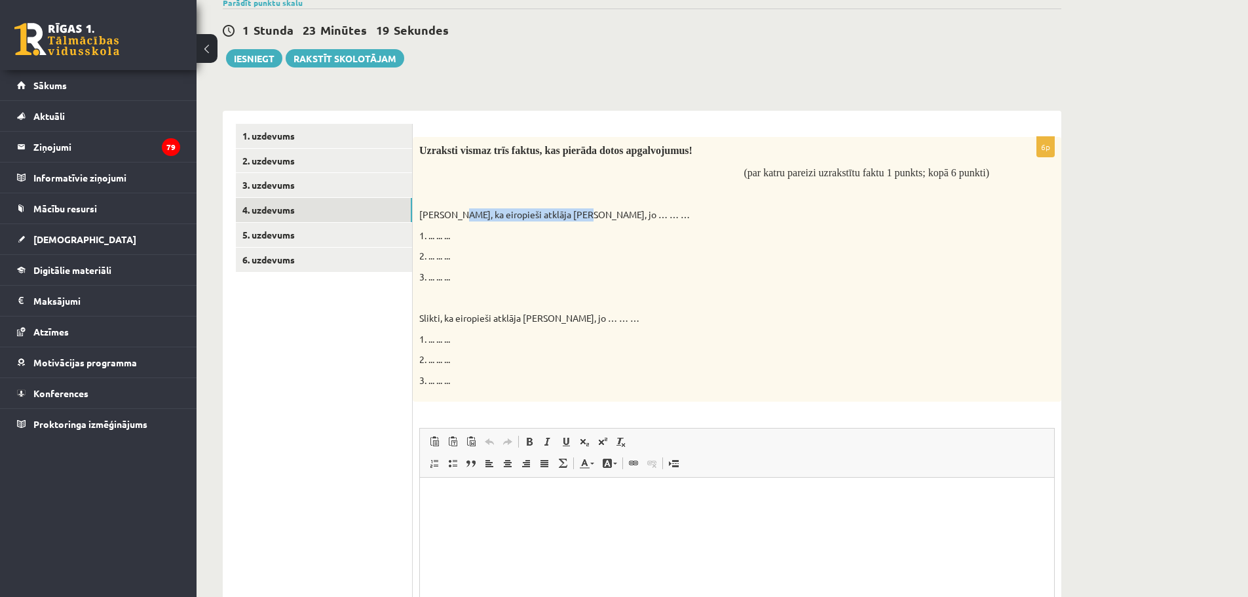
drag, startPoint x: 453, startPoint y: 212, endPoint x: 577, endPoint y: 218, distance: 123.3
click at [577, 218] on p "Labi, ka eiropieši atklāja Jauno pasauli, jo … … …" at bounding box center [704, 214] width 570 height 13
copy p "eiropieši atklāja Jauno pasauli"
click at [495, 504] on html at bounding box center [737, 497] width 634 height 40
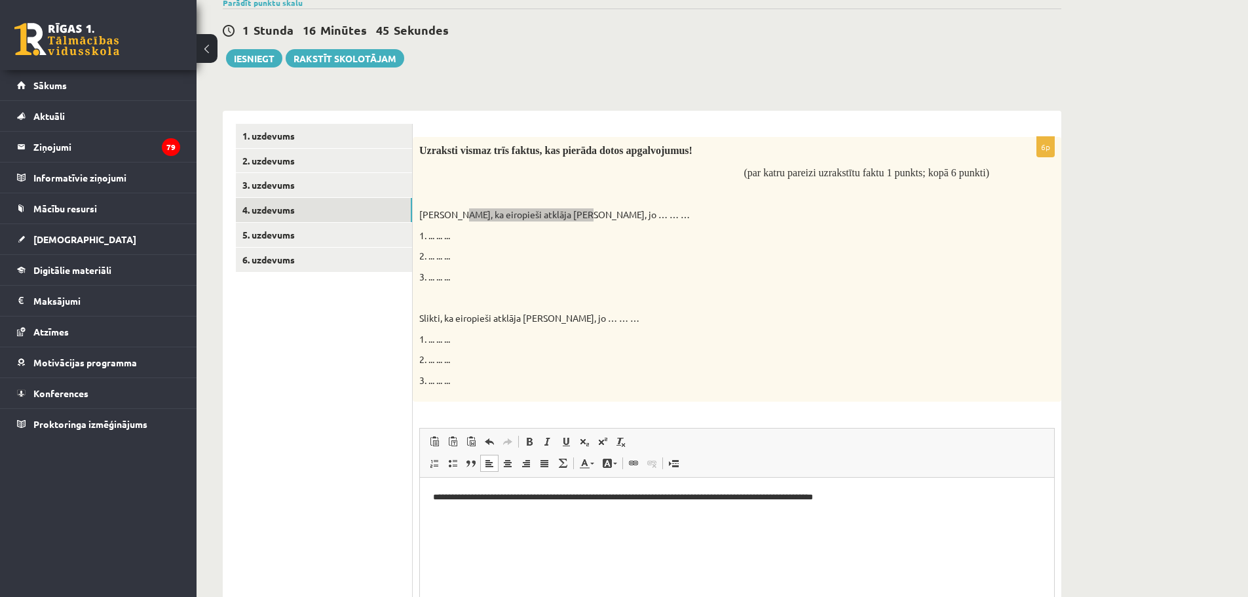
click at [434, 495] on p "**********" at bounding box center [737, 497] width 608 height 14
click at [446, 497] on p "**********" at bounding box center [737, 497] width 608 height 14
click at [898, 502] on p "**********" at bounding box center [737, 497] width 608 height 14
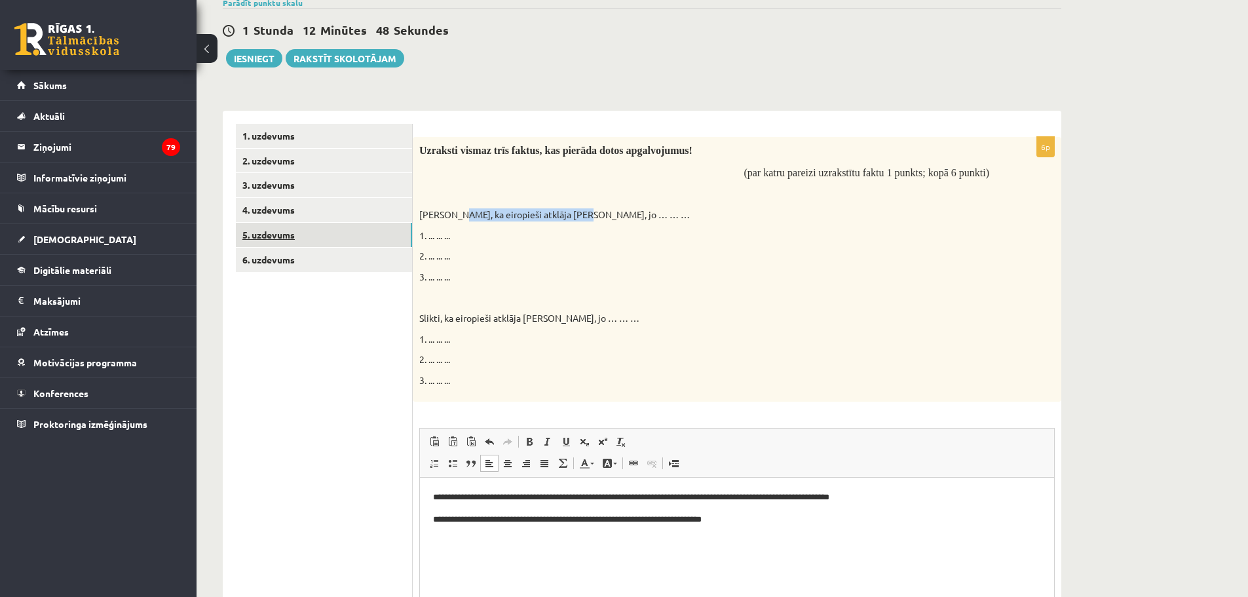
click at [266, 233] on link "5. uzdevums" at bounding box center [324, 235] width 176 height 24
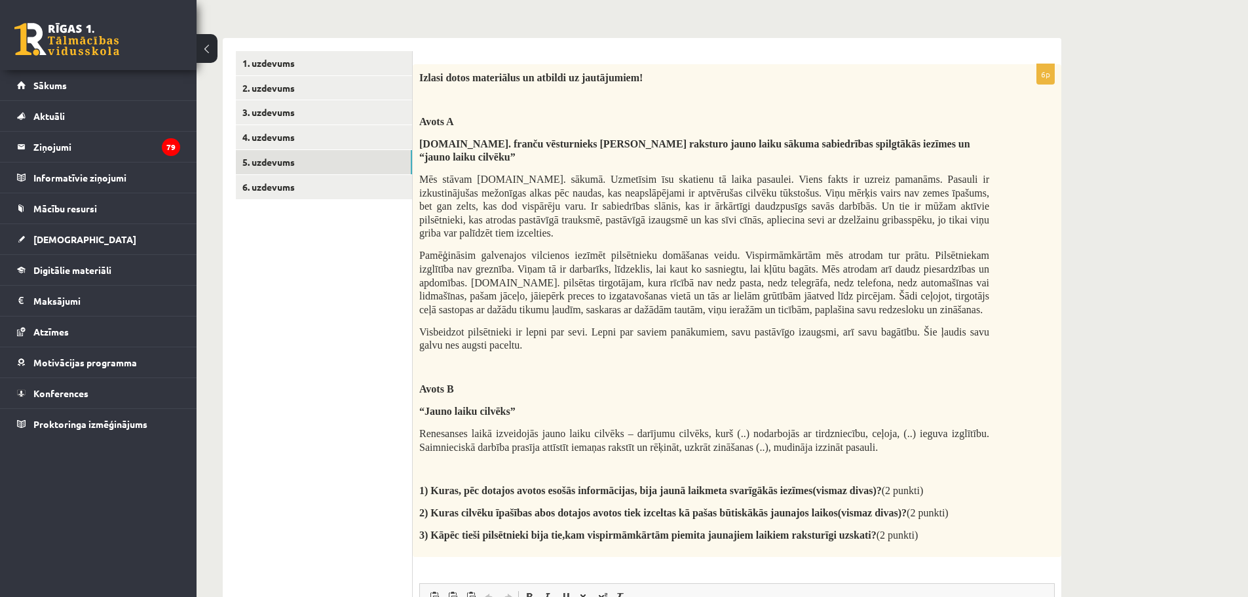
scroll to position [45, 0]
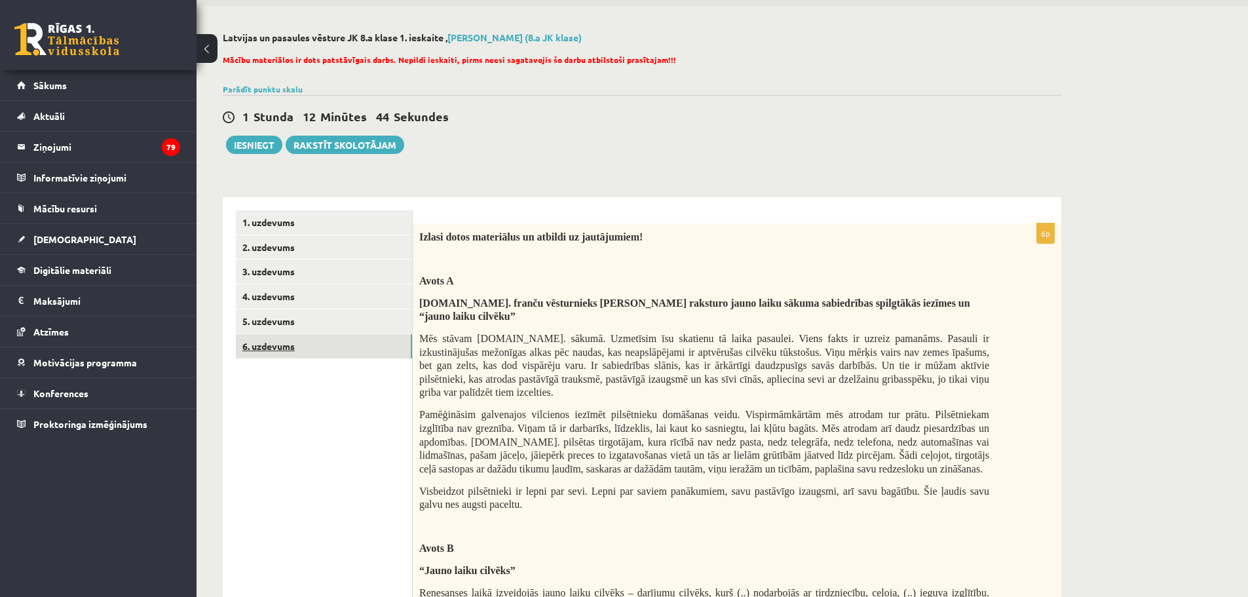
click at [265, 349] on link "6. uzdevums" at bounding box center [324, 346] width 176 height 24
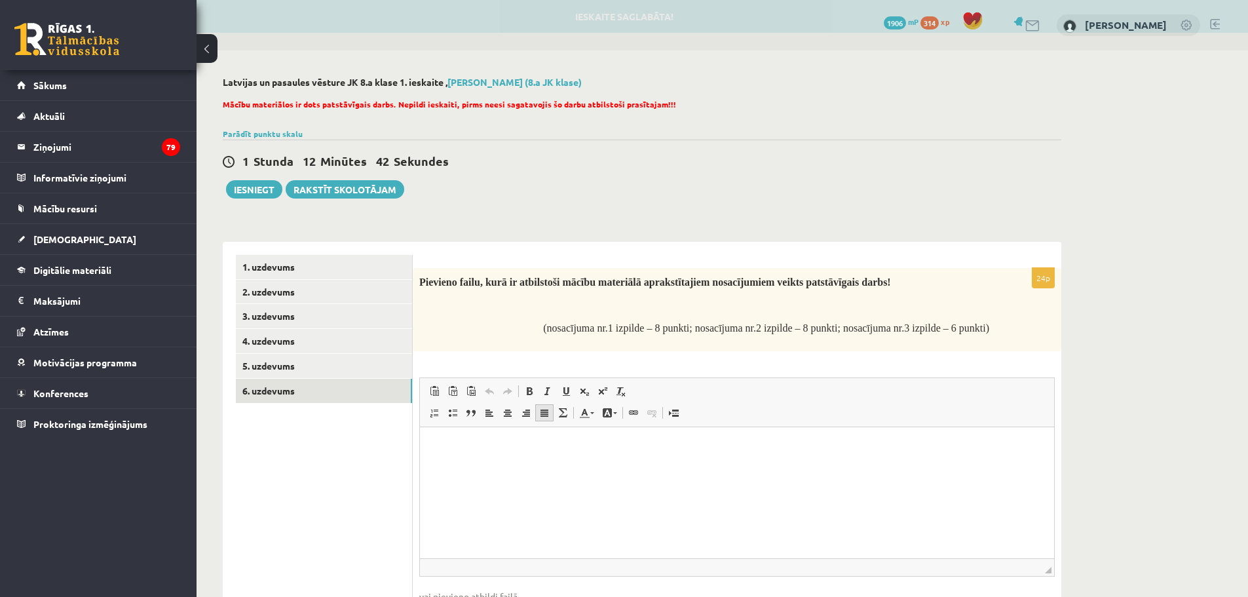
scroll to position [0, 0]
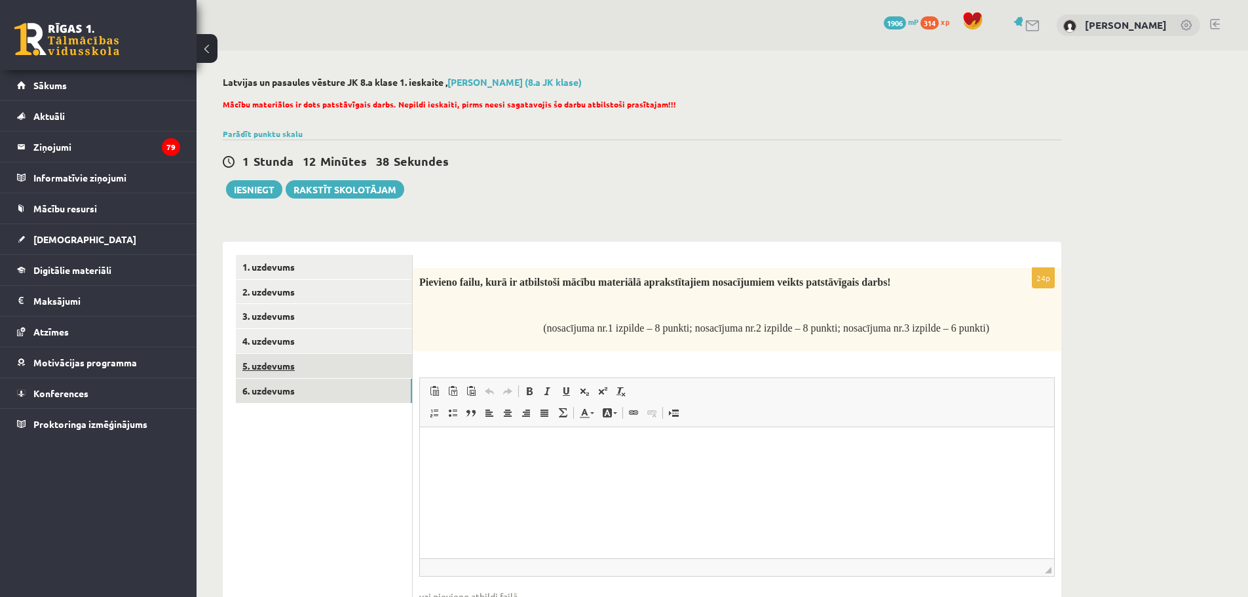
click at [283, 366] on link "5. uzdevums" at bounding box center [324, 366] width 176 height 24
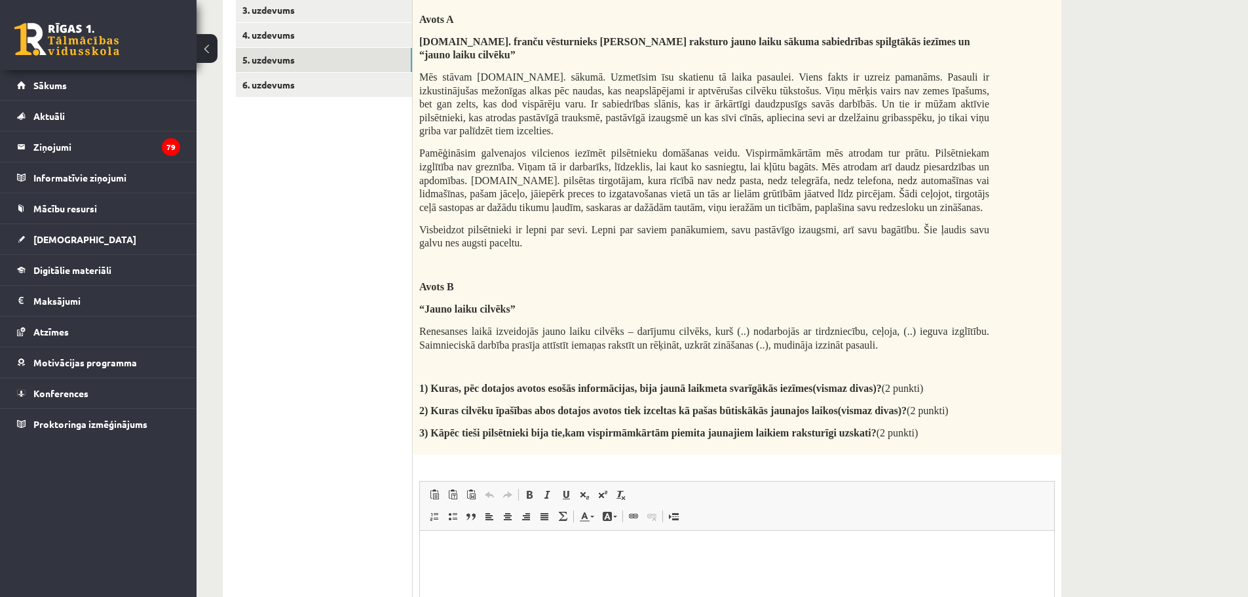
scroll to position [393, 0]
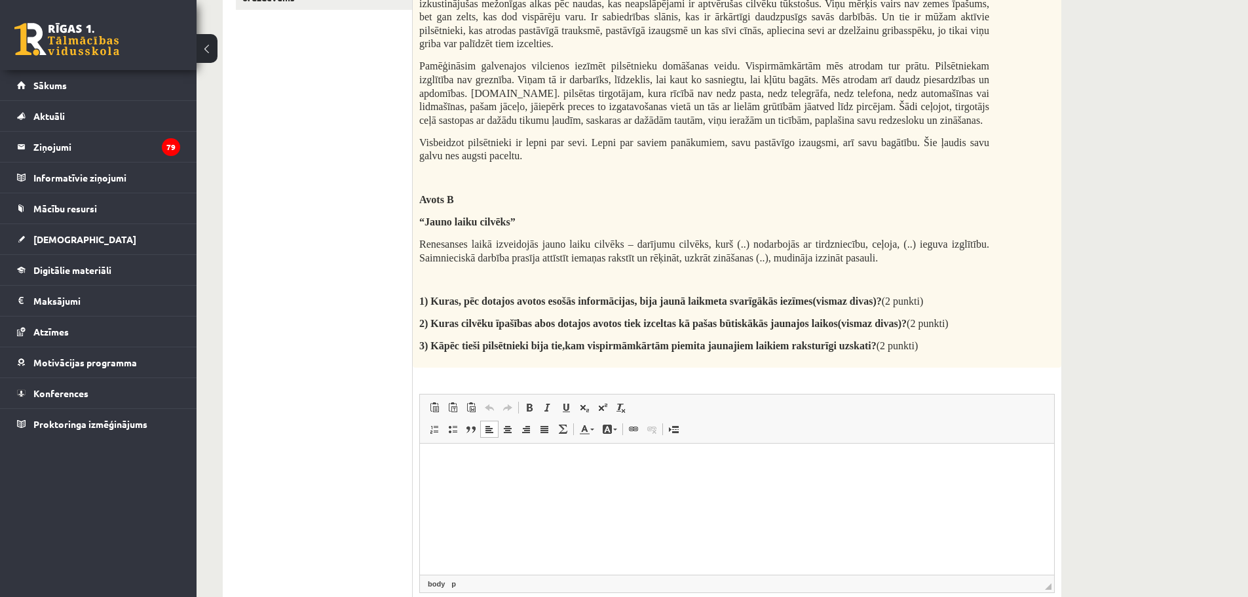
click at [457, 472] on html at bounding box center [737, 464] width 634 height 40
click at [439, 486] on p "**********" at bounding box center [737, 486] width 608 height 14
click at [522, 485] on p "**********" at bounding box center [737, 486] width 608 height 14
click at [432, 503] on html "**********" at bounding box center [737, 486] width 634 height 84
click at [510, 512] on p "**********" at bounding box center [737, 508] width 608 height 14
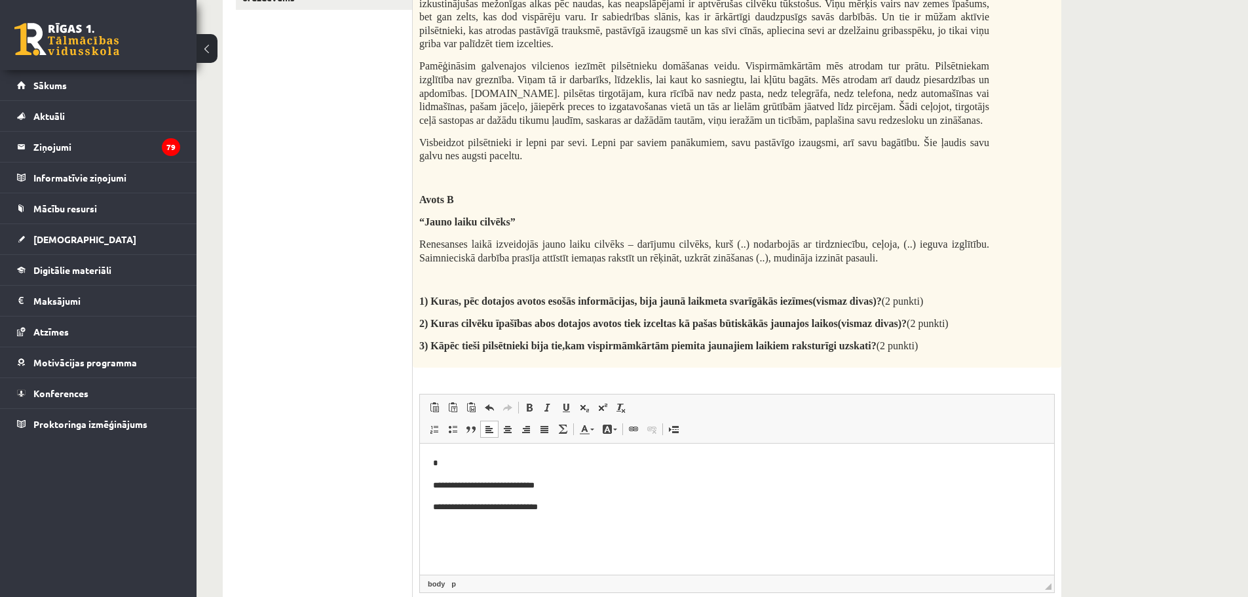
click at [465, 465] on p "*" at bounding box center [737, 464] width 608 height 14
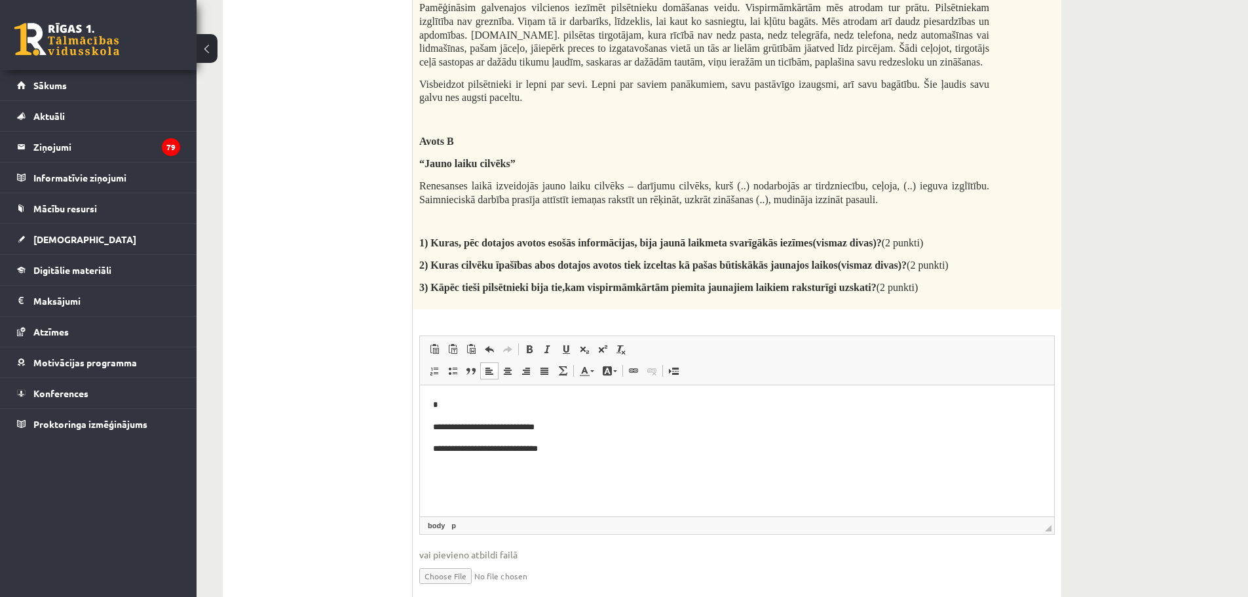
scroll to position [459, 0]
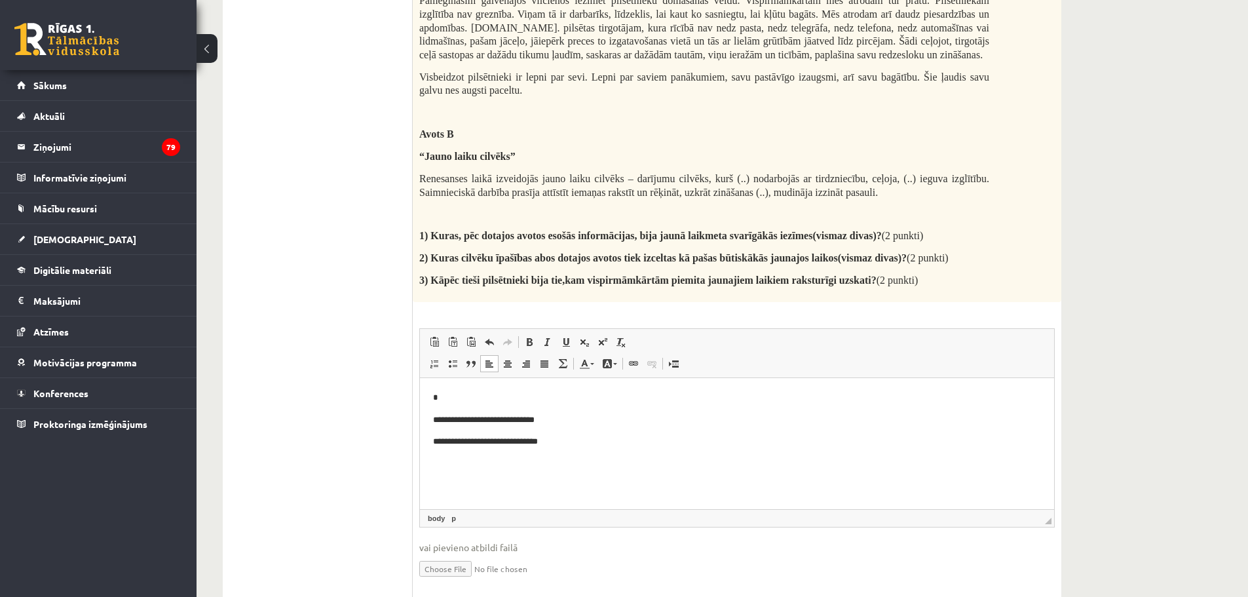
click at [477, 404] on p "*" at bounding box center [737, 398] width 608 height 14
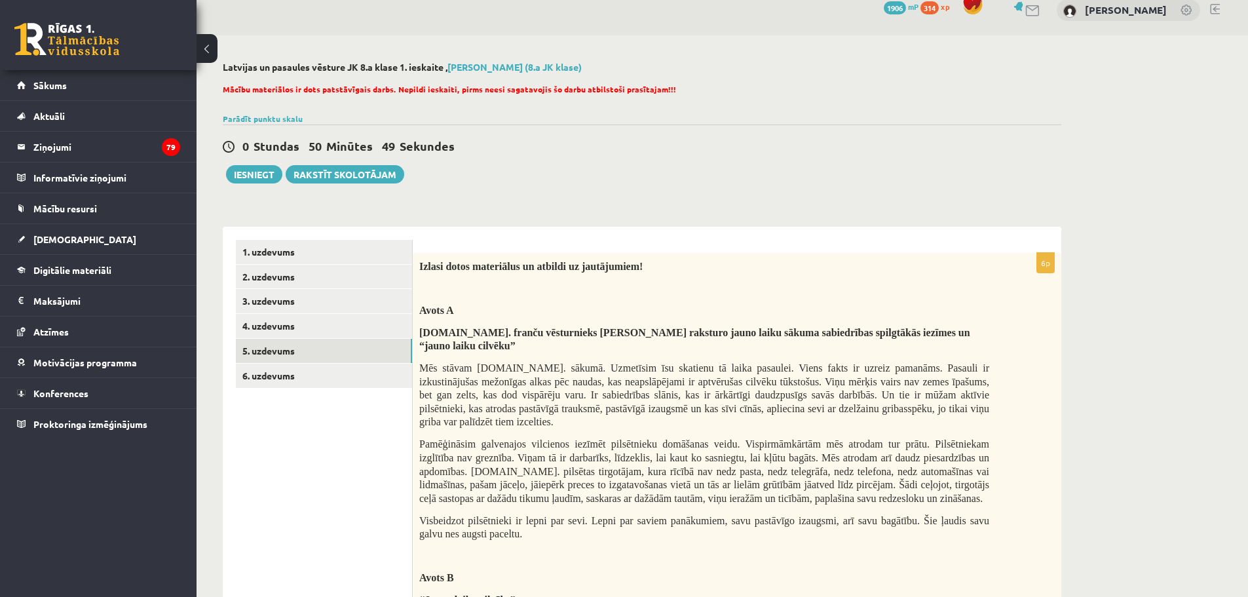
scroll to position [0, 0]
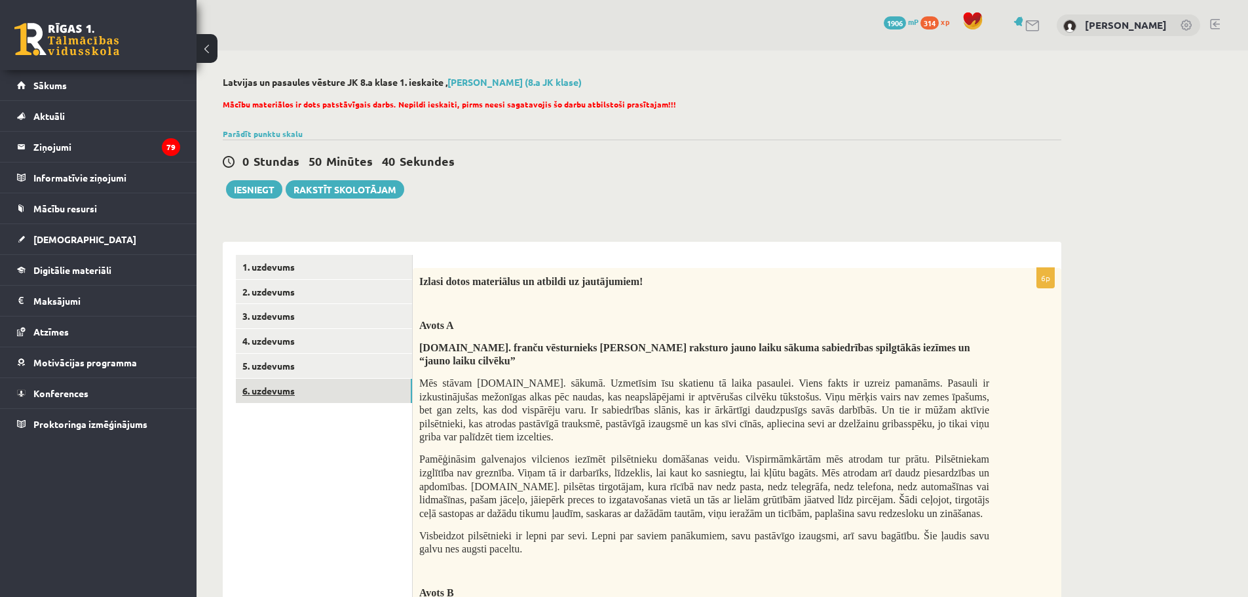
click at [278, 393] on link "6. uzdevums" at bounding box center [324, 391] width 176 height 24
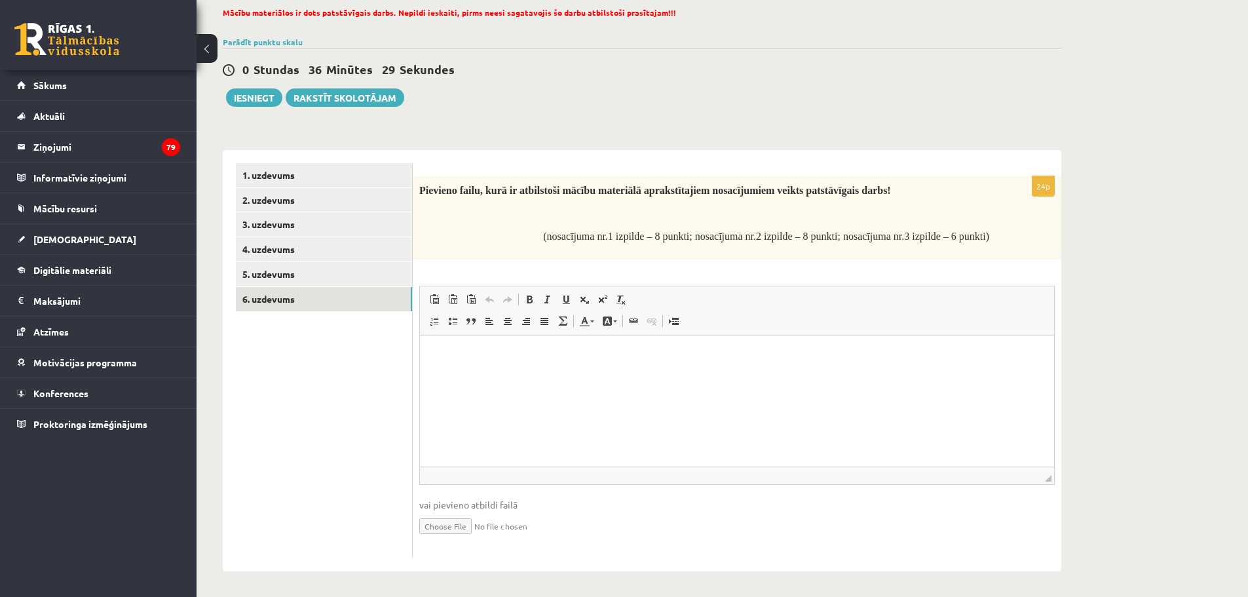
scroll to position [94, 0]
click at [455, 524] on input "file" at bounding box center [737, 523] width 636 height 27
type input "**********"
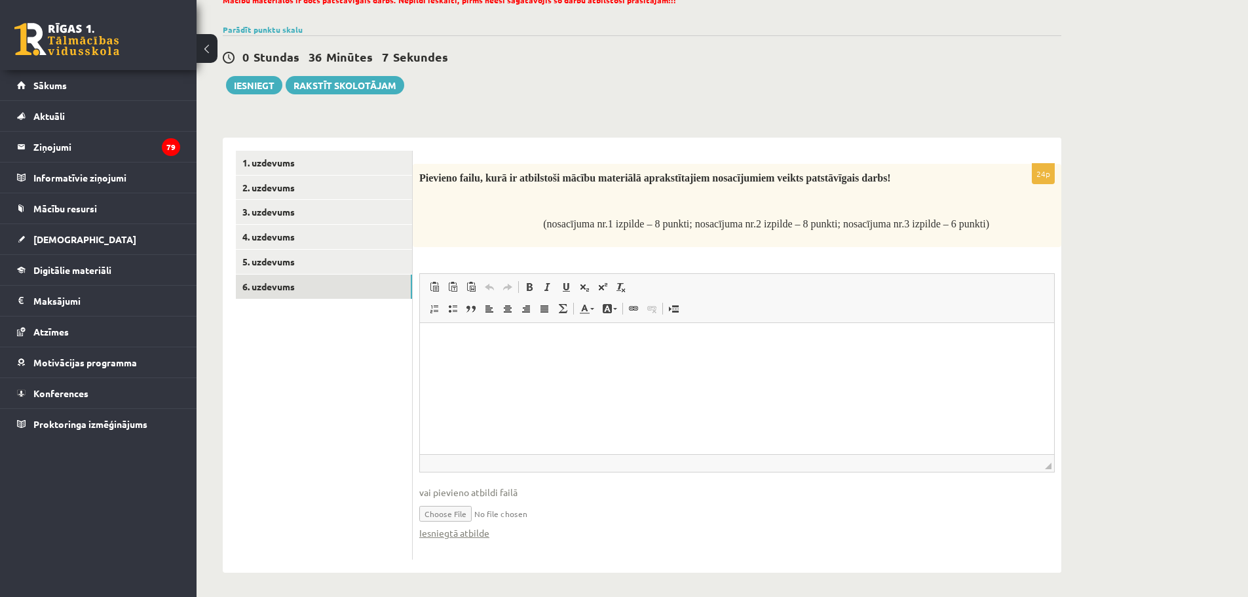
scroll to position [107, 0]
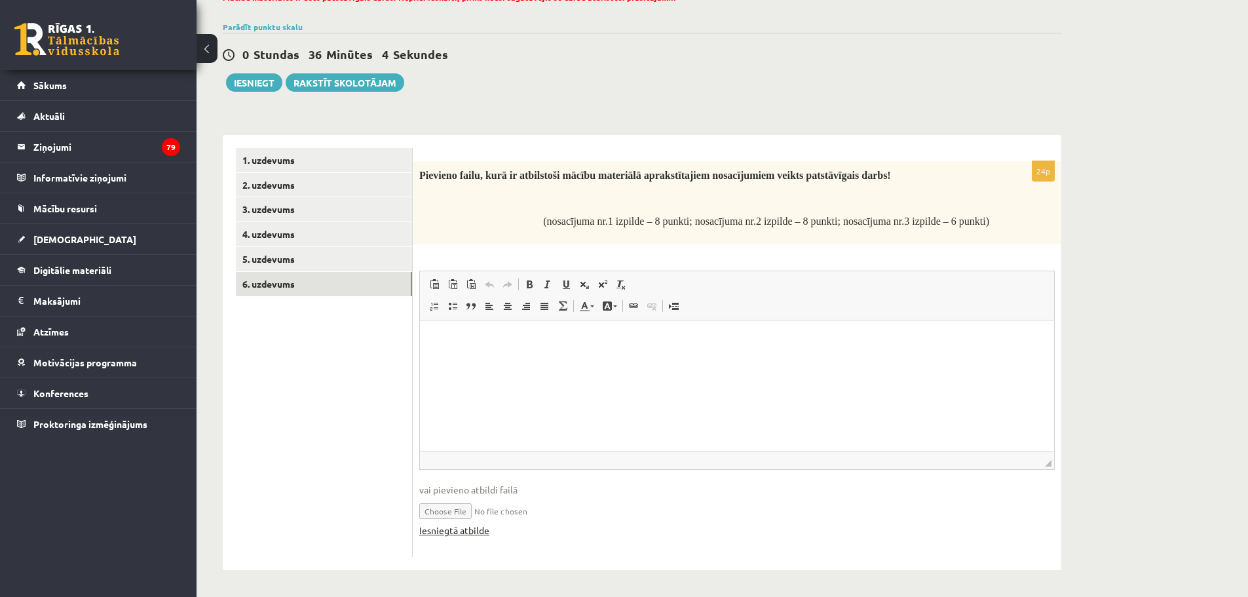
click at [469, 532] on link "Iesniegtā atbilde" at bounding box center [454, 531] width 70 height 14
click at [255, 85] on button "Iesniegt" at bounding box center [254, 82] width 56 height 18
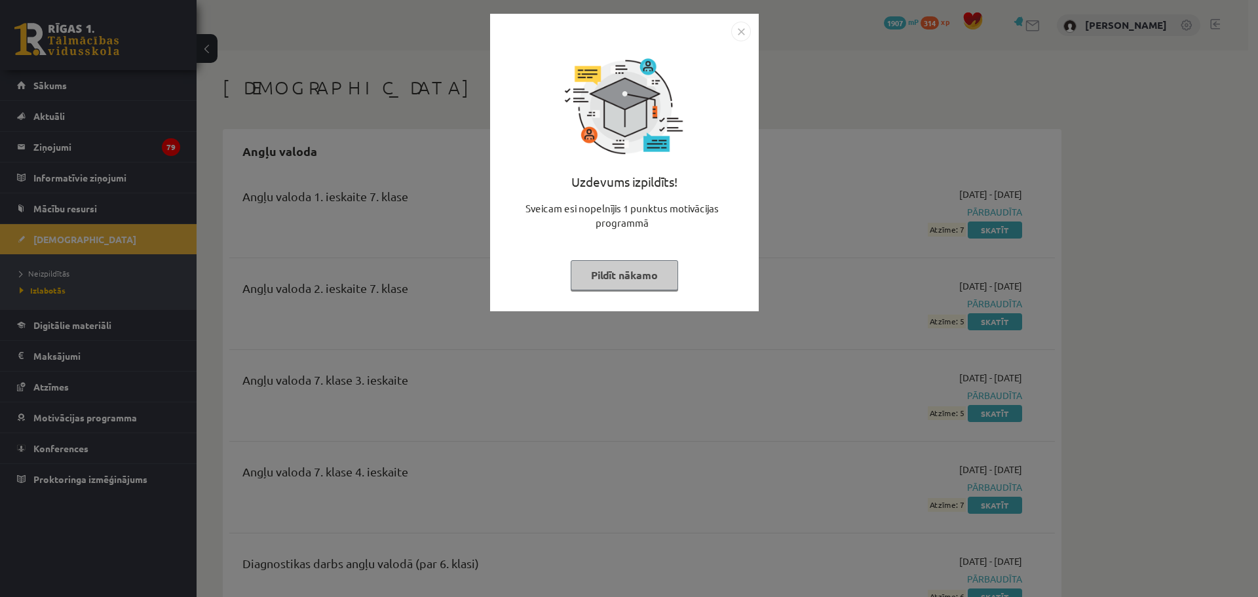
click at [740, 26] on img "Close" at bounding box center [741, 32] width 20 height 20
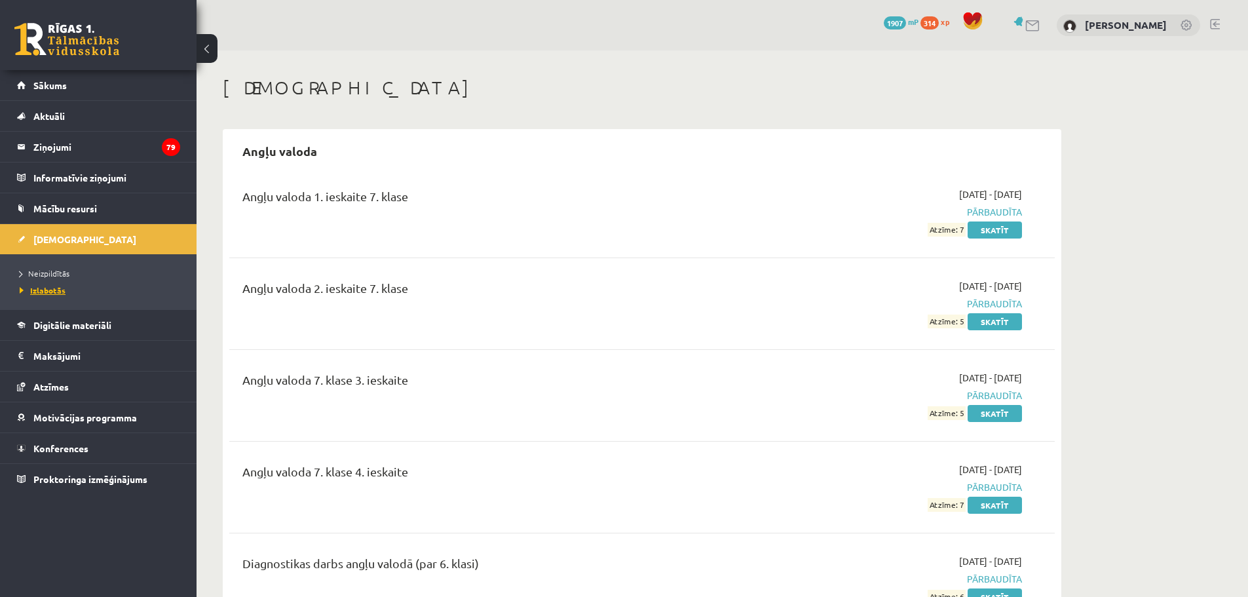
click at [58, 290] on span "Izlabotās" at bounding box center [43, 290] width 46 height 10
click at [55, 273] on span "Neizpildītās" at bounding box center [45, 273] width 50 height 10
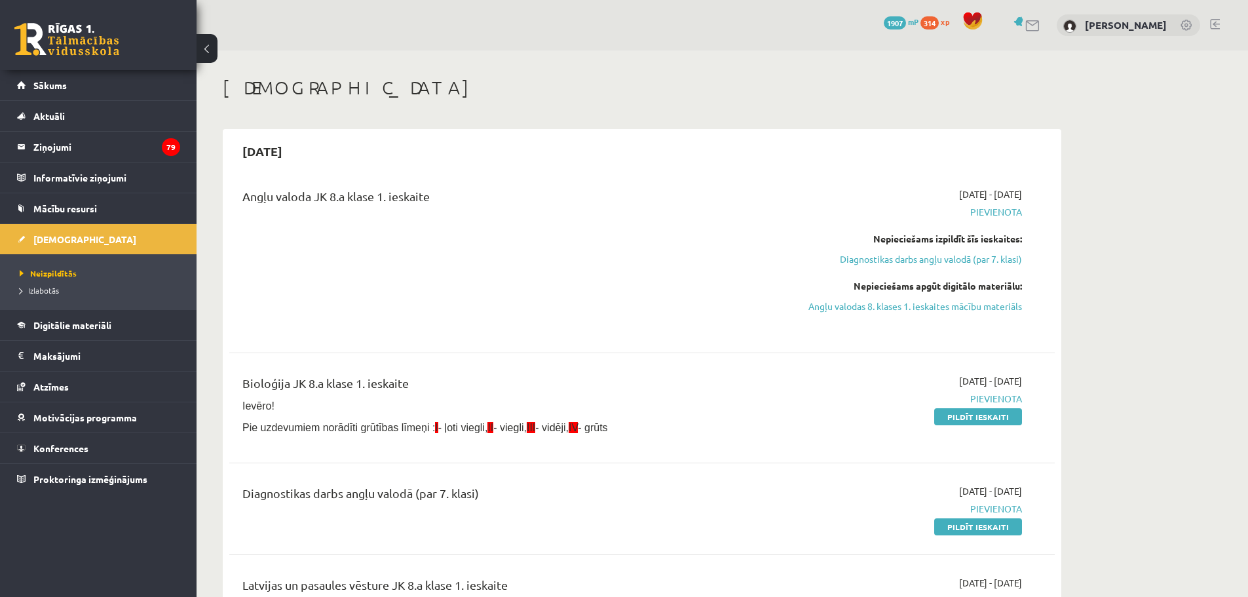
click at [1218, 20] on link at bounding box center [1215, 24] width 10 height 10
